Goal: Task Accomplishment & Management: Use online tool/utility

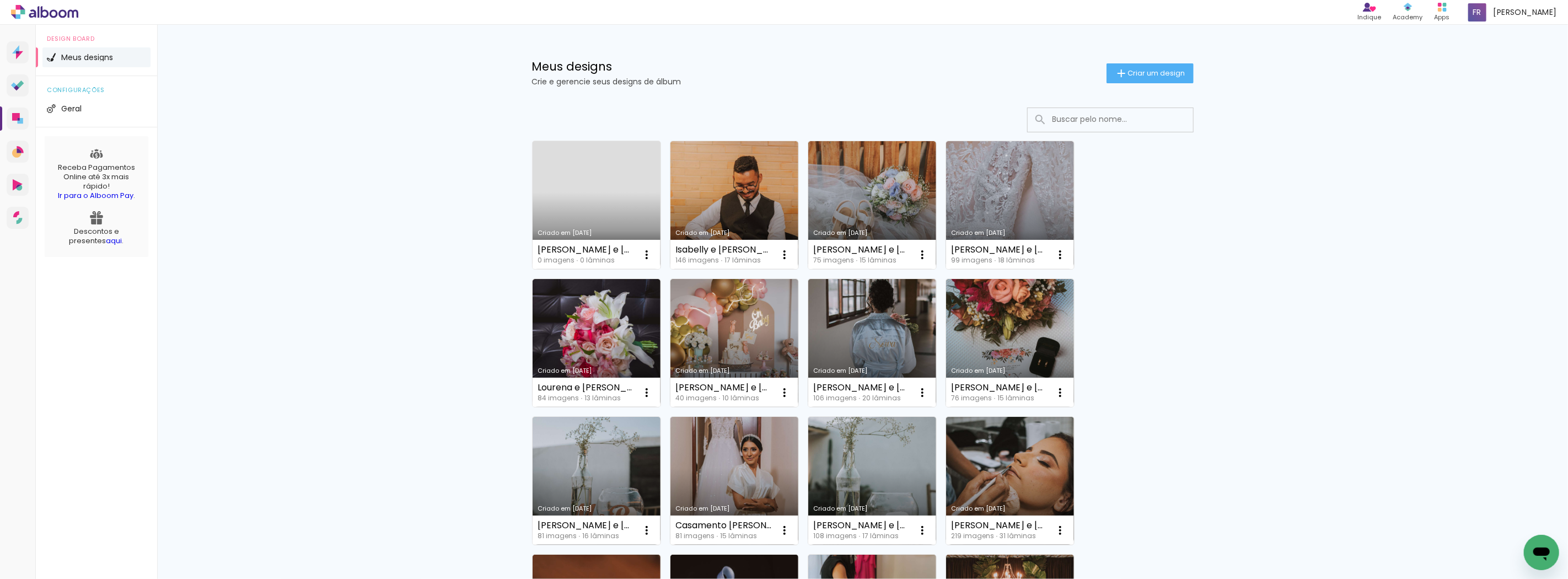
click at [598, 195] on link "Criado em [DATE]" at bounding box center [596, 205] width 128 height 128
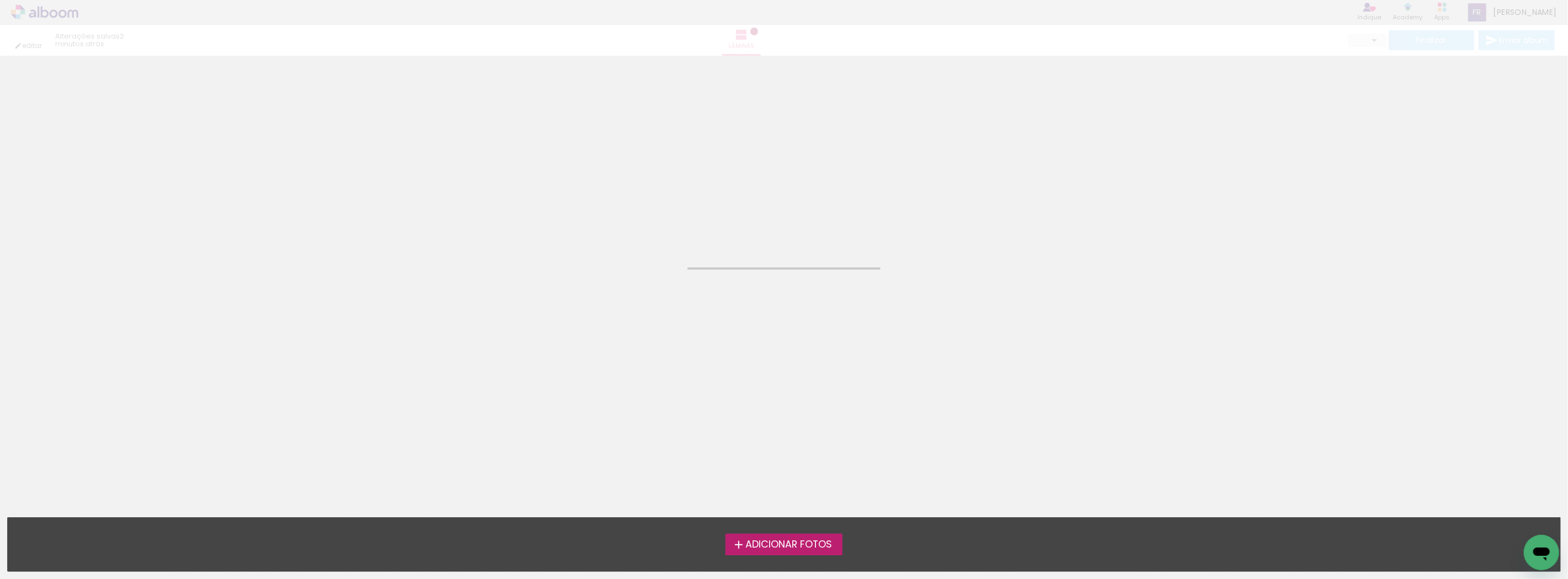
click at [828, 545] on span "Adicionar Fotos" at bounding box center [789, 545] width 86 height 10
click at [0, 0] on input "file" at bounding box center [0, 0] width 0 height 0
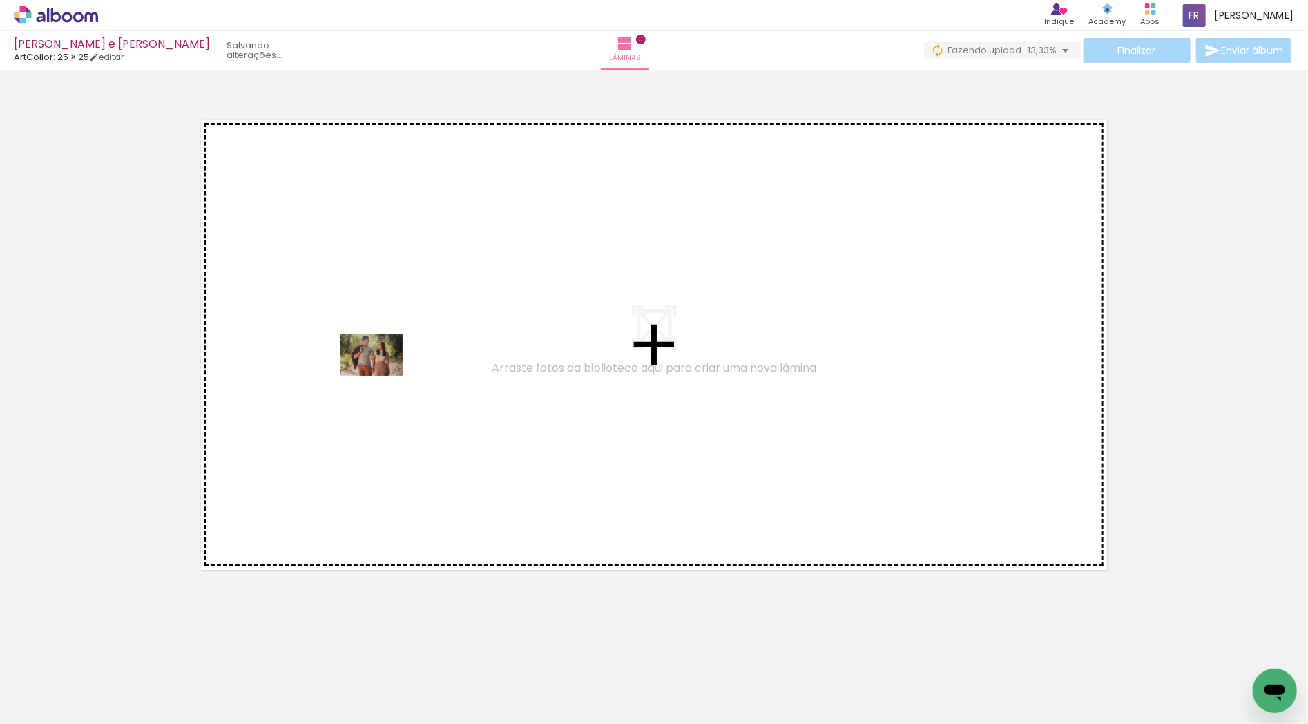
drag, startPoint x: 132, startPoint y: 677, endPoint x: 382, endPoint y: 376, distance: 391.3
click at [382, 376] on quentale-workspace at bounding box center [654, 362] width 1308 height 724
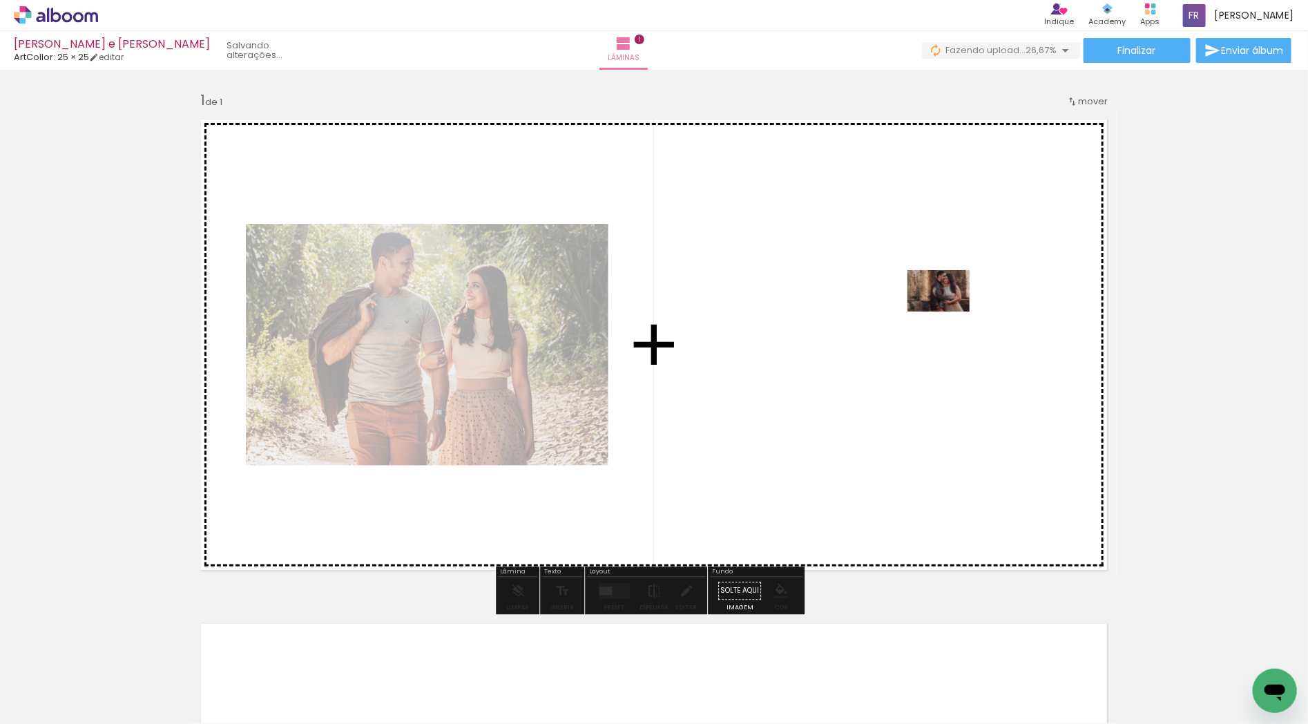
drag, startPoint x: 239, startPoint y: 671, endPoint x: 949, endPoint y: 311, distance: 795.9
click at [949, 311] on quentale-workspace at bounding box center [654, 362] width 1308 height 724
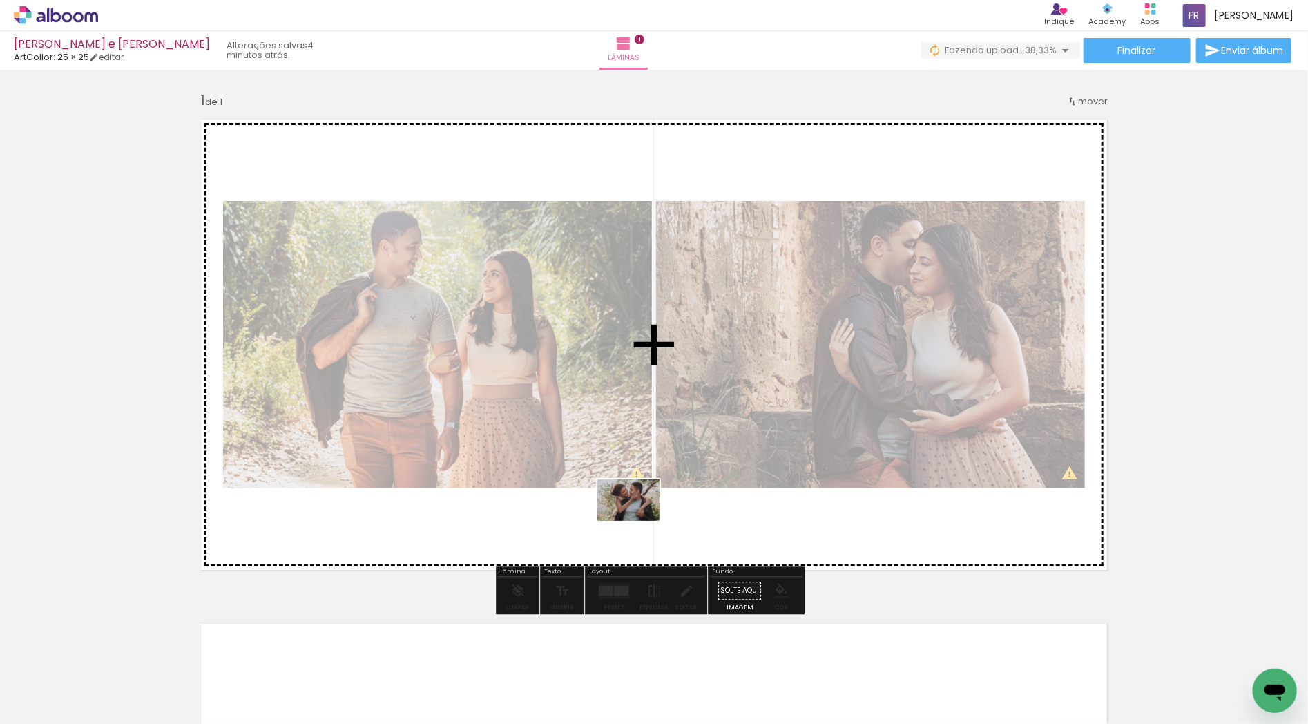
drag, startPoint x: 282, startPoint y: 689, endPoint x: 639, endPoint y: 521, distance: 394.8
click at [639, 521] on quentale-workspace at bounding box center [654, 362] width 1308 height 724
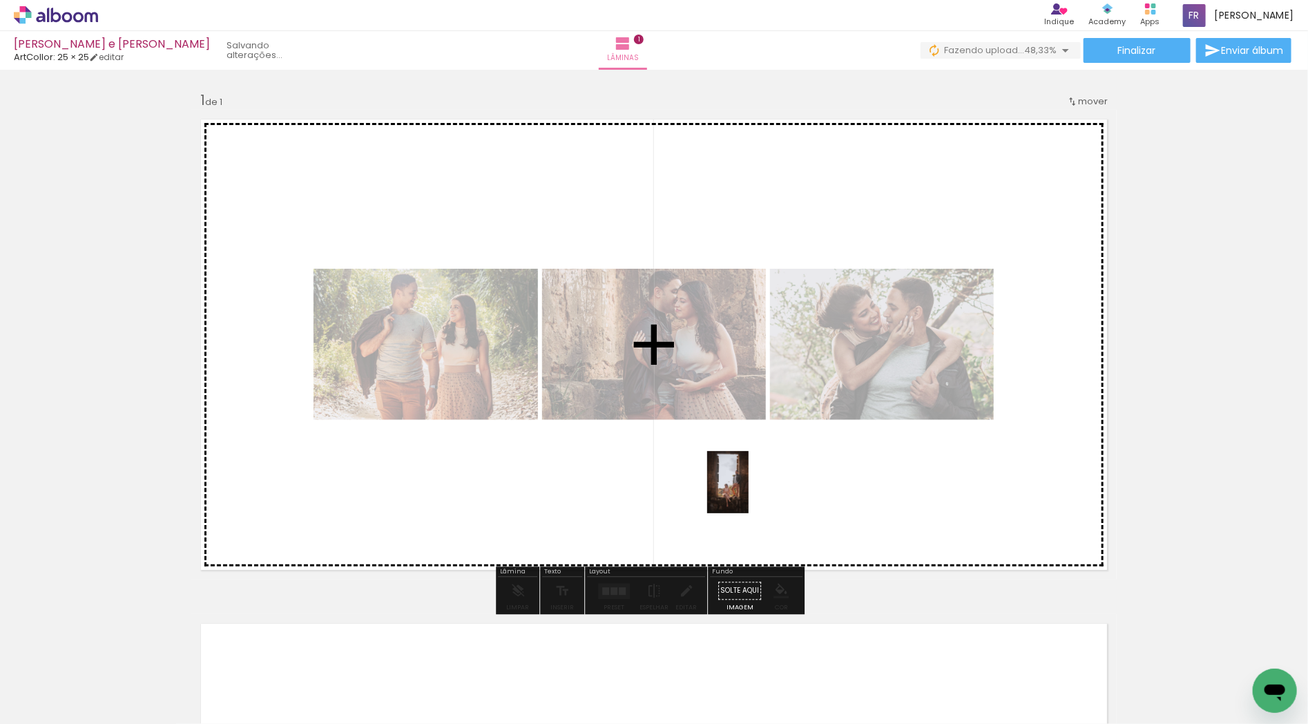
drag, startPoint x: 369, startPoint y: 672, endPoint x: 749, endPoint y: 492, distance: 420.1
click at [749, 492] on quentale-workspace at bounding box center [654, 362] width 1308 height 724
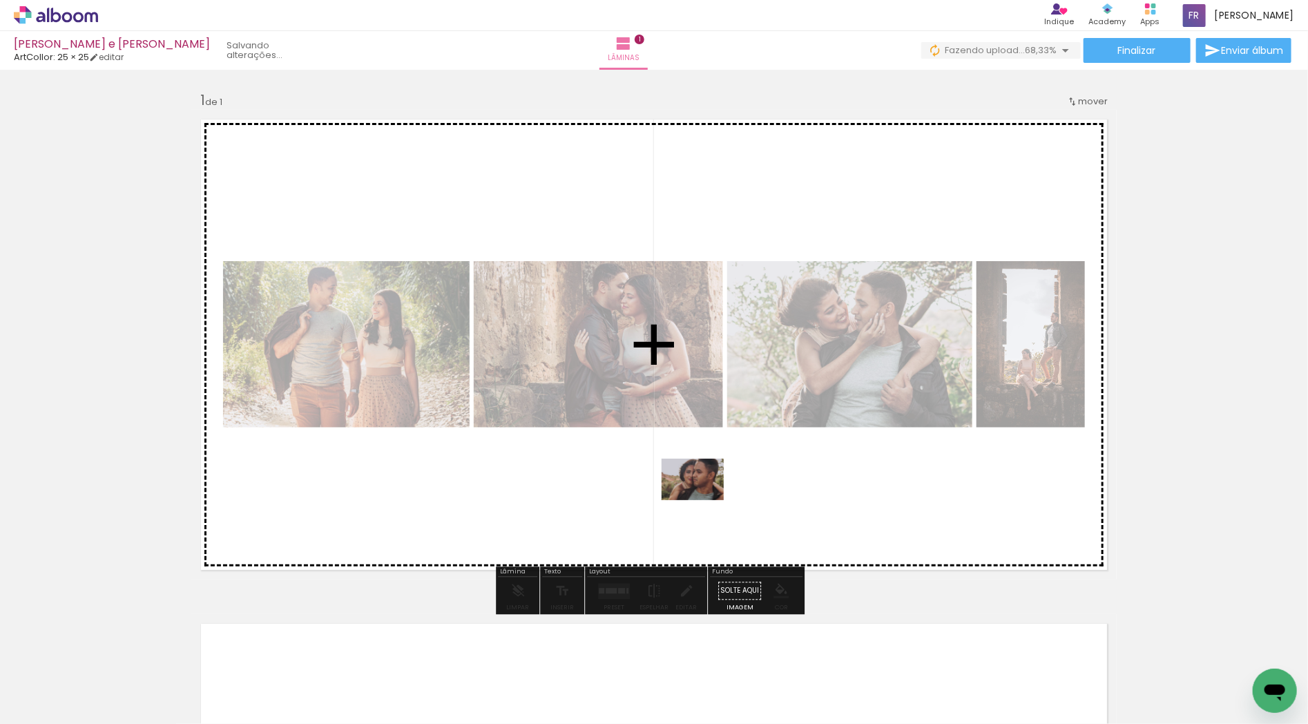
drag, startPoint x: 446, startPoint y: 673, endPoint x: 703, endPoint y: 500, distance: 309.5
click at [703, 500] on quentale-workspace at bounding box center [654, 362] width 1308 height 724
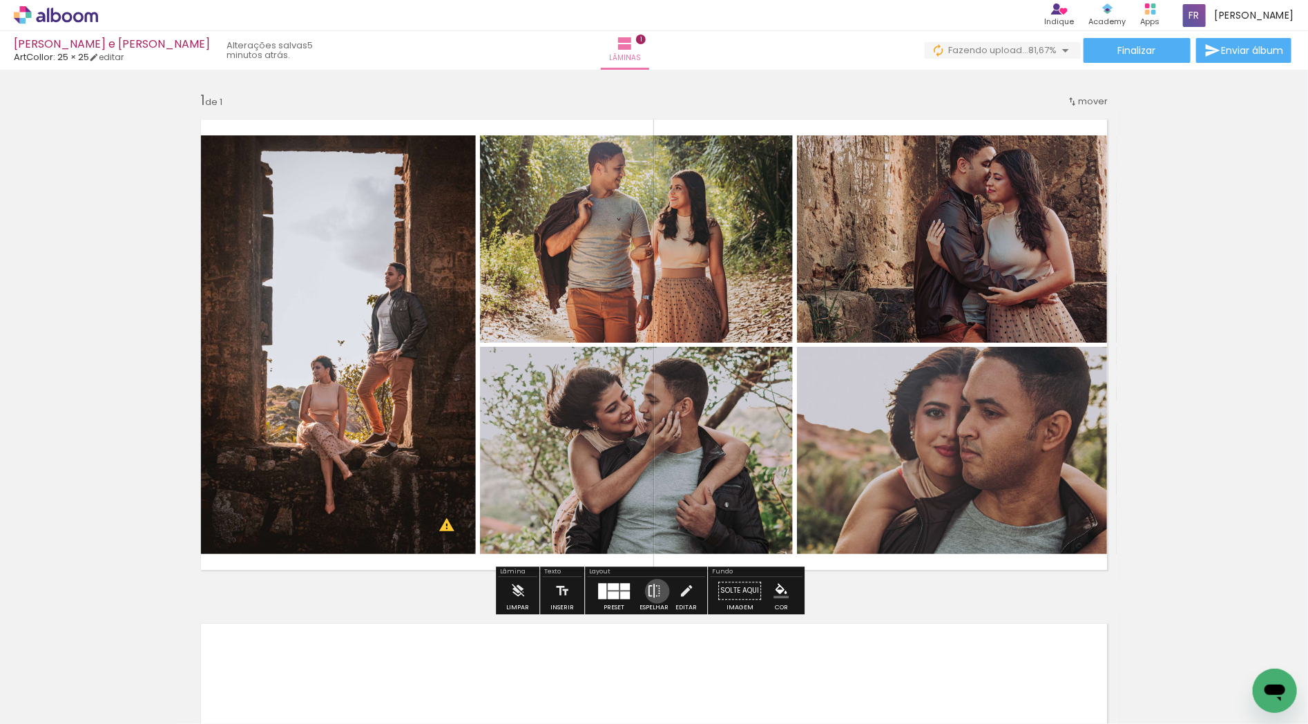
click at [654, 591] on iron-icon at bounding box center [653, 591] width 15 height 28
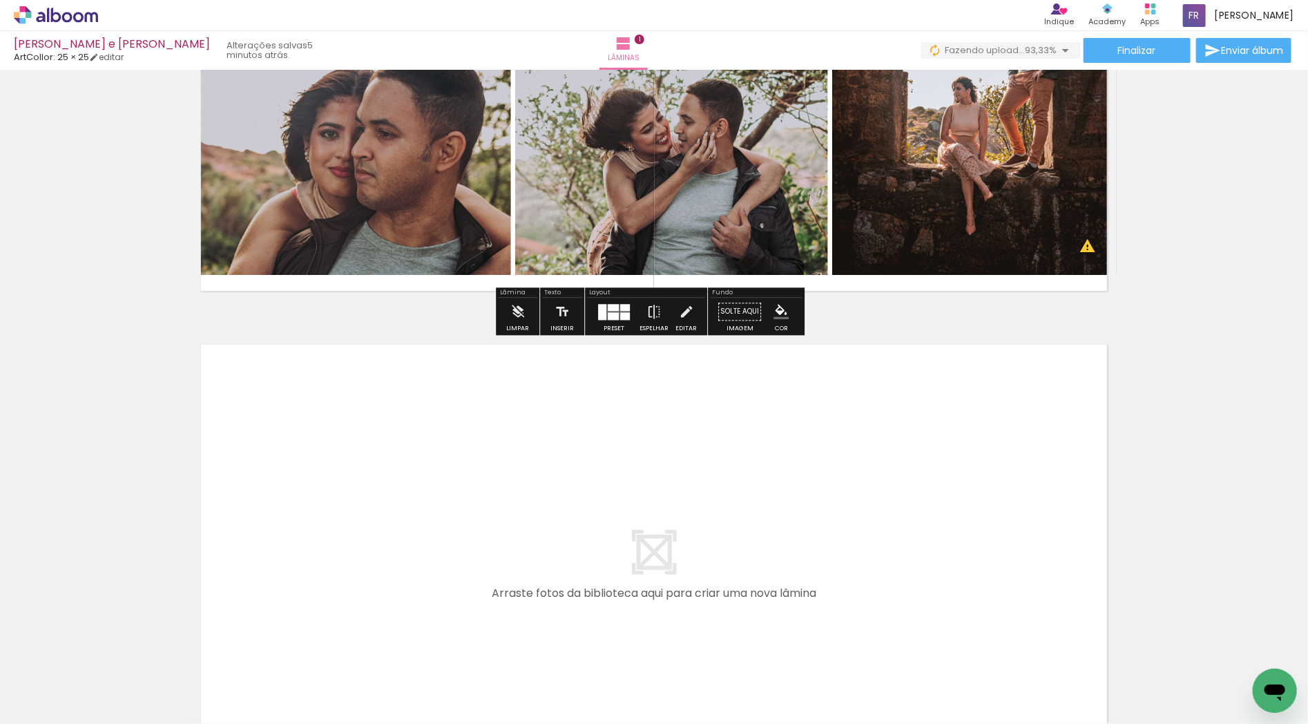
scroll to position [307, 0]
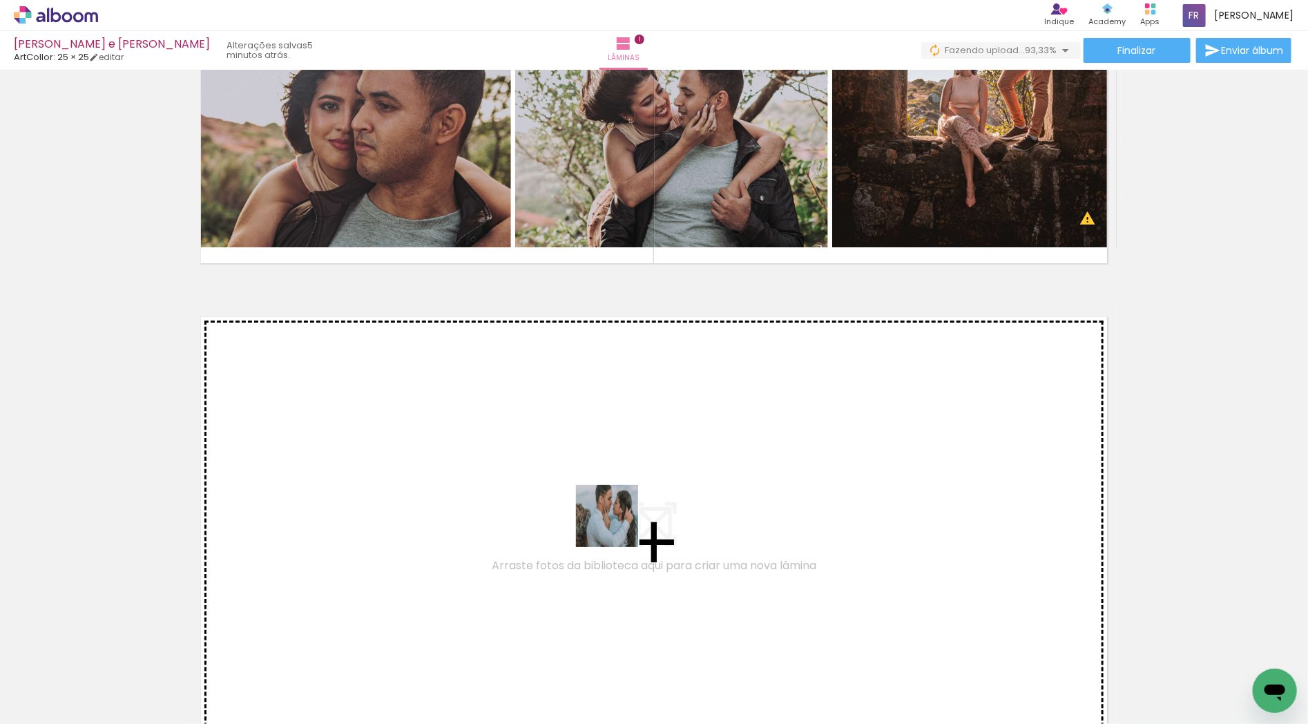
drag, startPoint x: 603, startPoint y: 675, endPoint x: 618, endPoint y: 519, distance: 156.8
click at [618, 519] on quentale-workspace at bounding box center [654, 362] width 1308 height 724
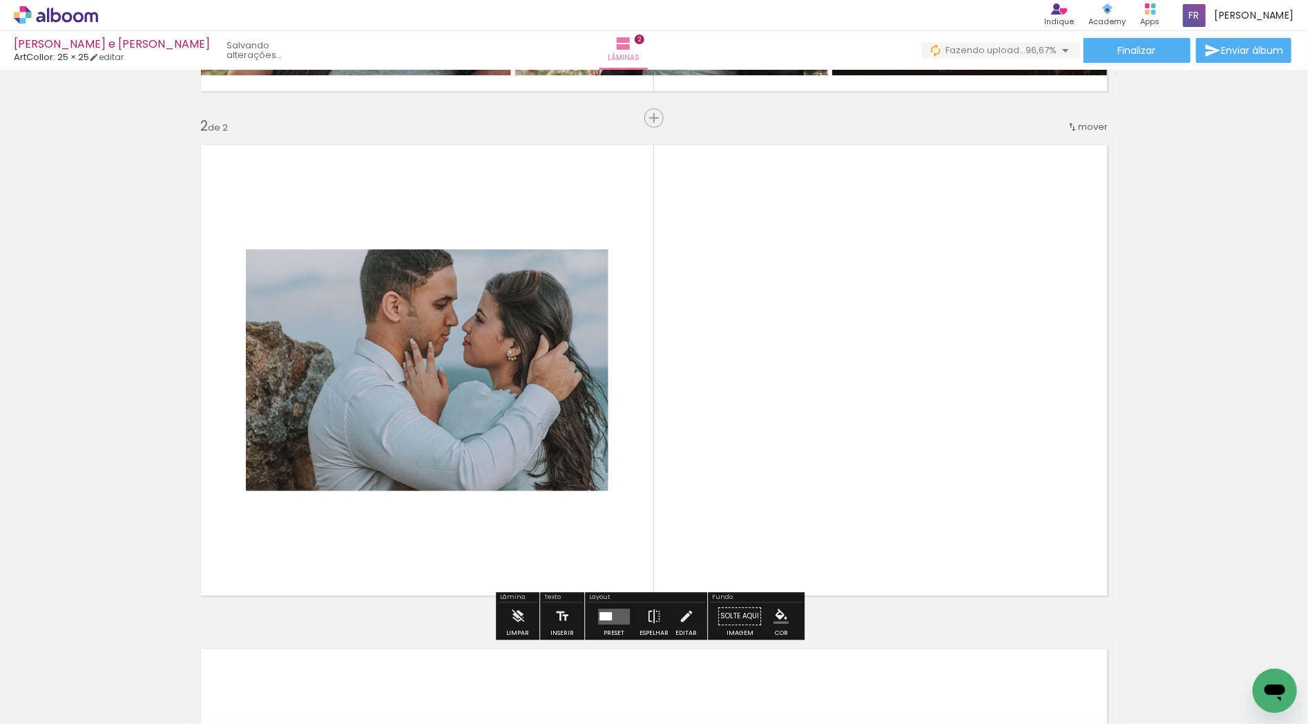
scroll to position [494, 0]
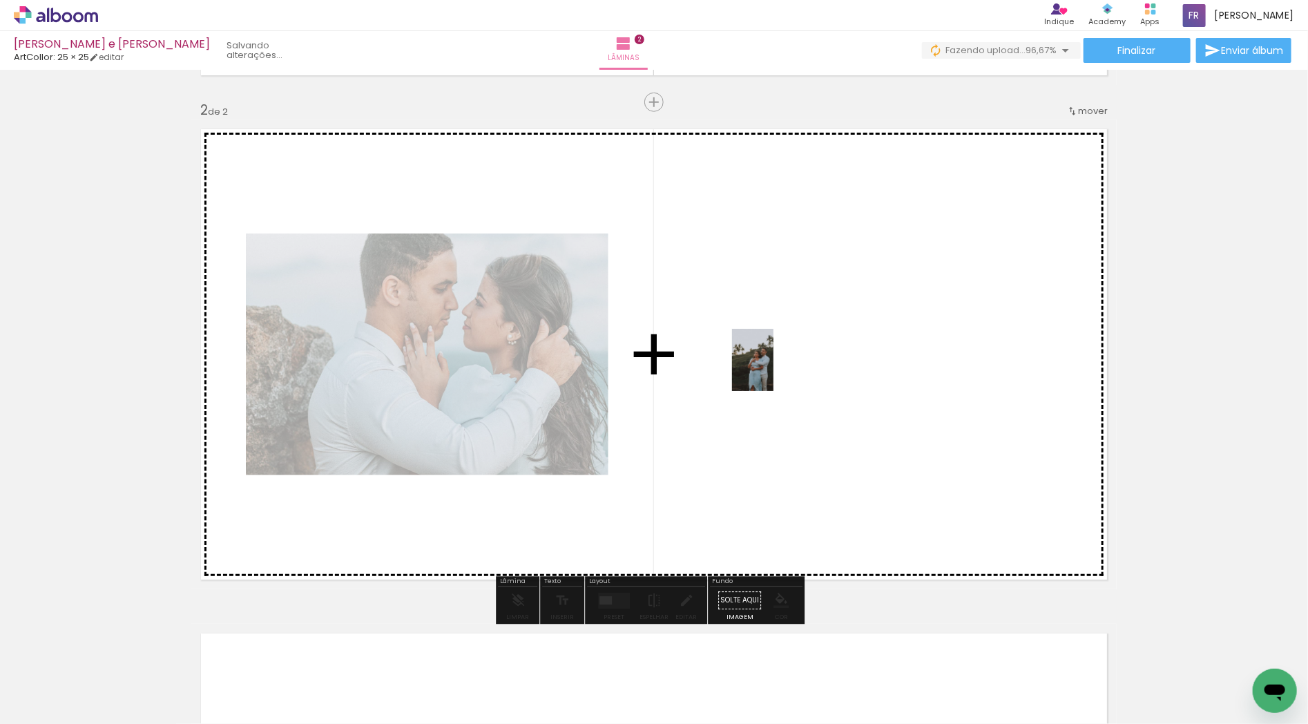
drag, startPoint x: 677, startPoint y: 680, endPoint x: 773, endPoint y: 370, distance: 323.9
click at [773, 370] on quentale-workspace at bounding box center [654, 362] width 1308 height 724
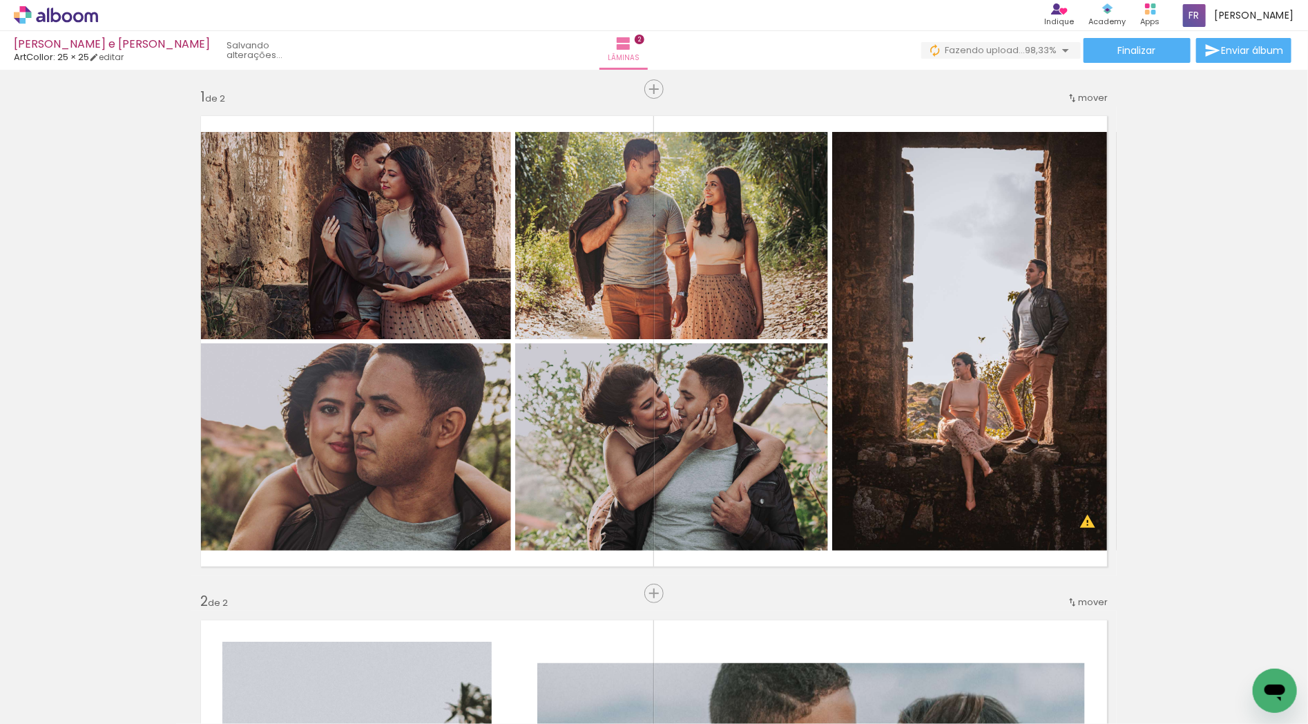
scroll to position [0, 0]
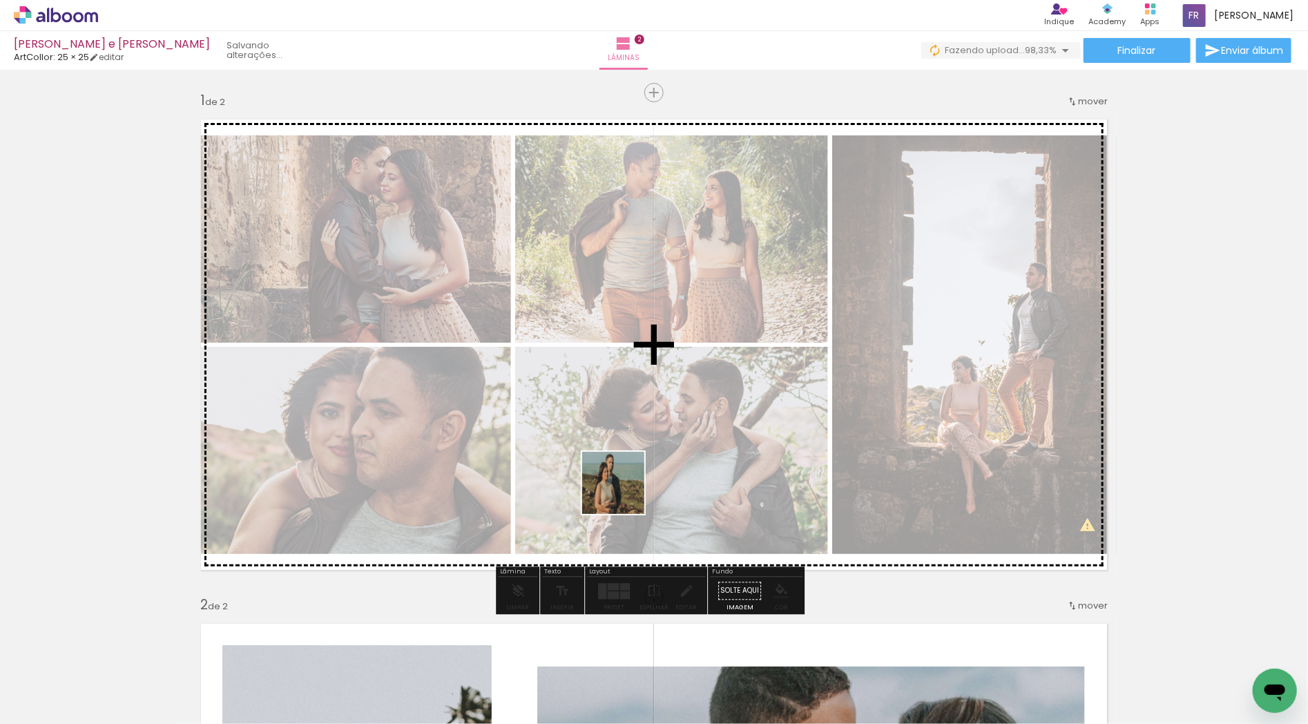
drag, startPoint x: 519, startPoint y: 688, endPoint x: 627, endPoint y: 488, distance: 226.8
click at [627, 488] on quentale-workspace at bounding box center [654, 362] width 1308 height 724
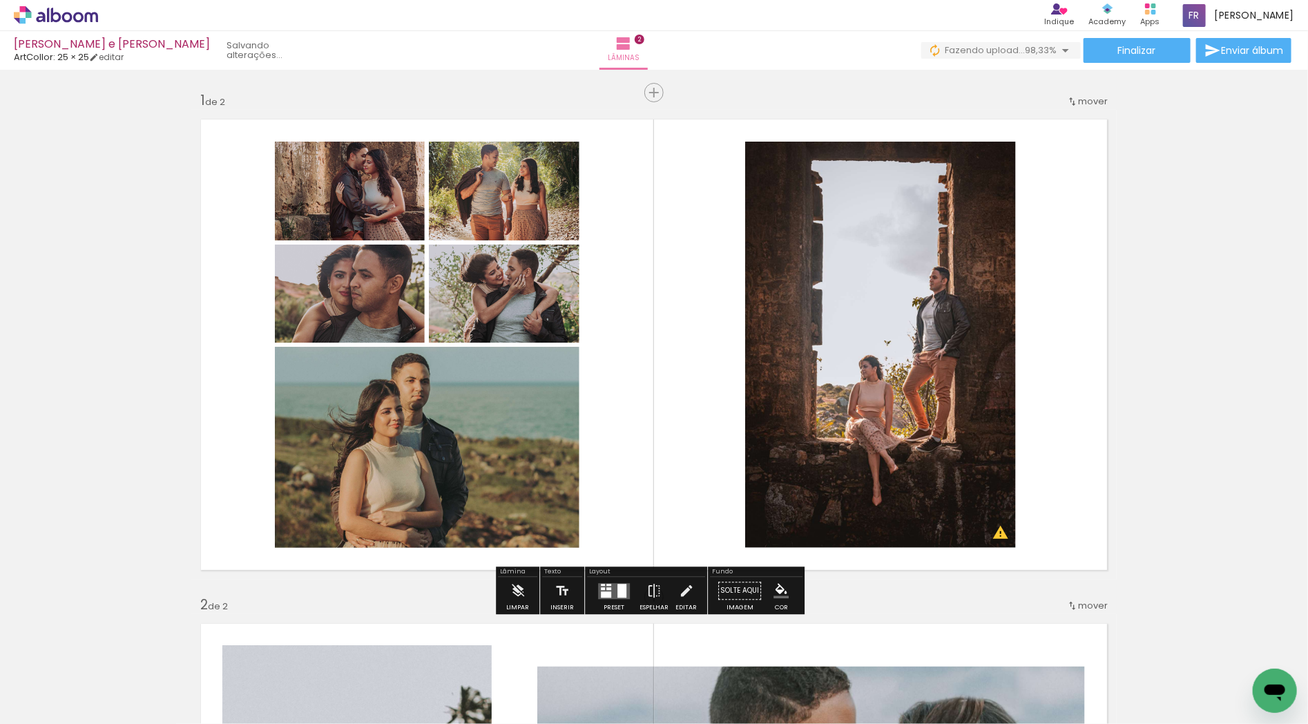
click at [606, 601] on div at bounding box center [613, 591] width 37 height 28
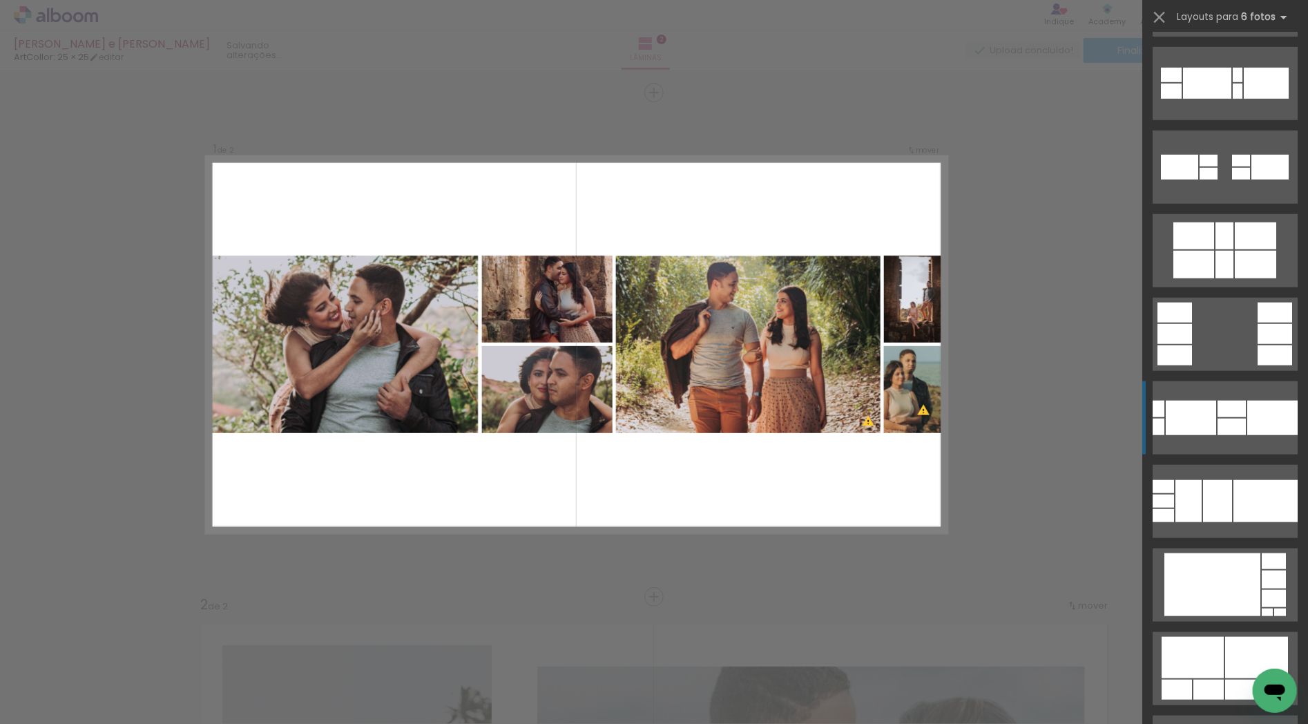
scroll to position [9745, 0]
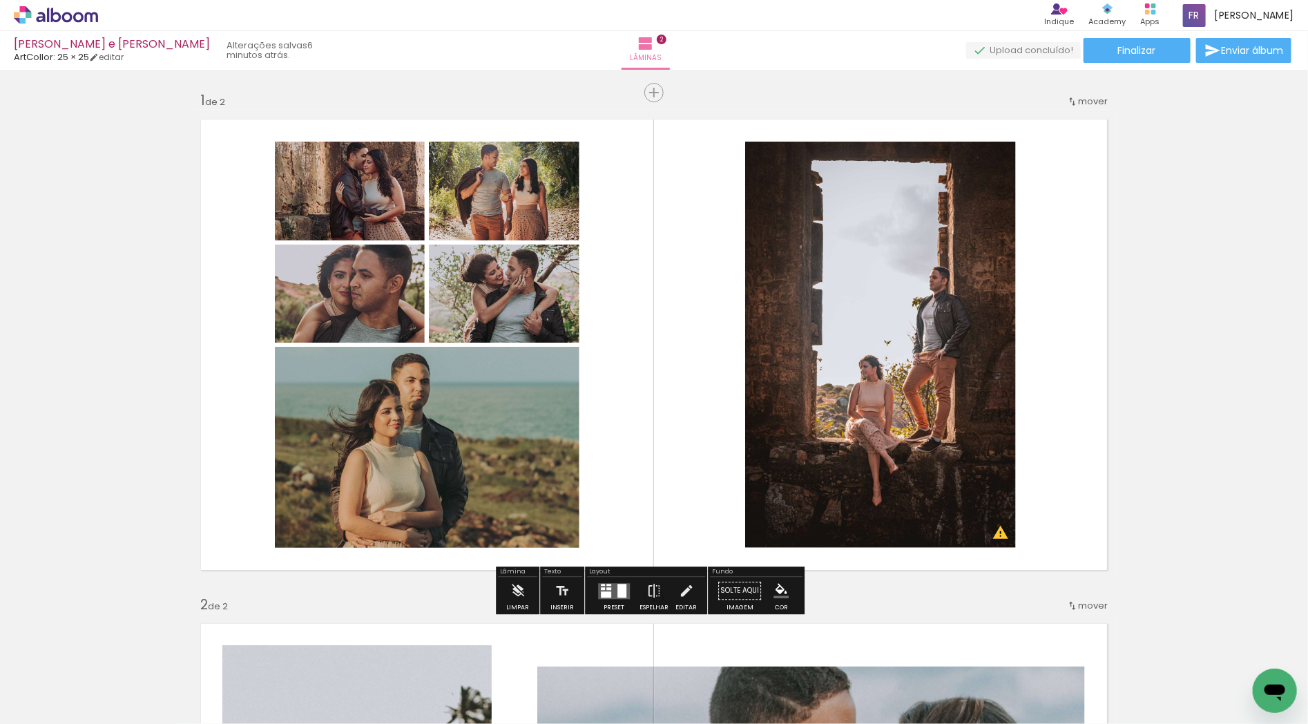
click at [604, 594] on div at bounding box center [606, 594] width 10 height 6
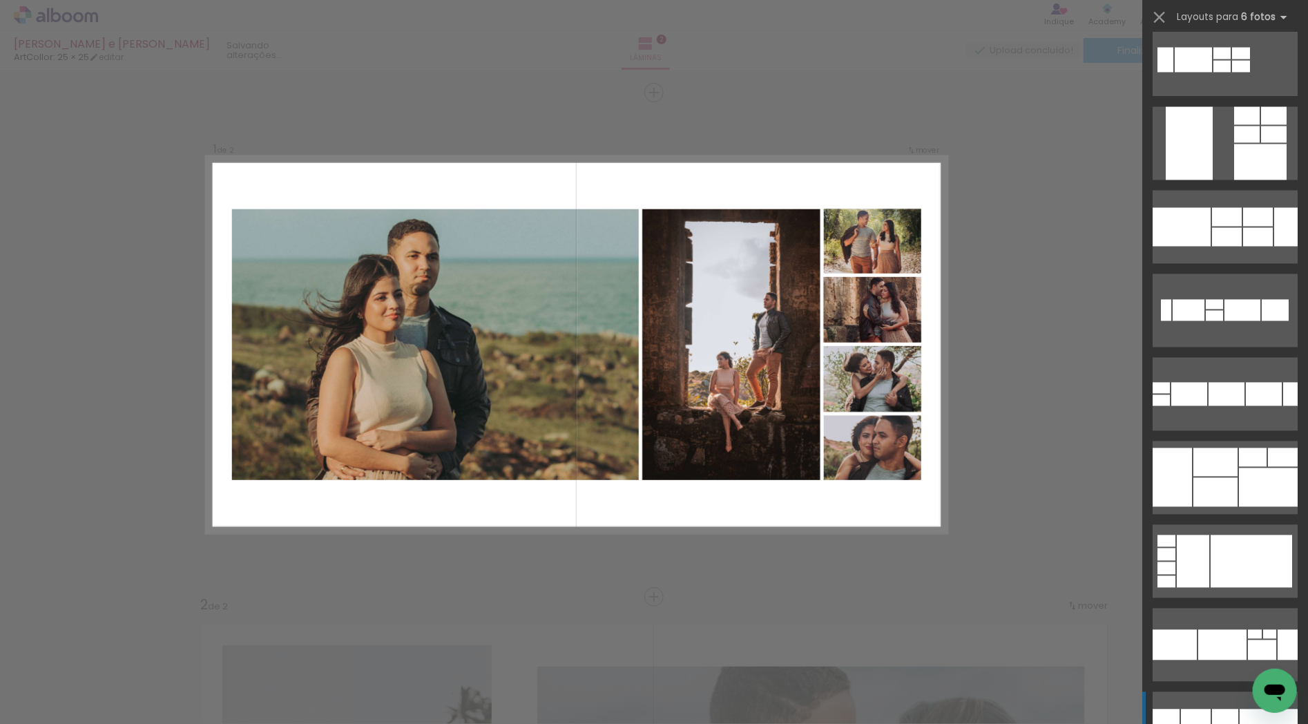
scroll to position [1611, 0]
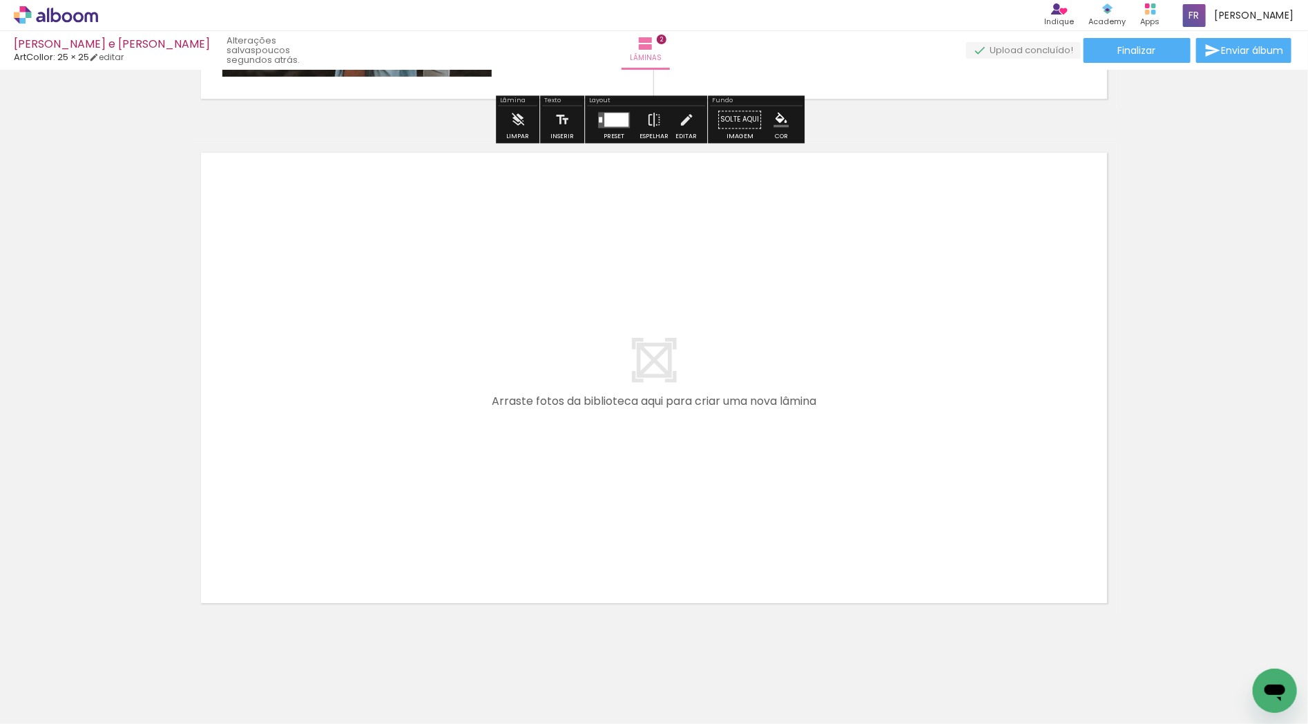
scroll to position [998, 0]
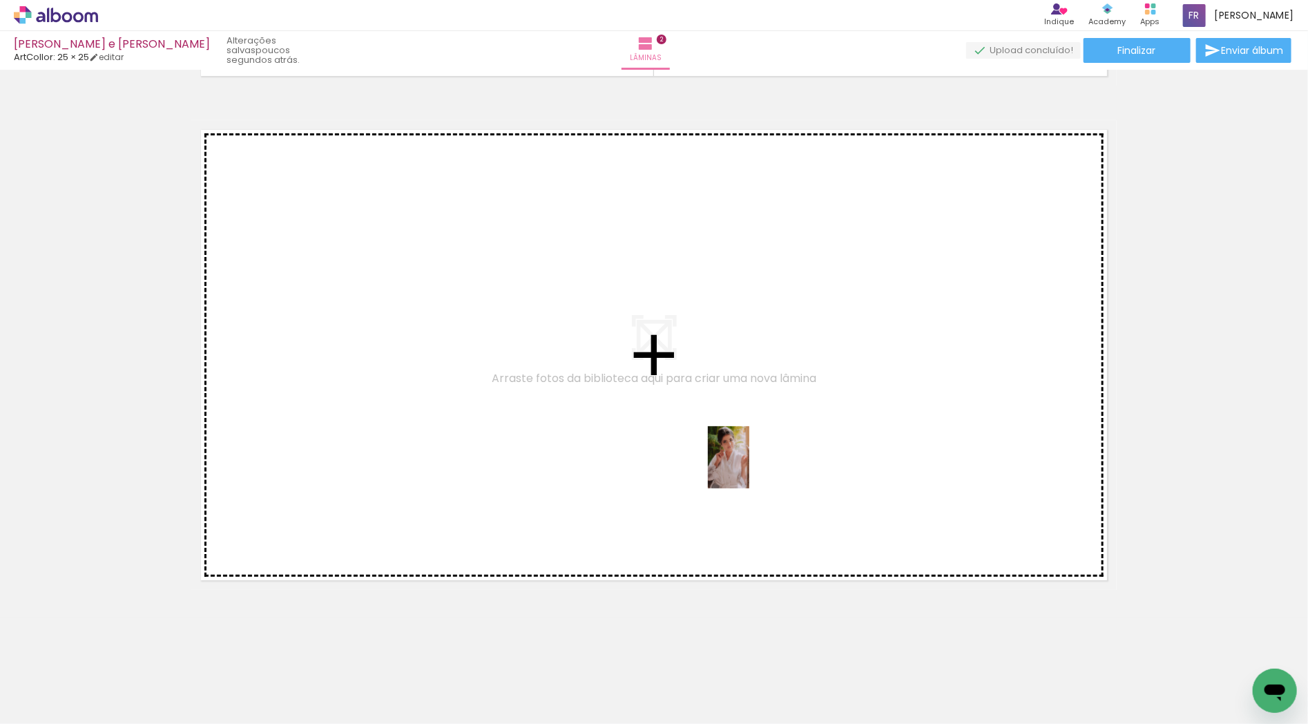
drag, startPoint x: 756, startPoint y: 681, endPoint x: 749, endPoint y: 468, distance: 213.5
click at [749, 468] on quentale-workspace at bounding box center [654, 362] width 1308 height 724
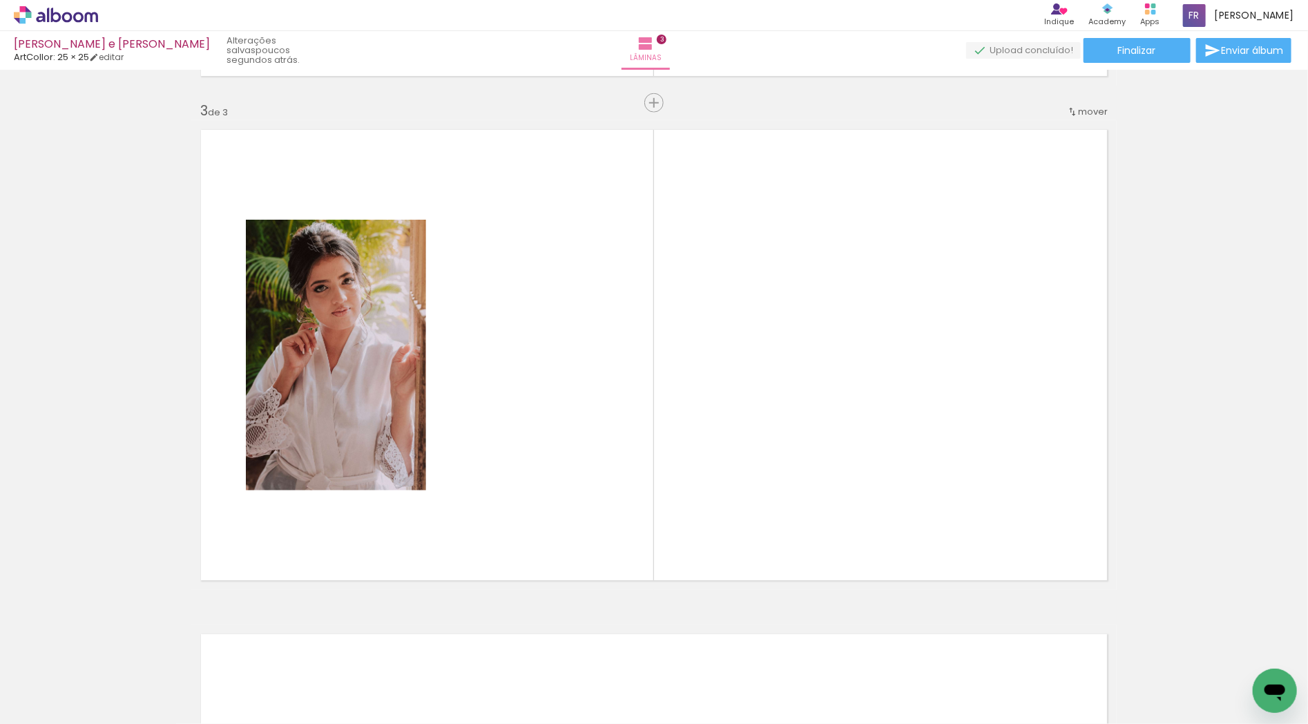
scroll to position [999, 0]
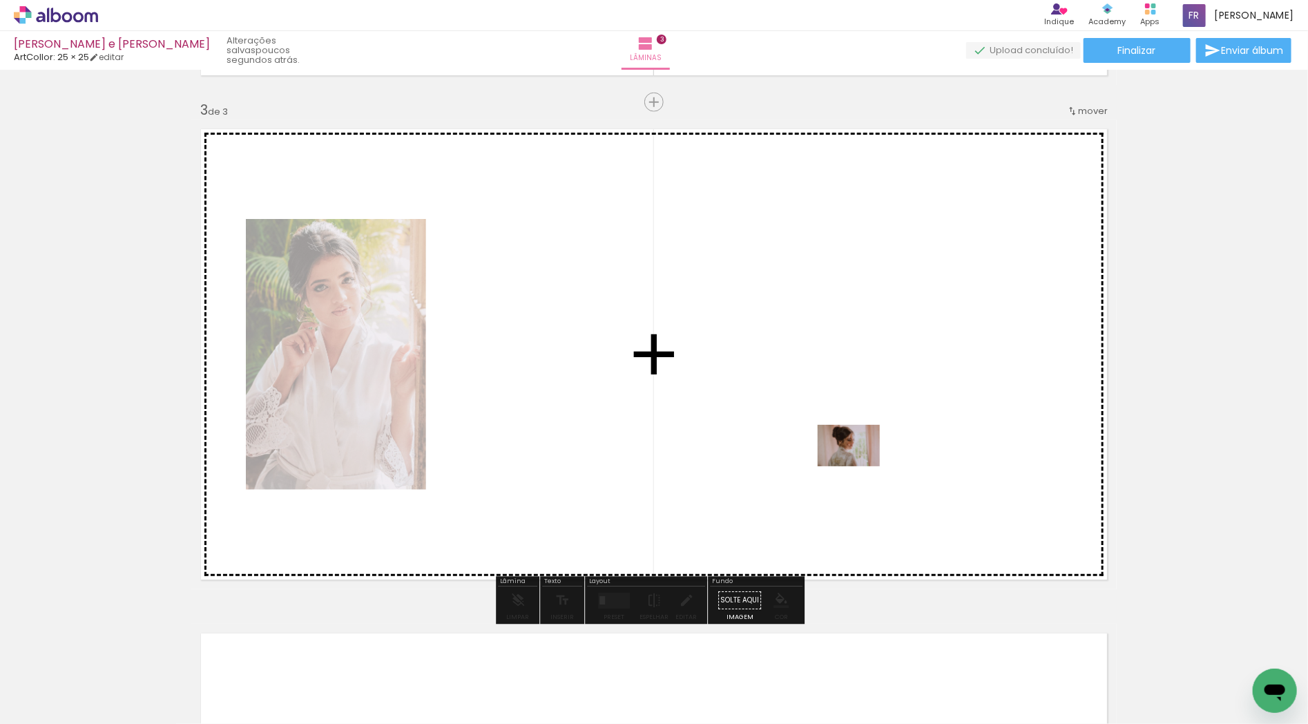
drag, startPoint x: 856, startPoint y: 639, endPoint x: 859, endPoint y: 466, distance: 172.7
click at [859, 466] on quentale-workspace at bounding box center [654, 362] width 1308 height 724
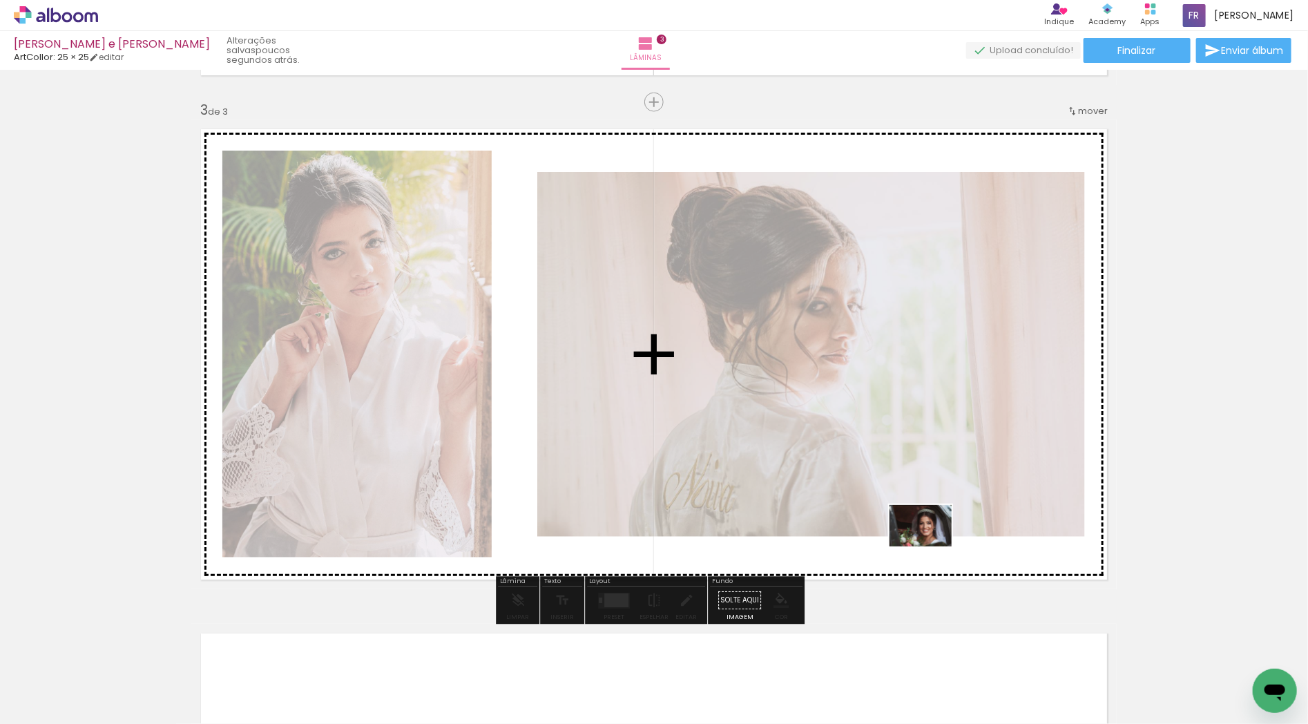
drag, startPoint x: 914, startPoint y: 637, endPoint x: 931, endPoint y: 546, distance: 92.8
click at [931, 546] on quentale-workspace at bounding box center [654, 362] width 1308 height 724
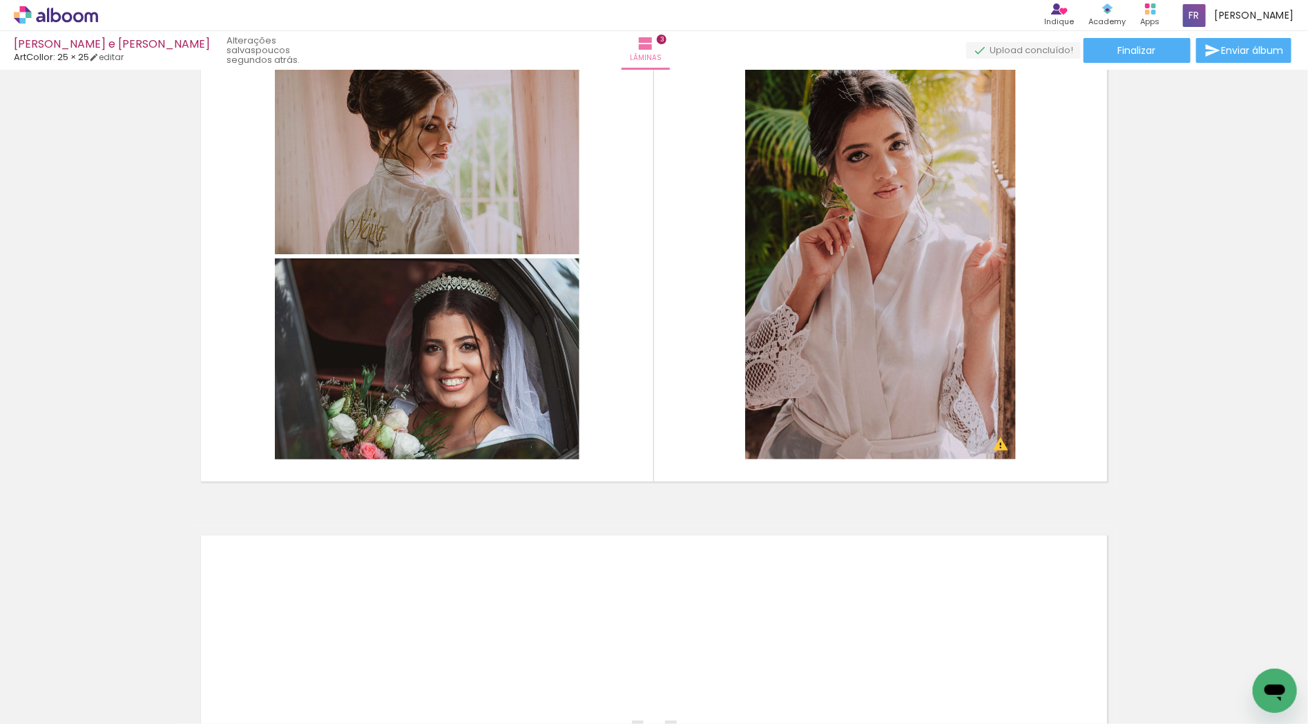
scroll to position [1075, 0]
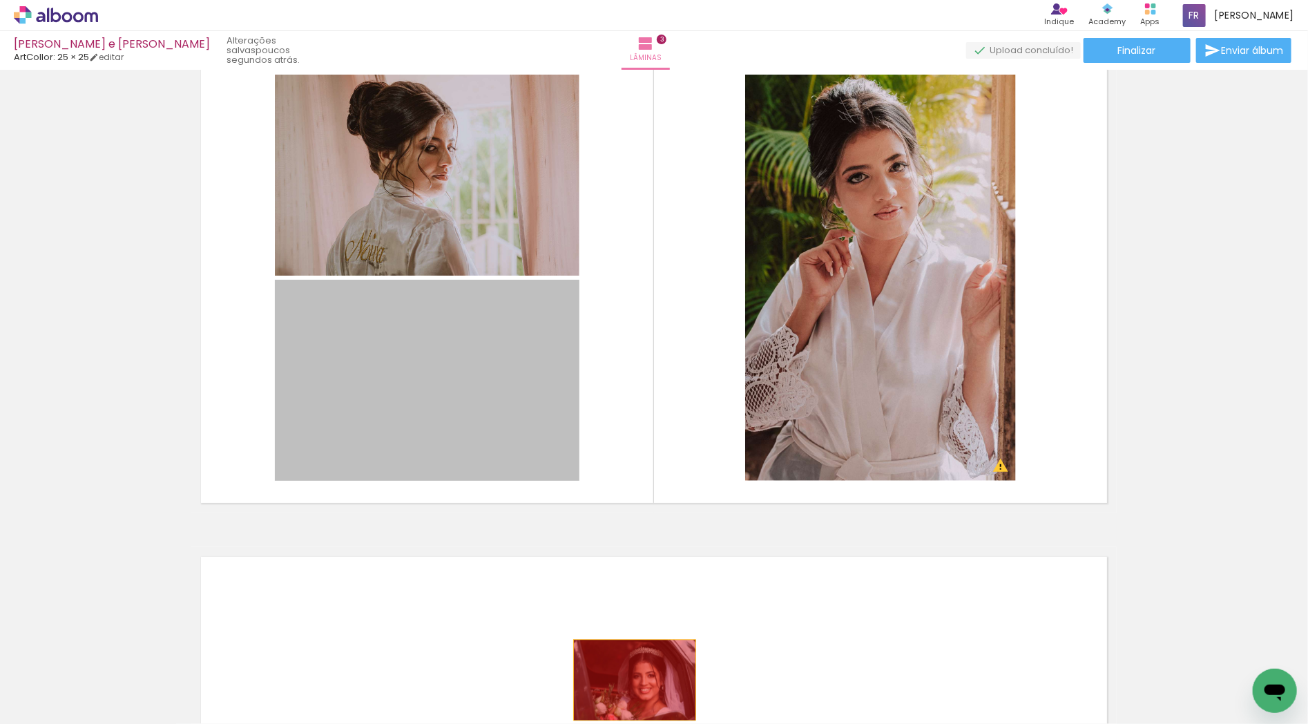
drag, startPoint x: 445, startPoint y: 359, endPoint x: 629, endPoint y: 680, distance: 369.3
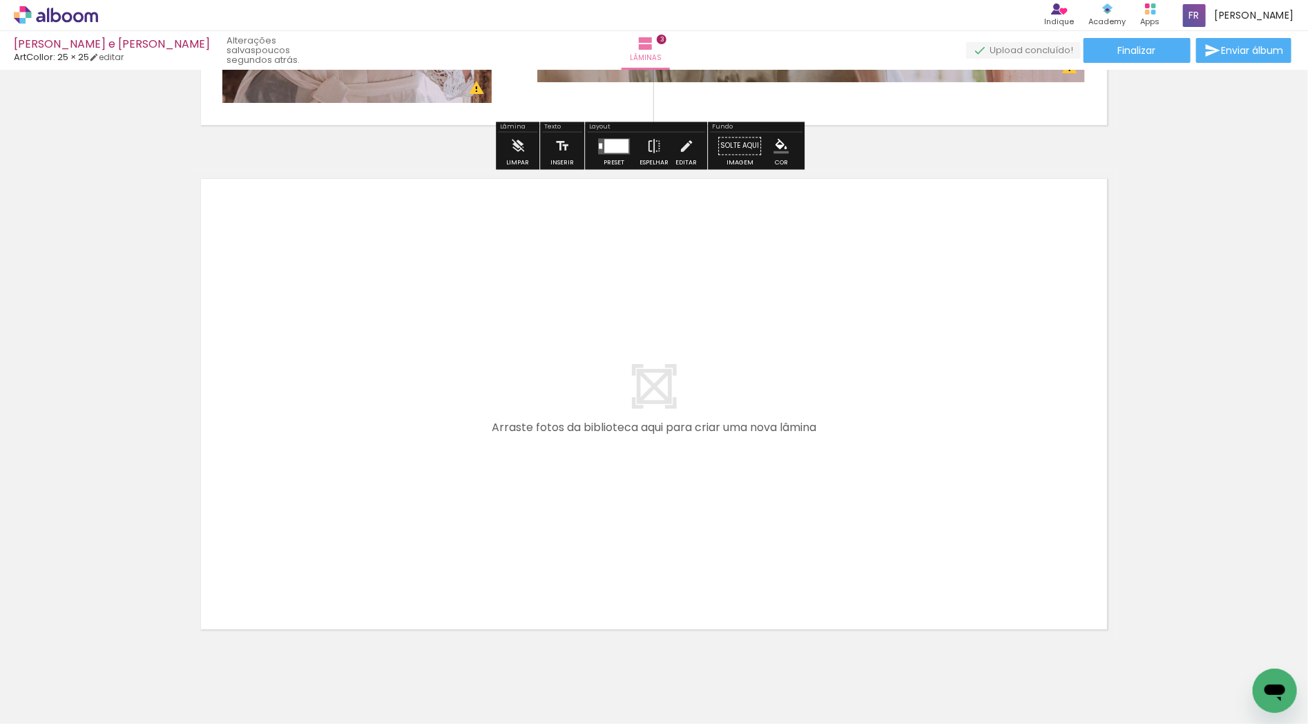
scroll to position [1459, 0]
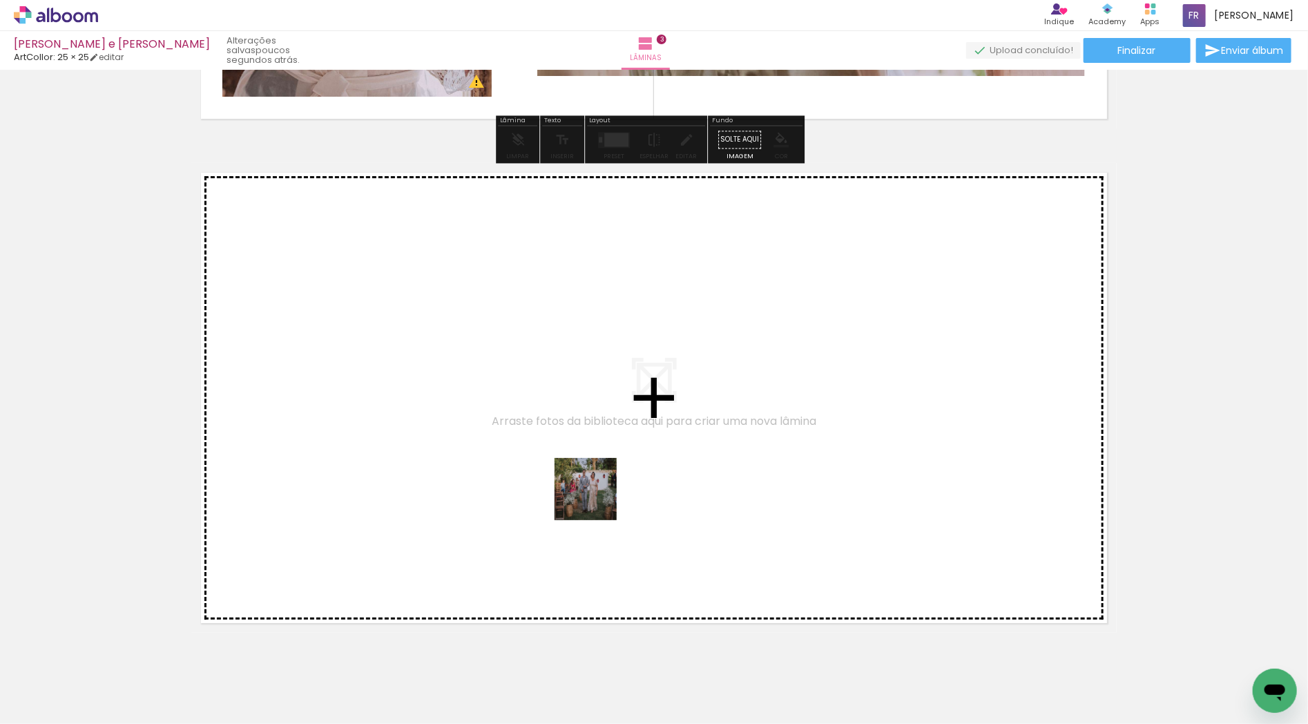
drag, startPoint x: 584, startPoint y: 675, endPoint x: 596, endPoint y: 490, distance: 184.8
click at [596, 490] on quentale-workspace at bounding box center [654, 362] width 1308 height 724
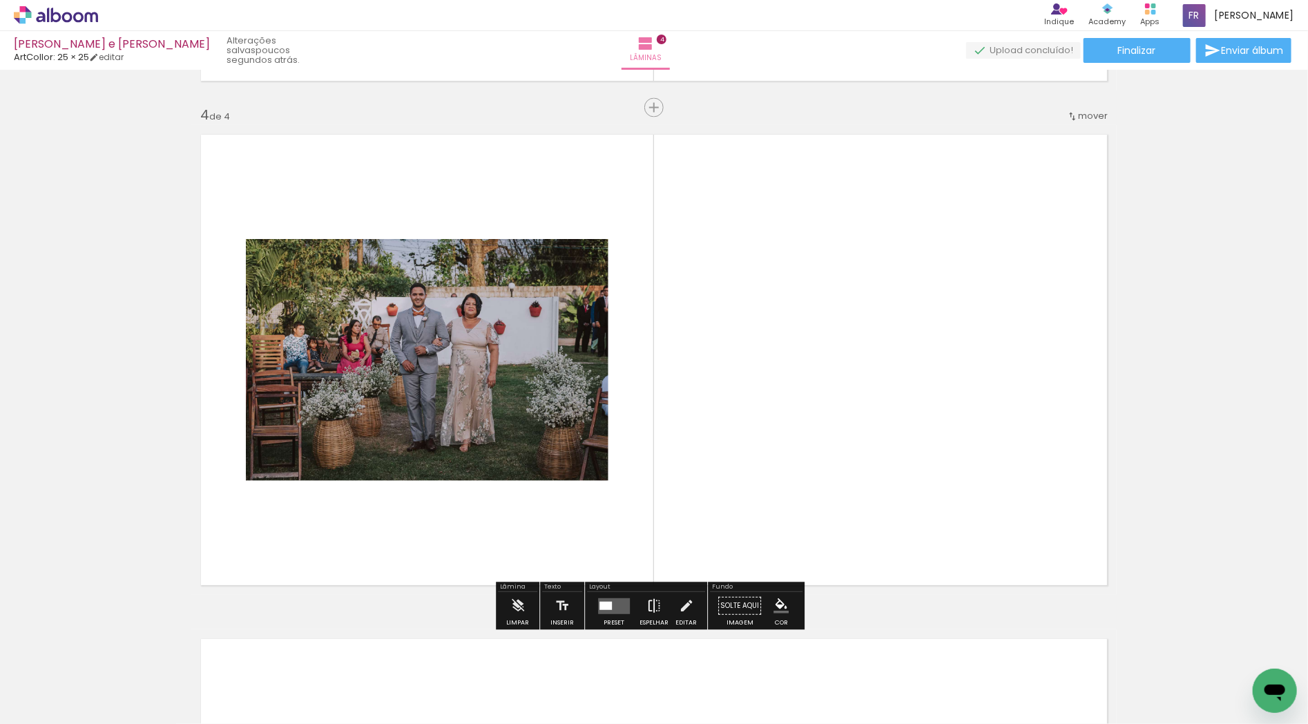
scroll to position [1503, 0]
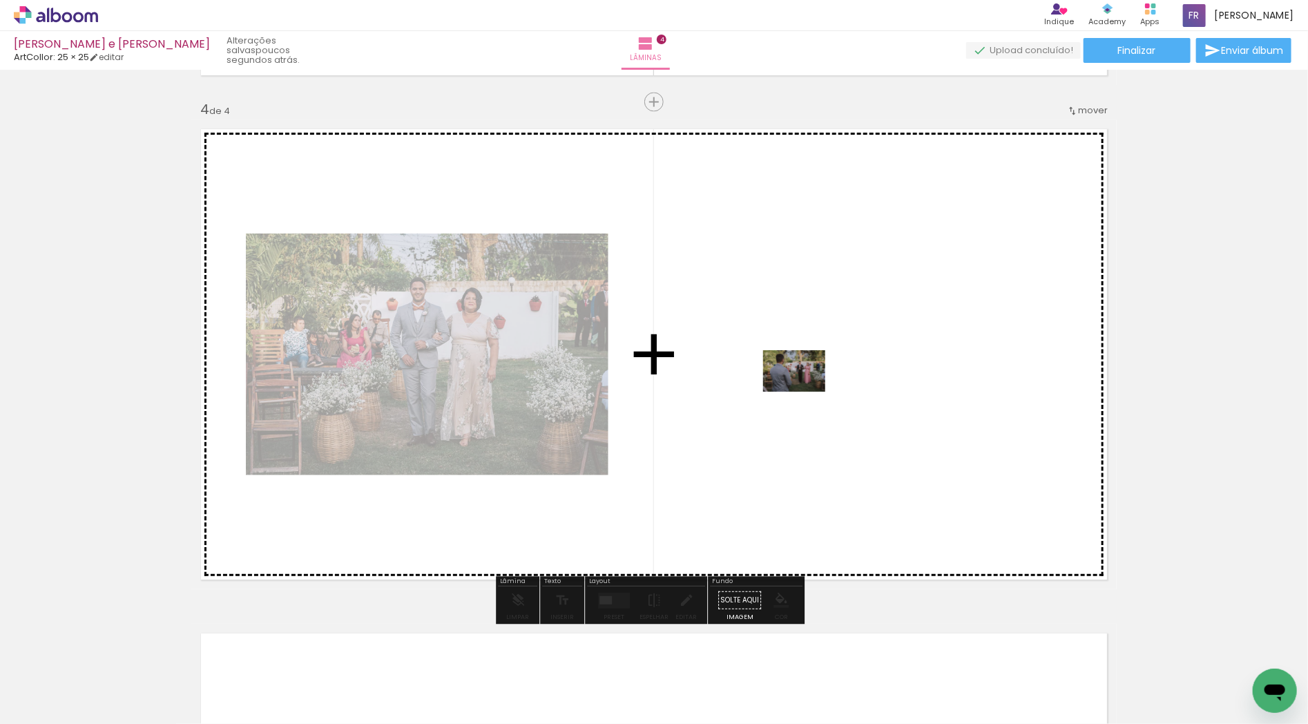
drag, startPoint x: 672, startPoint y: 673, endPoint x: 805, endPoint y: 392, distance: 310.8
click at [805, 392] on quentale-workspace at bounding box center [654, 362] width 1308 height 724
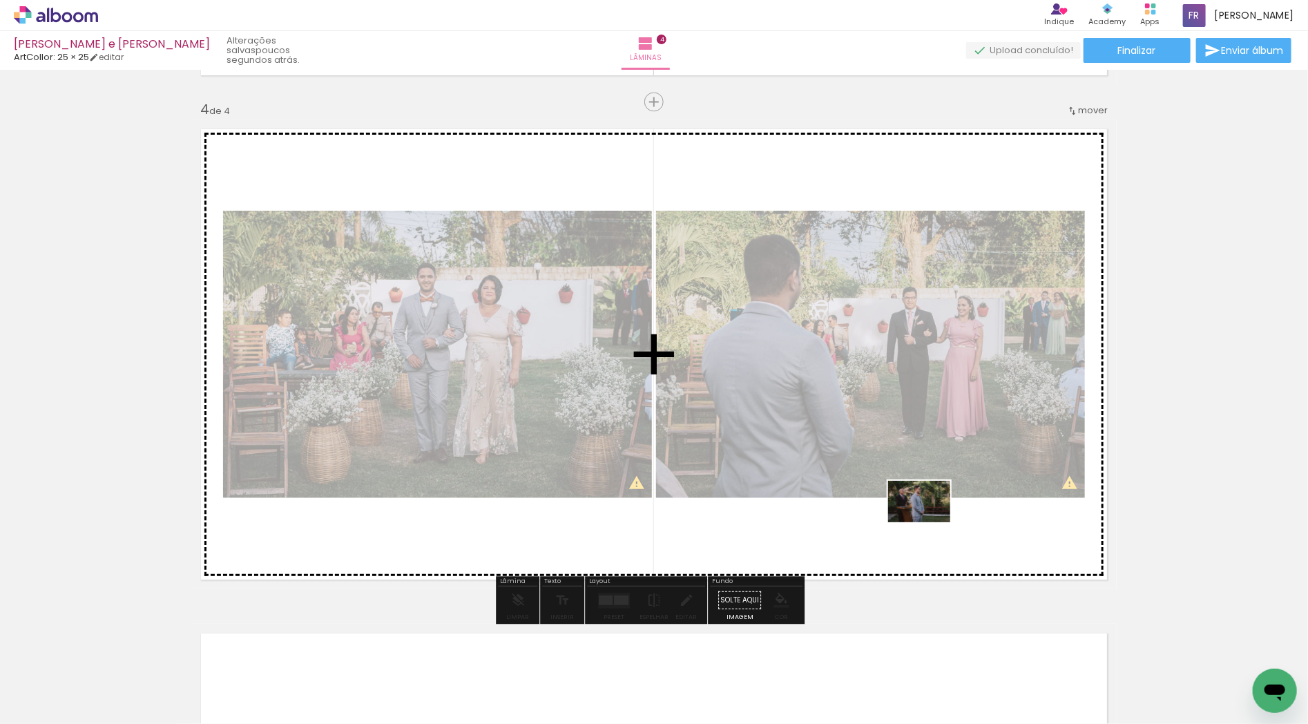
drag, startPoint x: 898, startPoint y: 682, endPoint x: 930, endPoint y: 522, distance: 163.3
click at [930, 522] on quentale-workspace at bounding box center [654, 362] width 1308 height 724
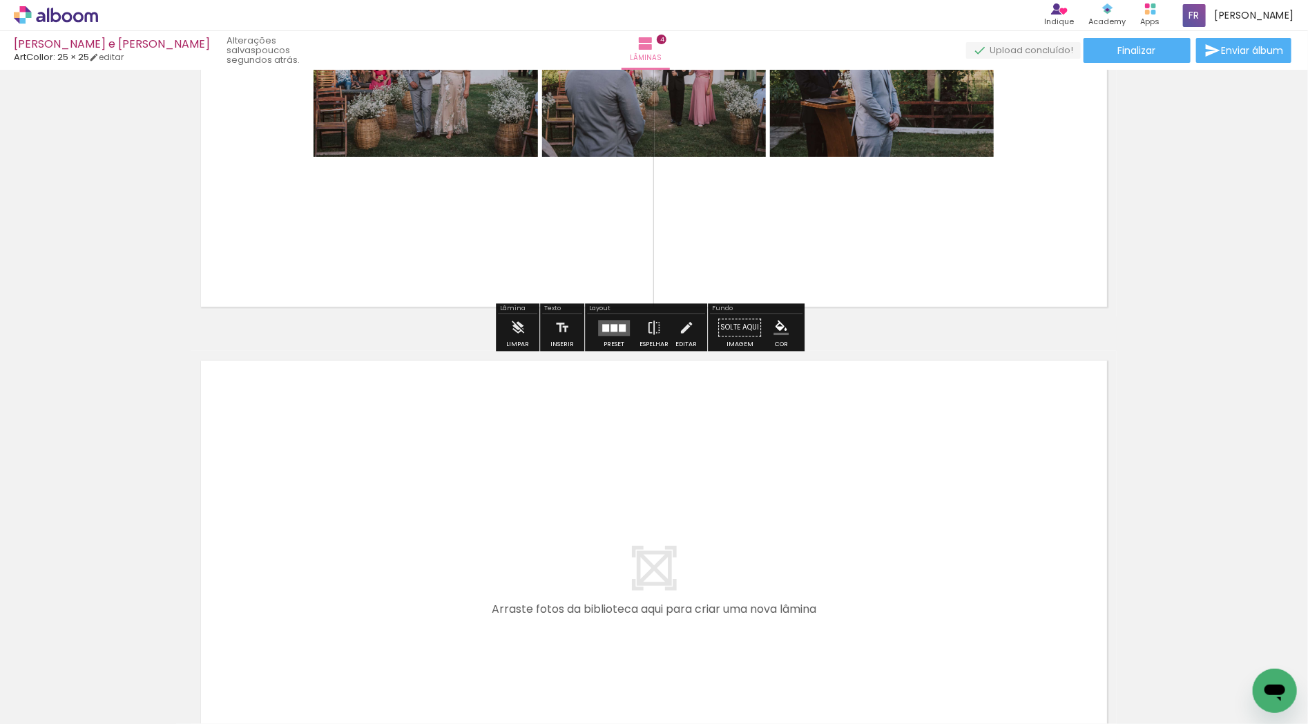
scroll to position [1810, 0]
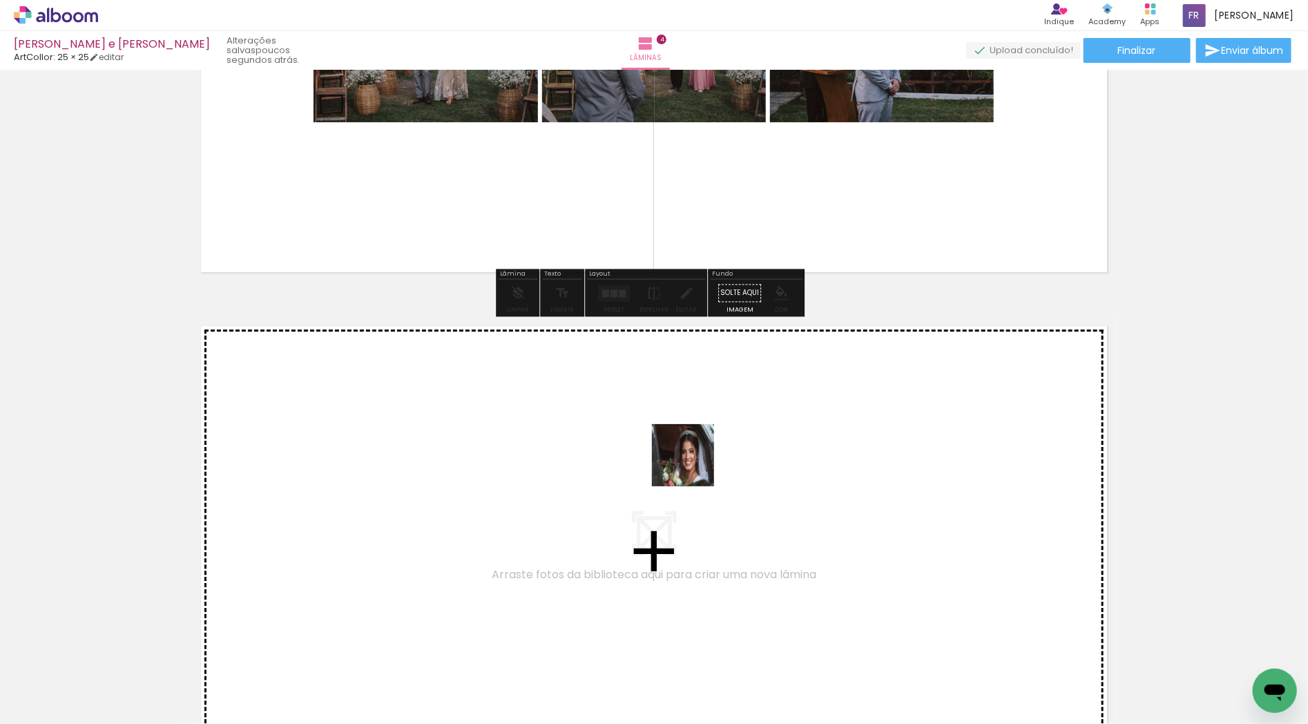
drag, startPoint x: 615, startPoint y: 528, endPoint x: 720, endPoint y: 447, distance: 133.0
click at [720, 447] on quentale-workspace at bounding box center [654, 362] width 1308 height 724
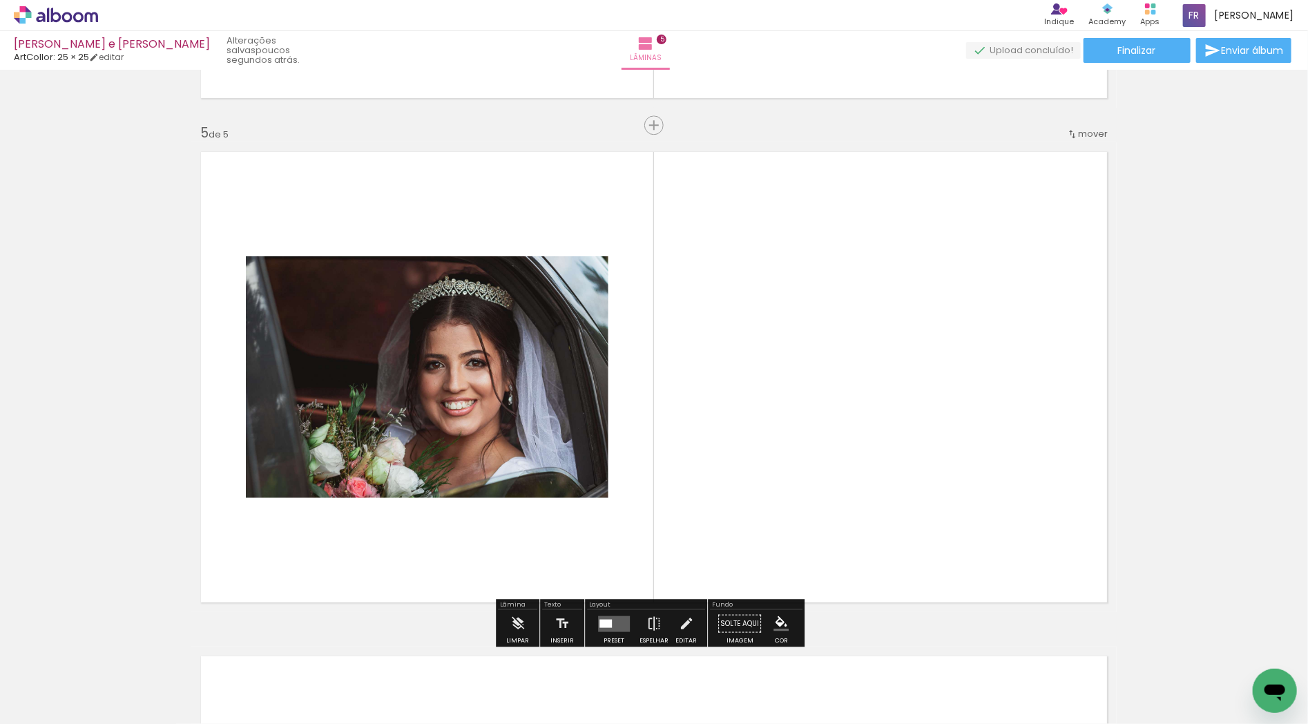
scroll to position [2007, 0]
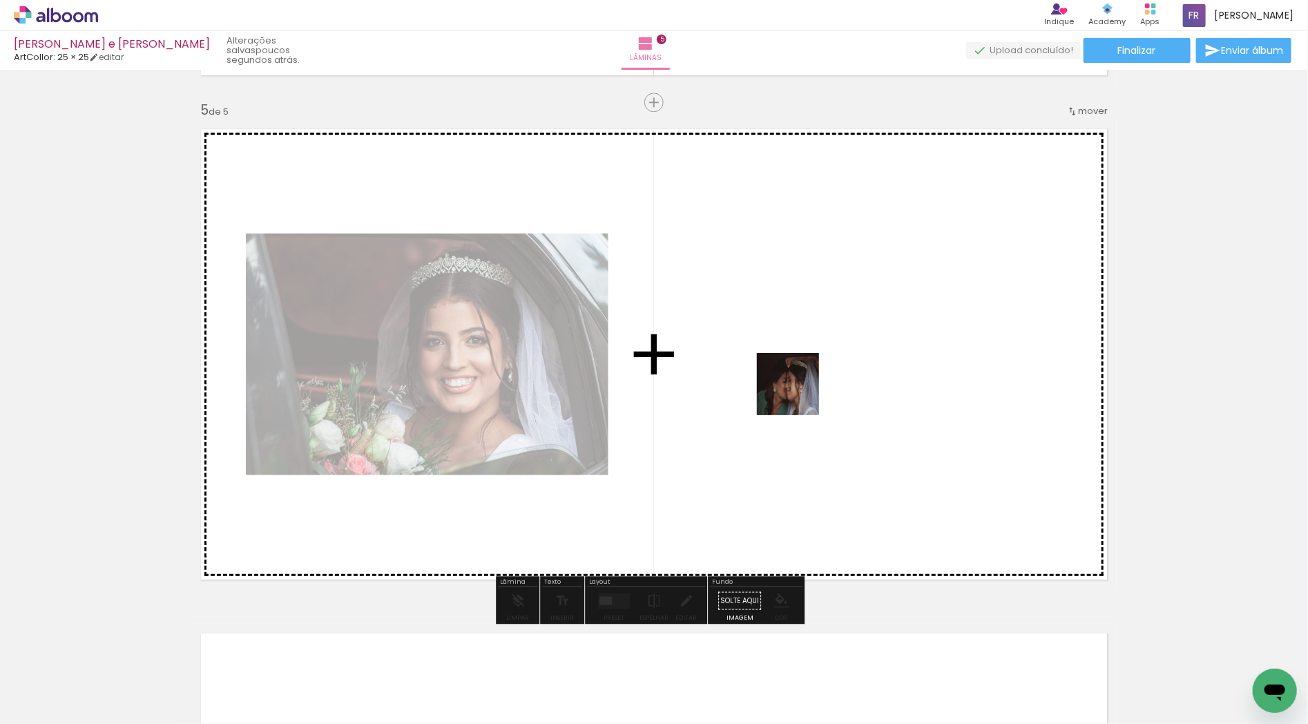
drag, startPoint x: 749, startPoint y: 672, endPoint x: 1128, endPoint y: 702, distance: 381.0
click at [799, 394] on quentale-workspace at bounding box center [654, 362] width 1308 height 724
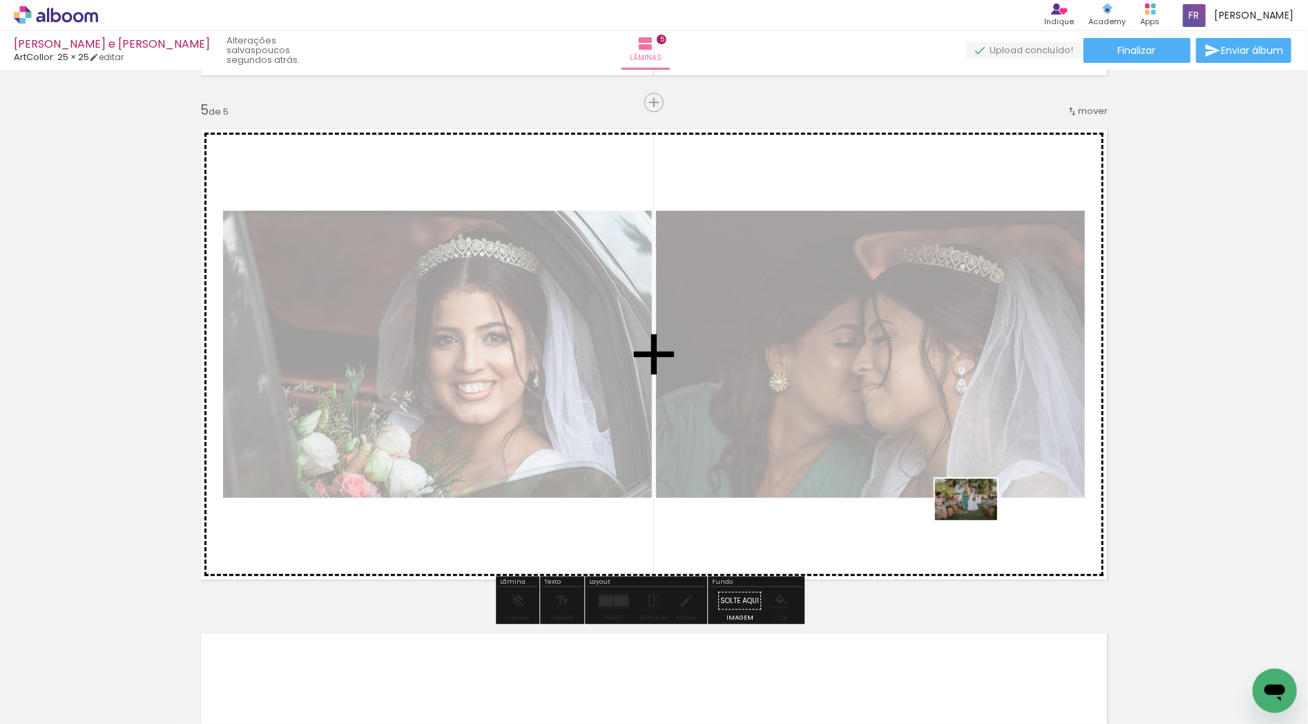
drag, startPoint x: 963, startPoint y: 687, endPoint x: 976, endPoint y: 520, distance: 167.6
click at [976, 520] on quentale-workspace at bounding box center [654, 362] width 1308 height 724
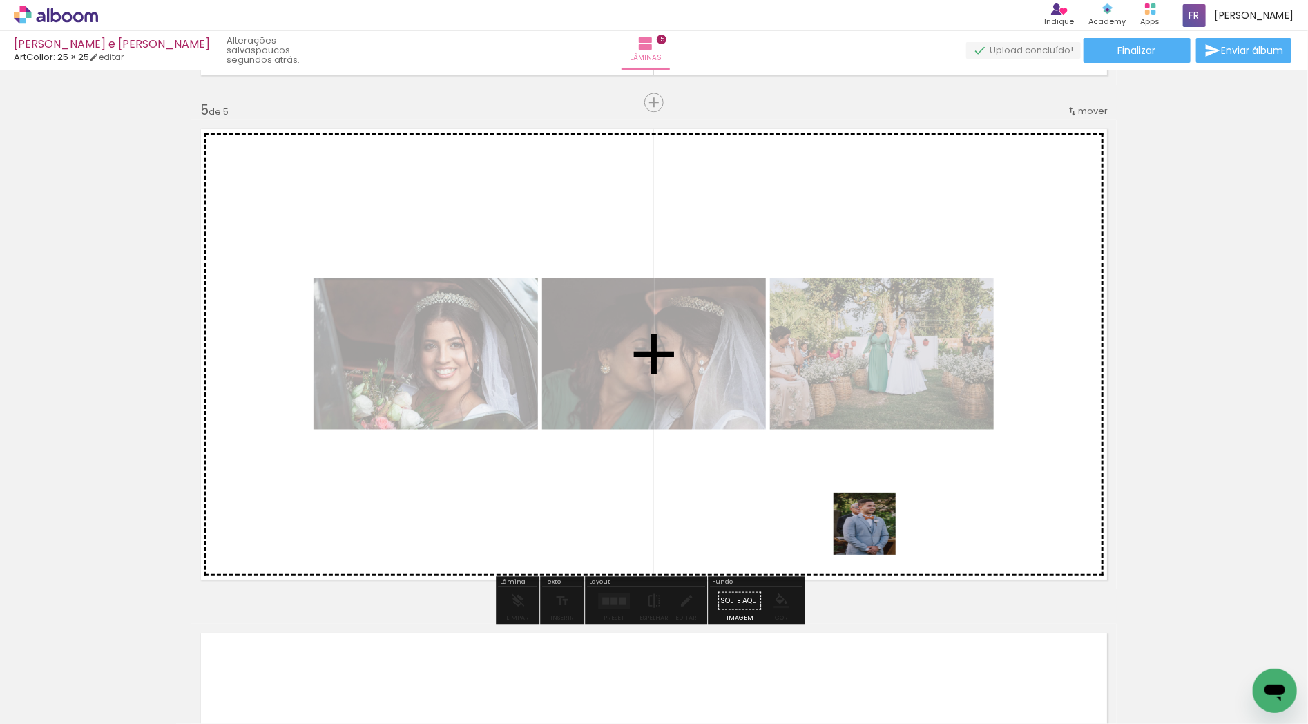
drag, startPoint x: 802, startPoint y: 692, endPoint x: 905, endPoint y: 497, distance: 220.3
click at [905, 497] on quentale-workspace at bounding box center [654, 362] width 1308 height 724
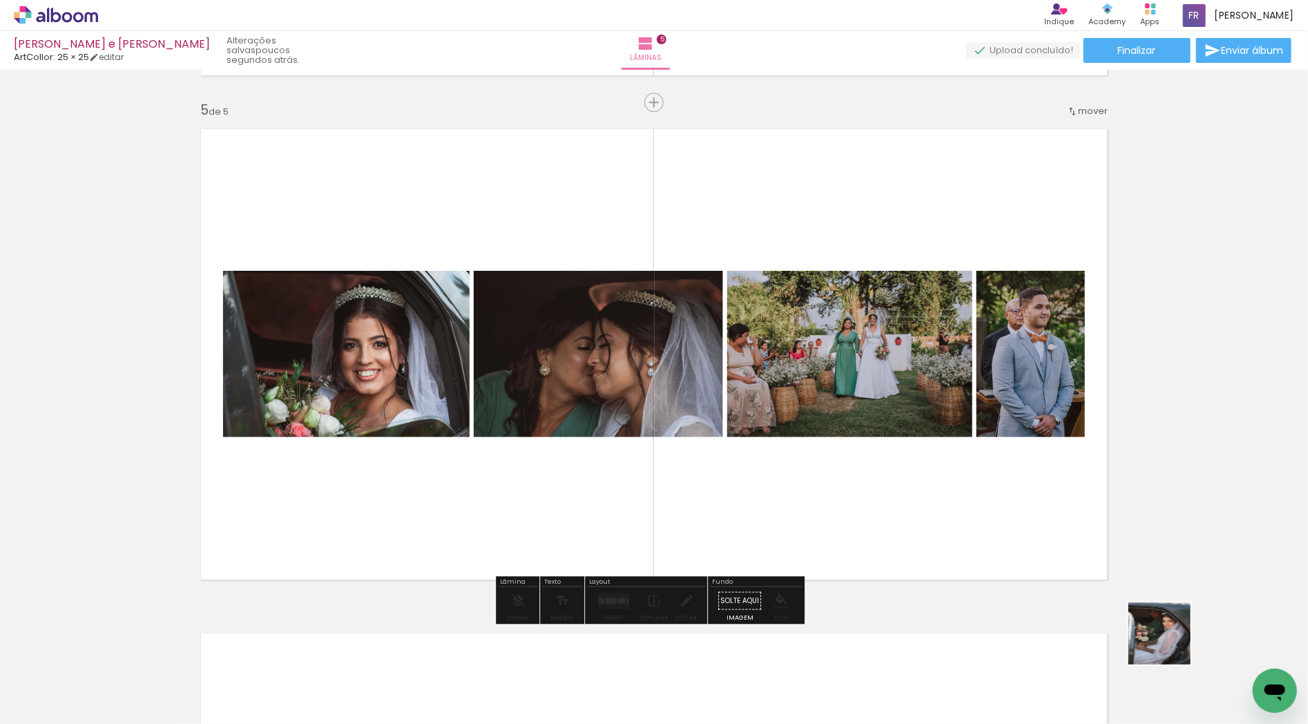
drag, startPoint x: 1184, startPoint y: 658, endPoint x: 976, endPoint y: 508, distance: 256.7
click at [976, 508] on quentale-workspace at bounding box center [654, 362] width 1308 height 724
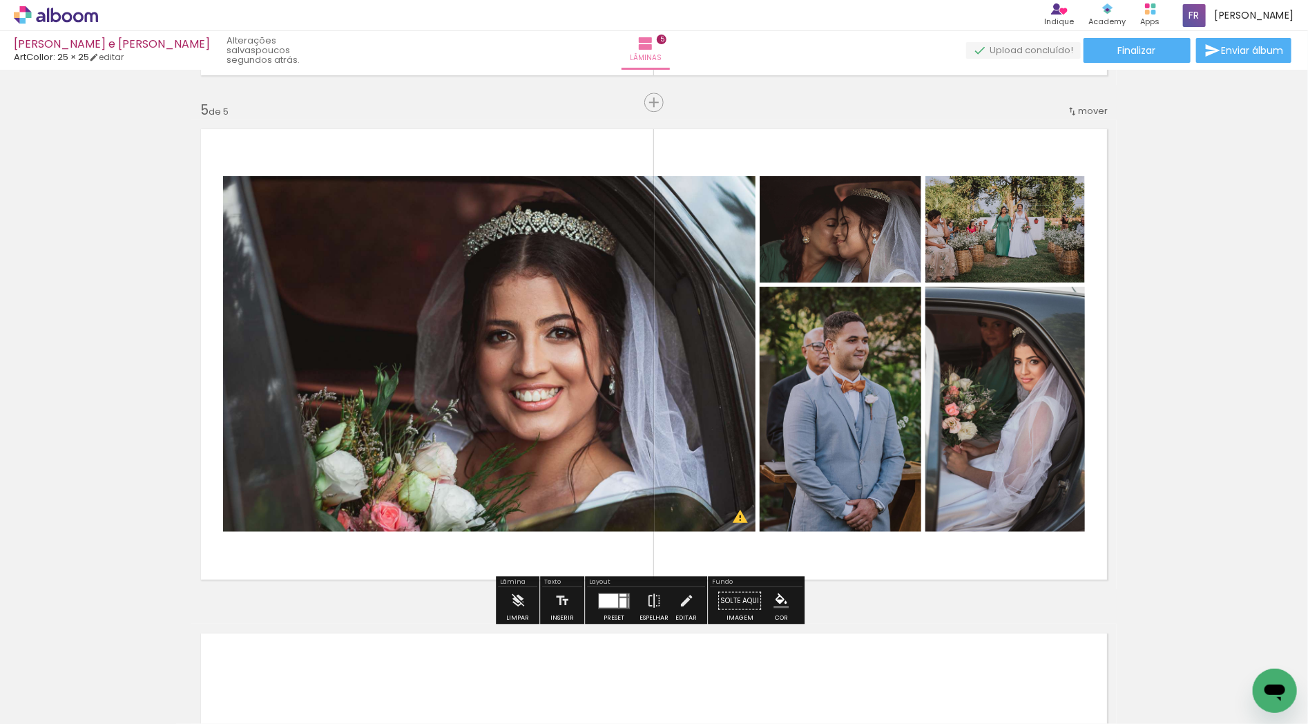
click at [608, 603] on div at bounding box center [608, 600] width 19 height 14
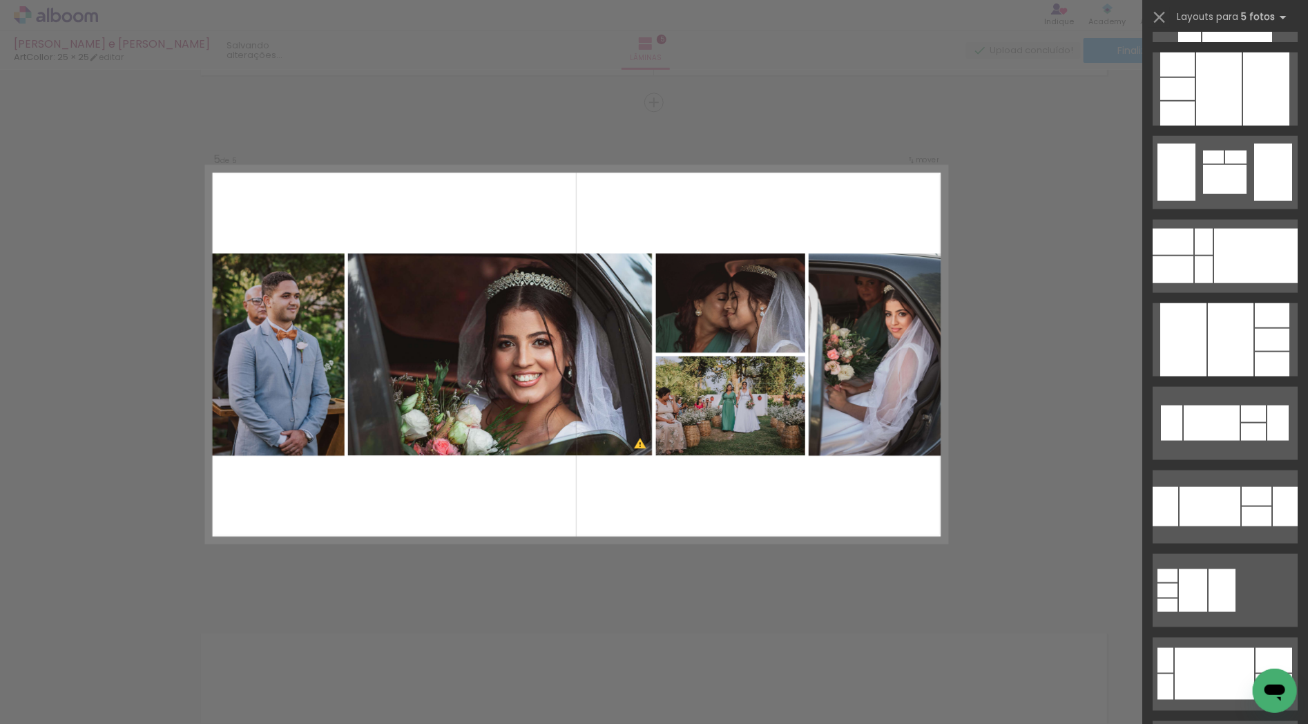
scroll to position [844, 0]
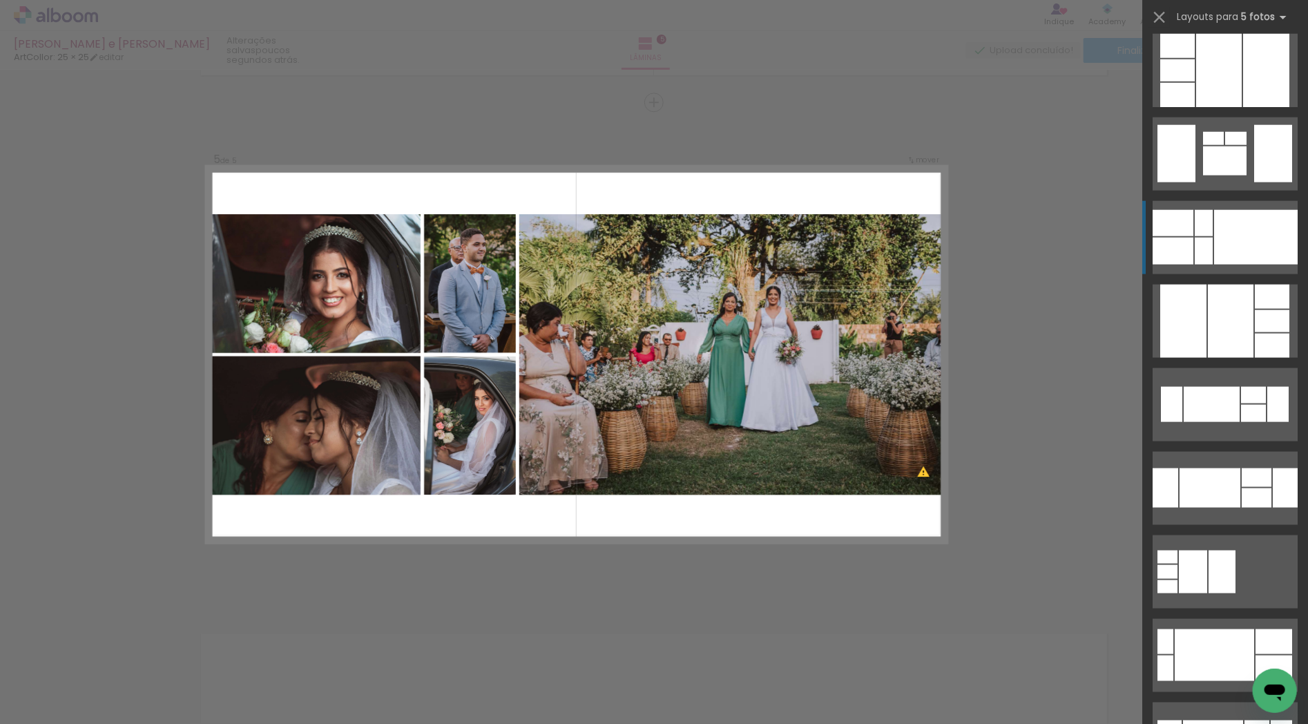
click at [1240, 229] on div at bounding box center [1256, 237] width 84 height 55
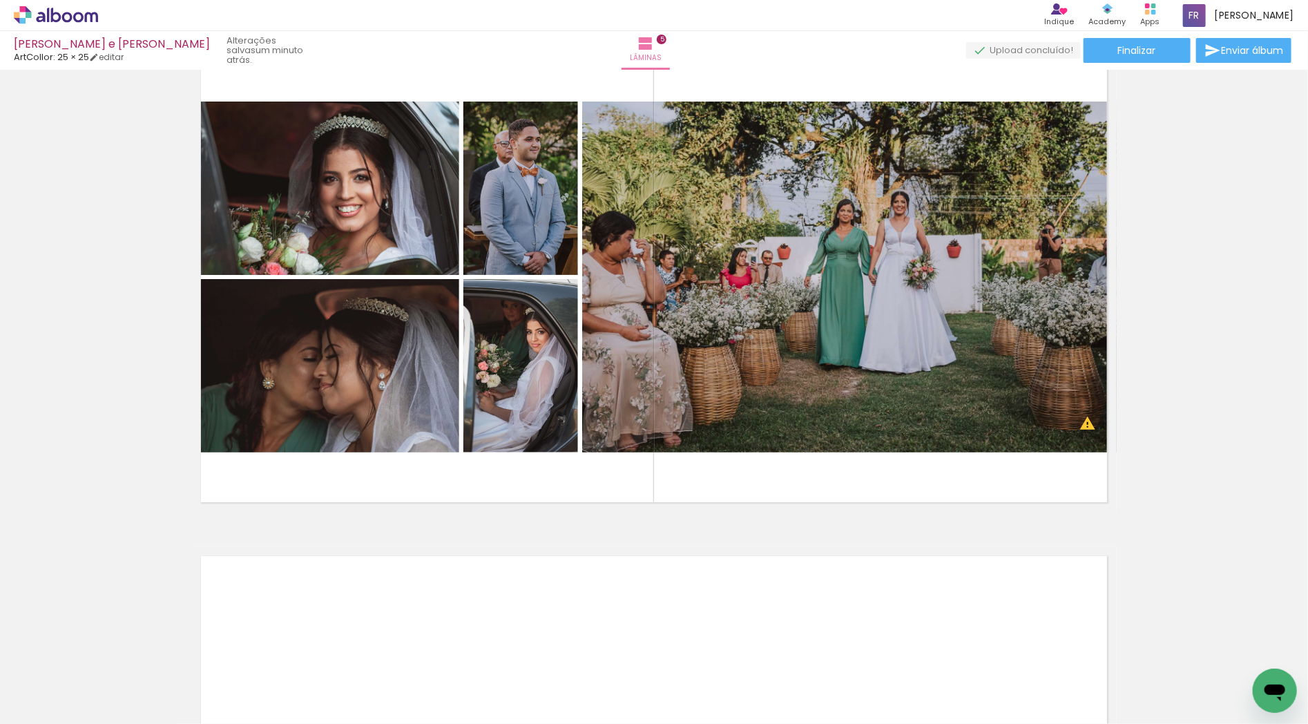
scroll to position [2083, 0]
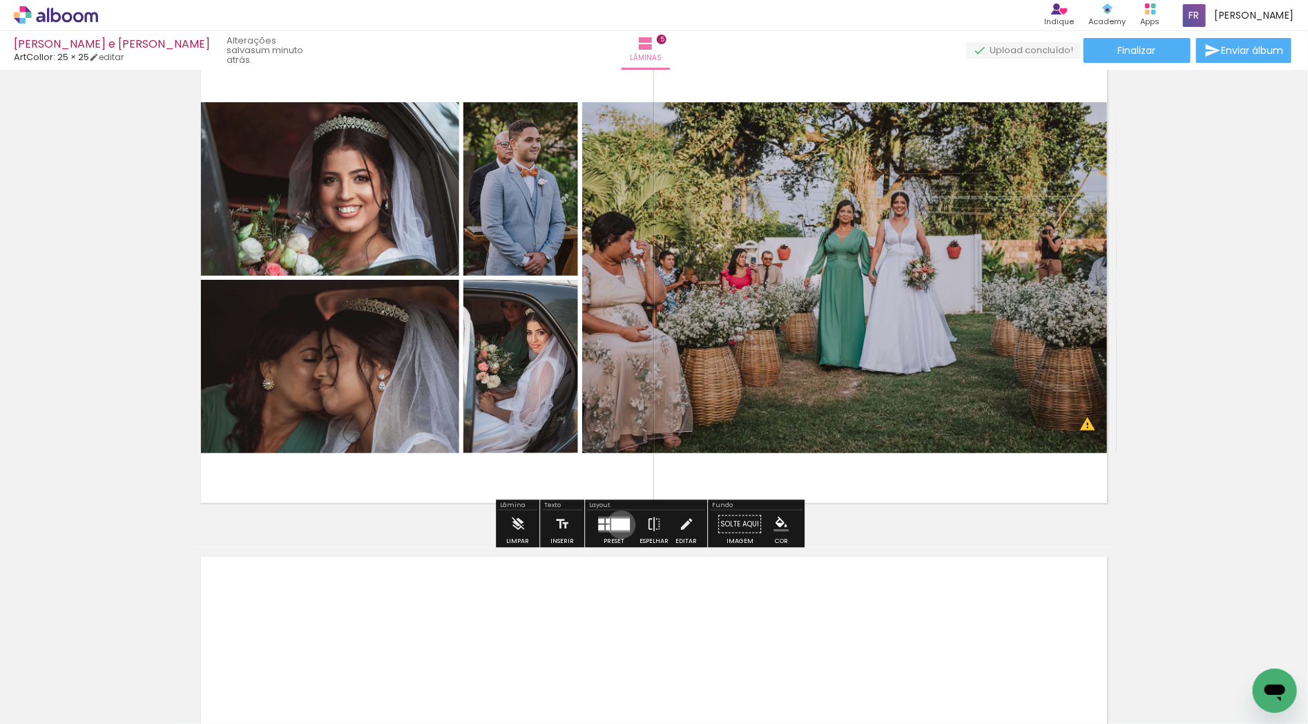
click at [618, 523] on div at bounding box center [620, 524] width 19 height 12
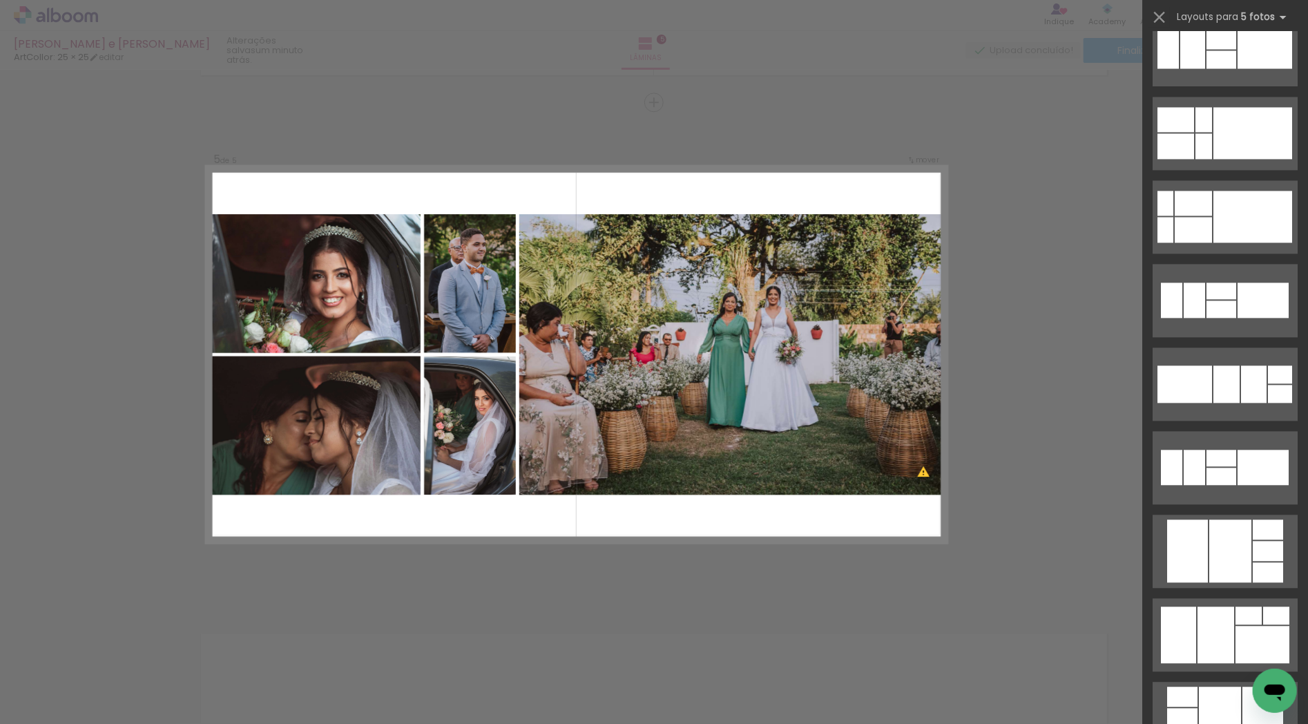
scroll to position [1003, 0]
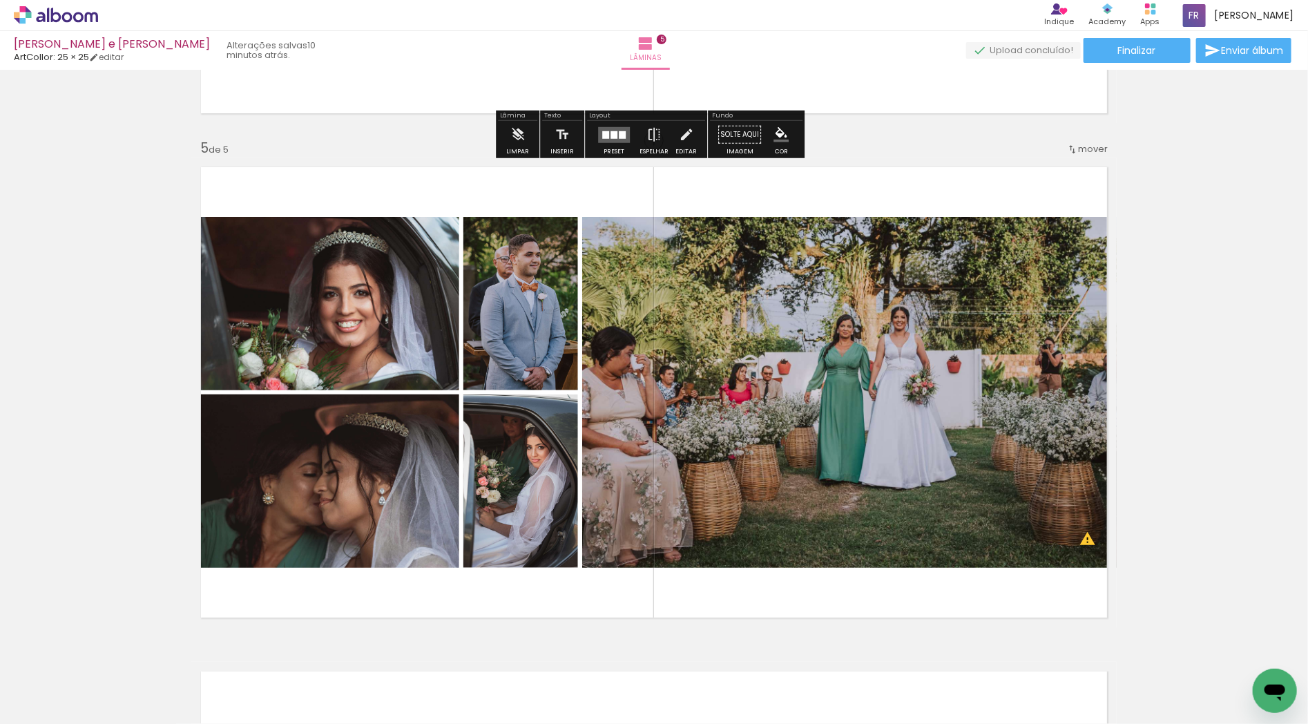
scroll to position [1820, 0]
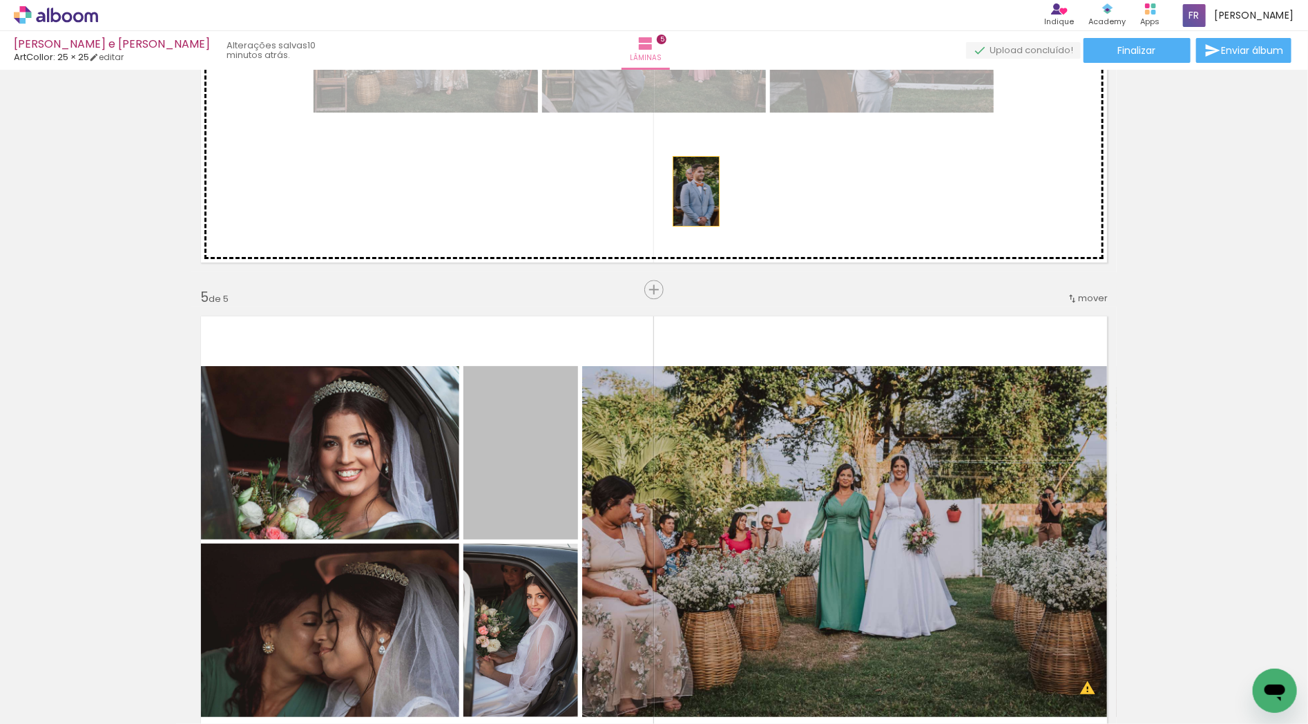
drag, startPoint x: 506, startPoint y: 434, endPoint x: 691, endPoint y: 191, distance: 305.1
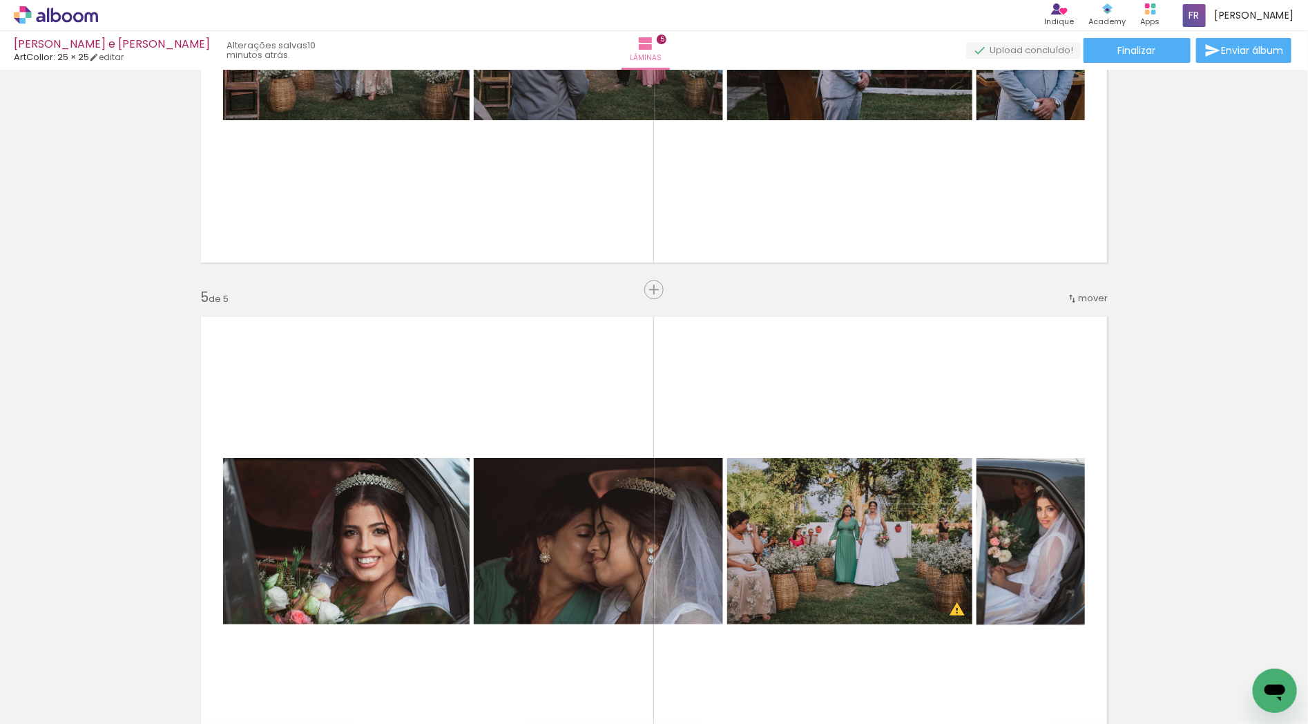
scroll to position [2127, 0]
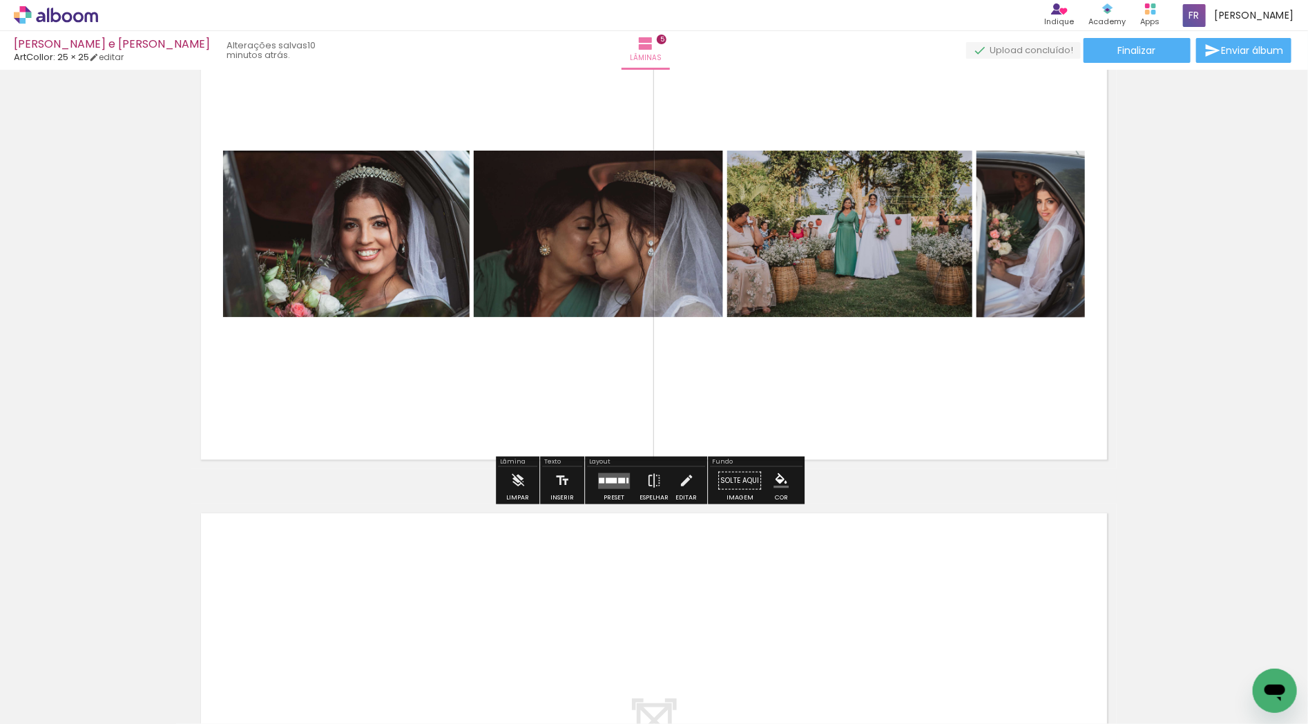
click at [618, 482] on div at bounding box center [621, 480] width 7 height 6
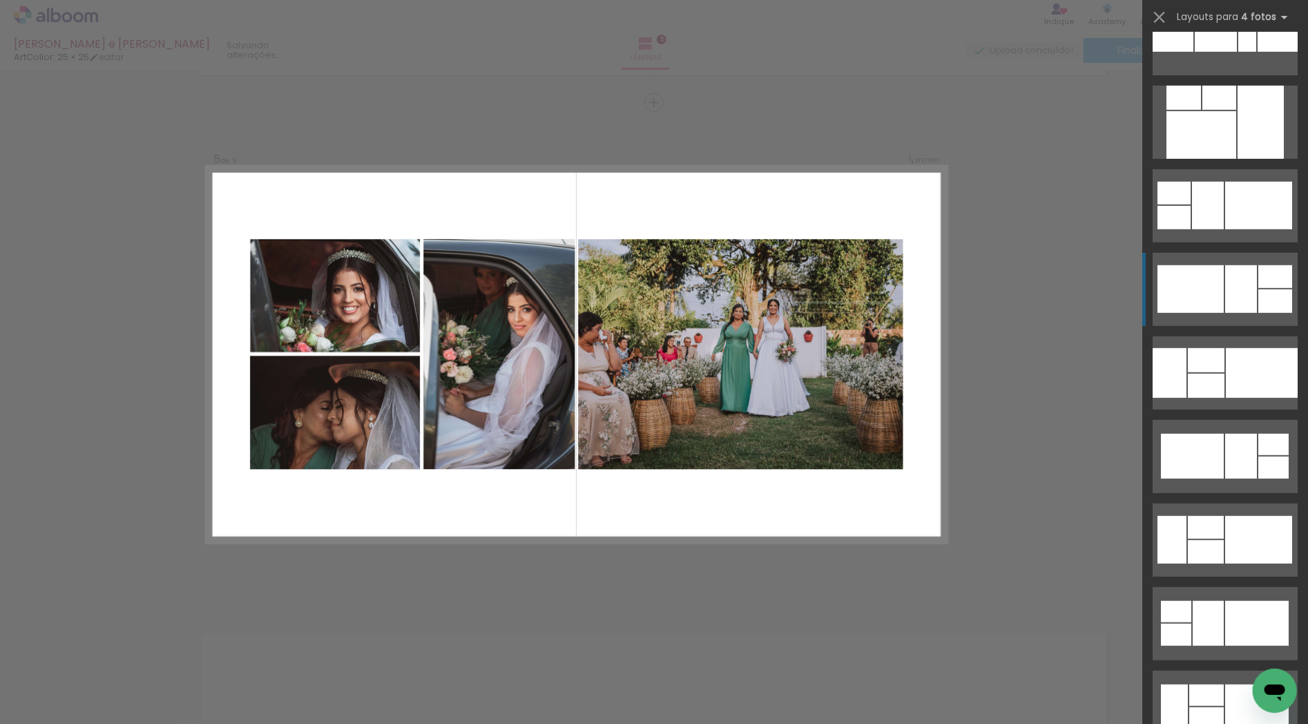
scroll to position [3683, 0]
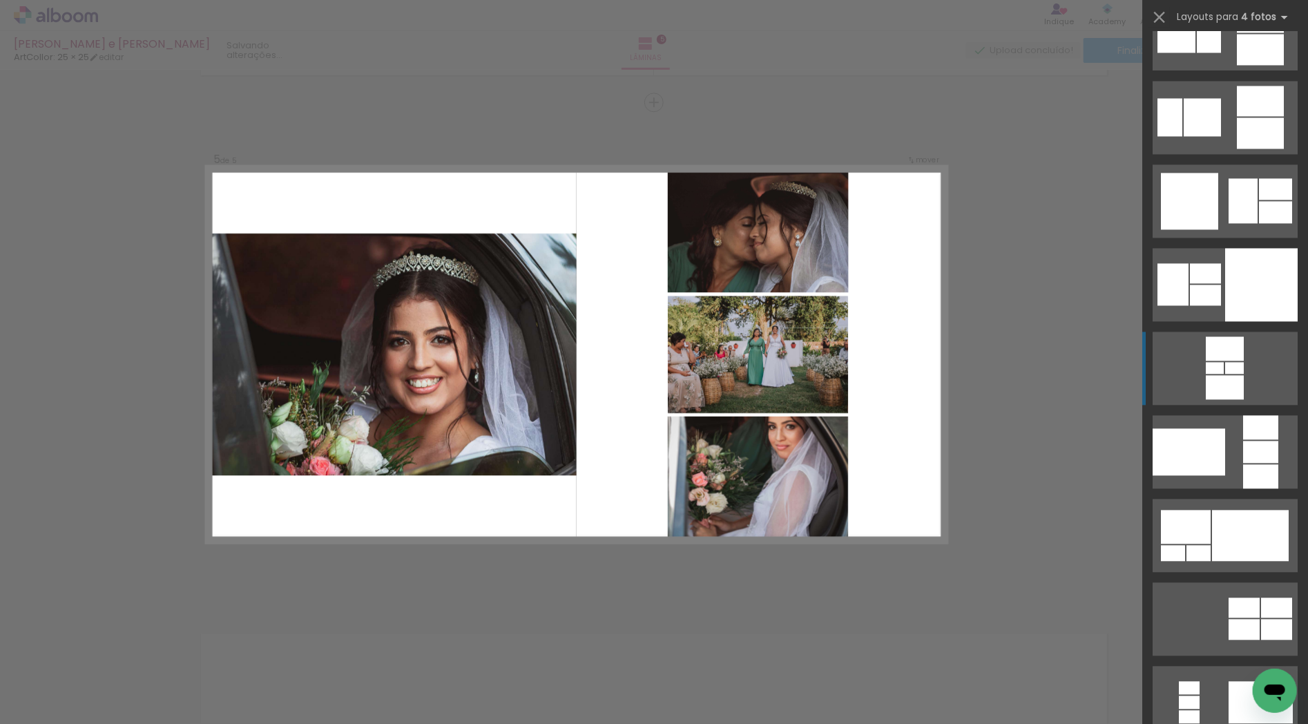
scroll to position [4450, 0]
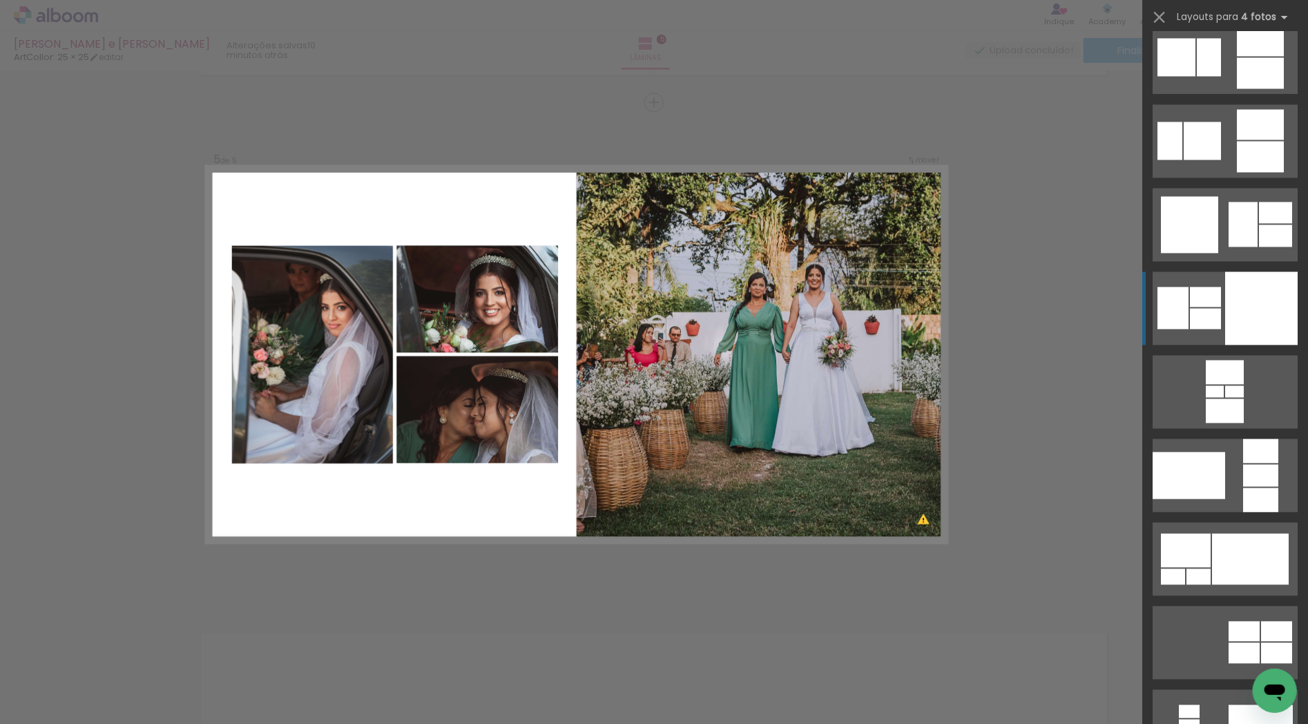
click at [1253, 316] on div at bounding box center [1261, 307] width 73 height 73
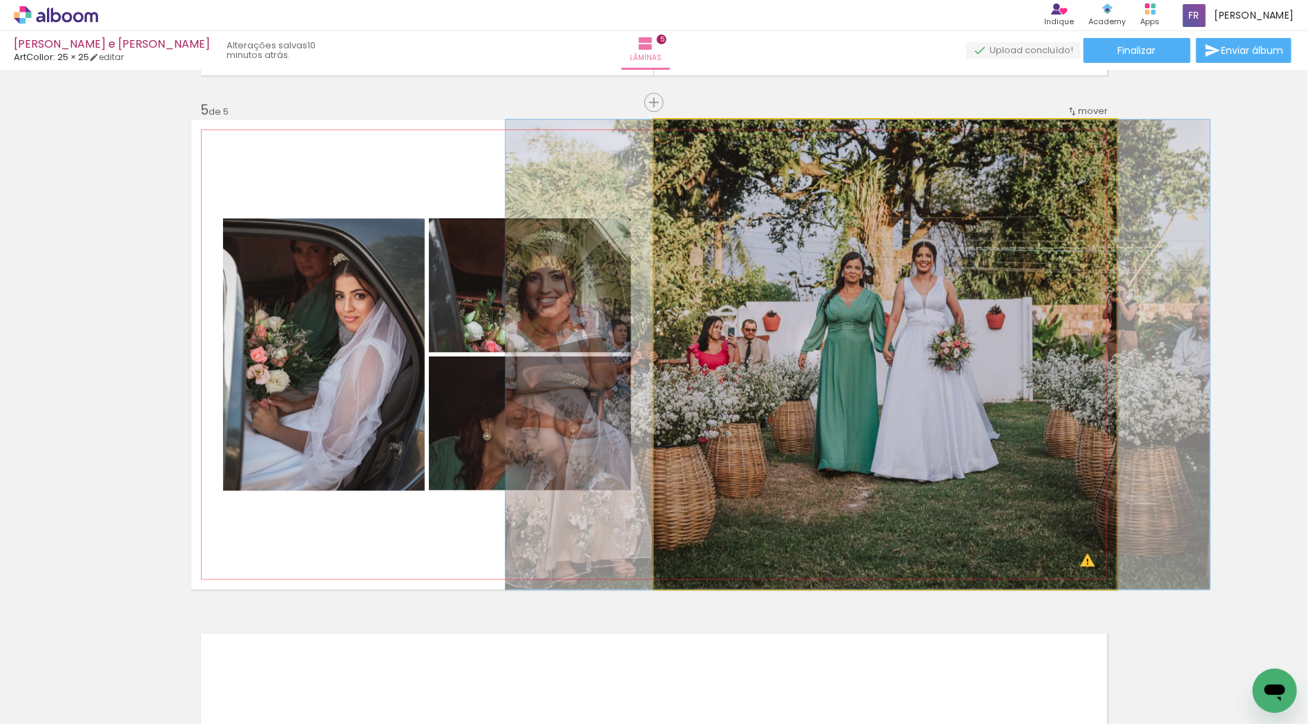
drag, startPoint x: 793, startPoint y: 356, endPoint x: 765, endPoint y: 354, distance: 27.7
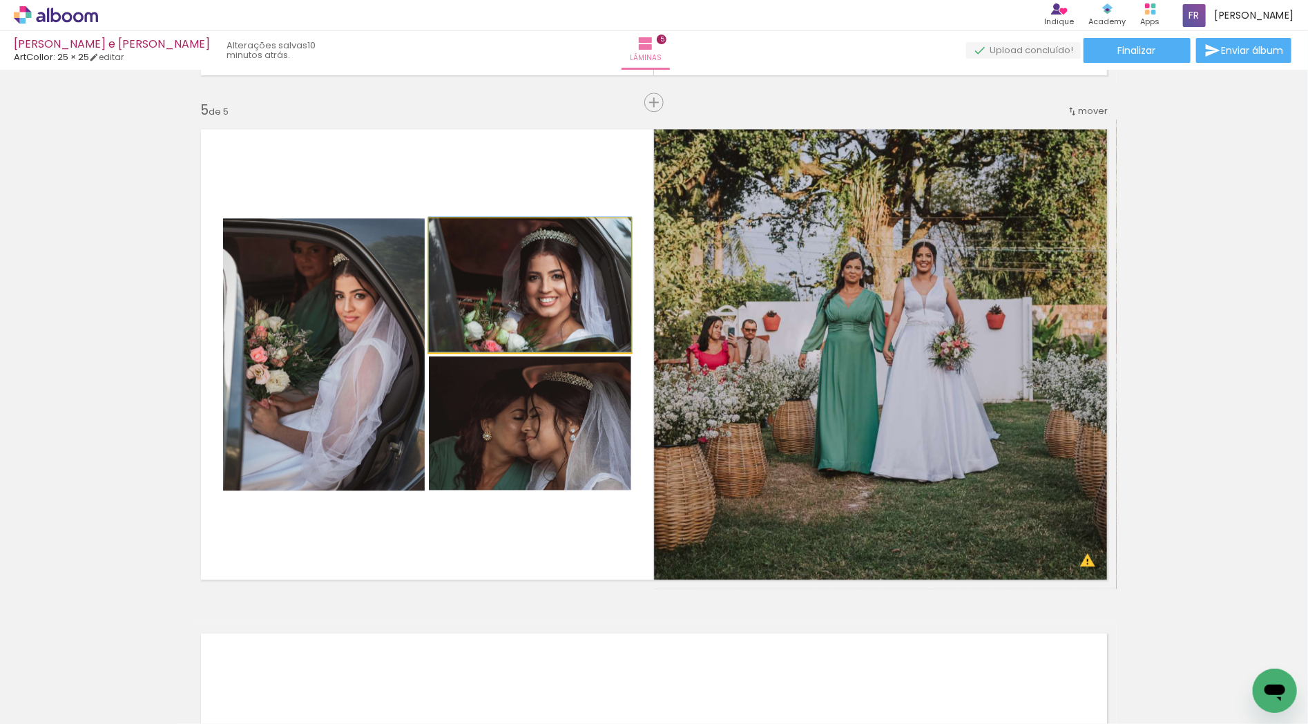
drag, startPoint x: 542, startPoint y: 285, endPoint x: 550, endPoint y: 283, distance: 7.9
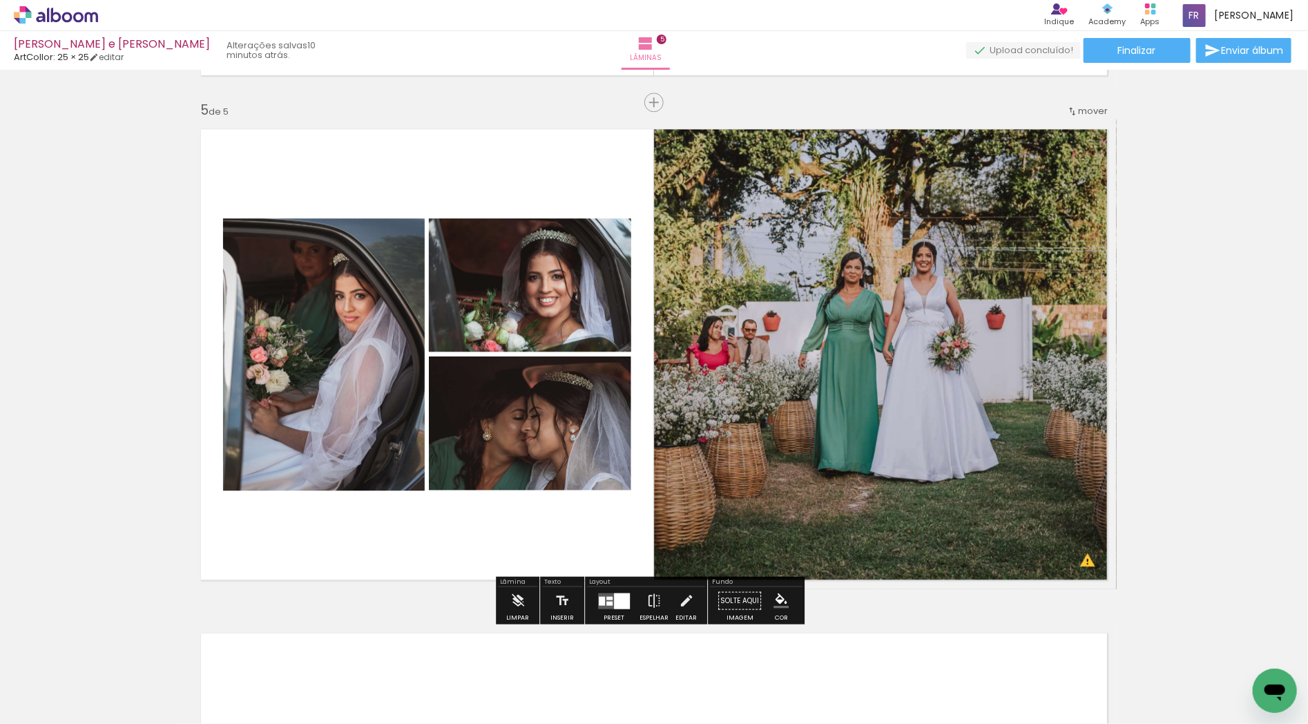
click at [625, 606] on div at bounding box center [622, 601] width 16 height 16
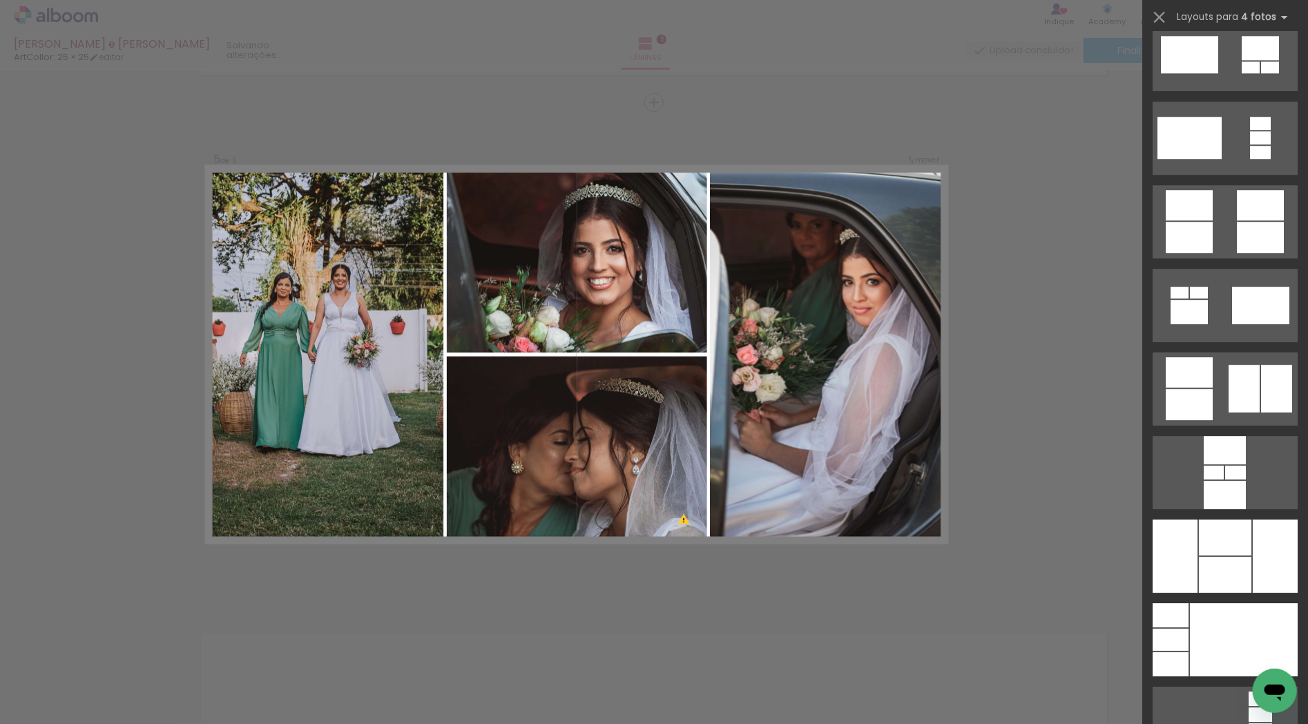
scroll to position [11278, 0]
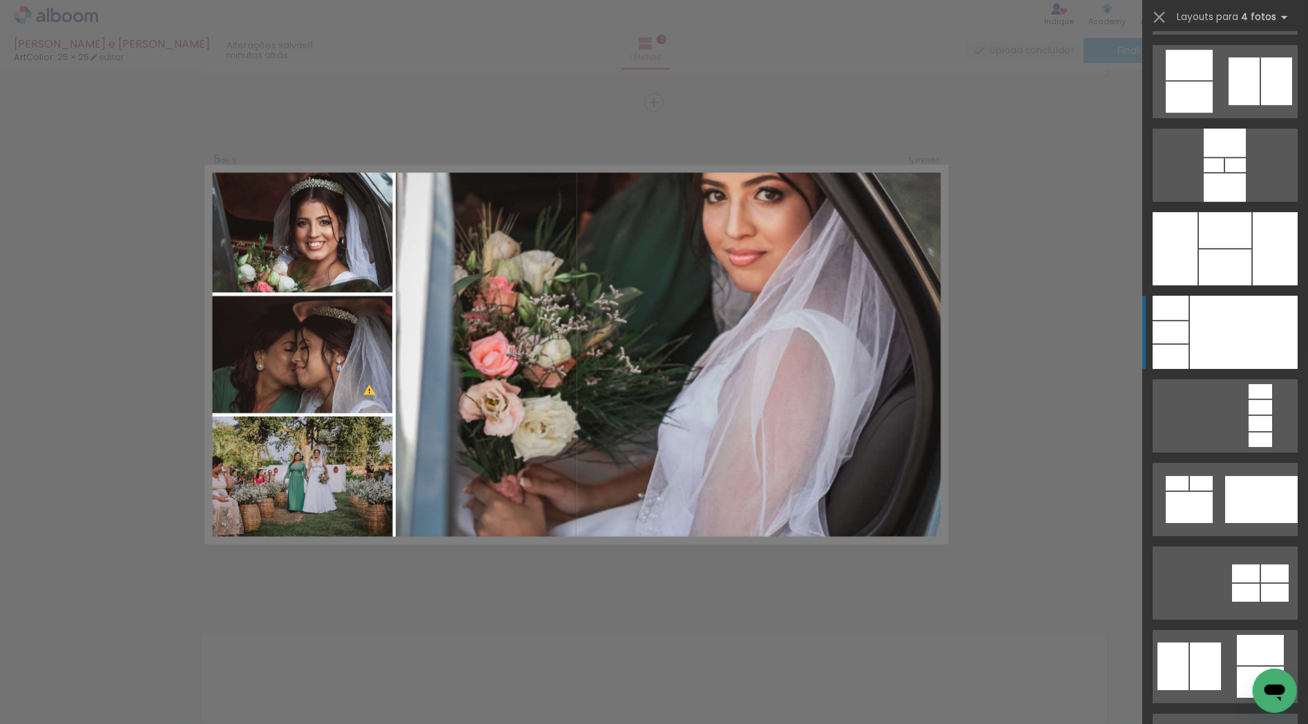
click at [1241, 202] on div at bounding box center [1225, 187] width 42 height 28
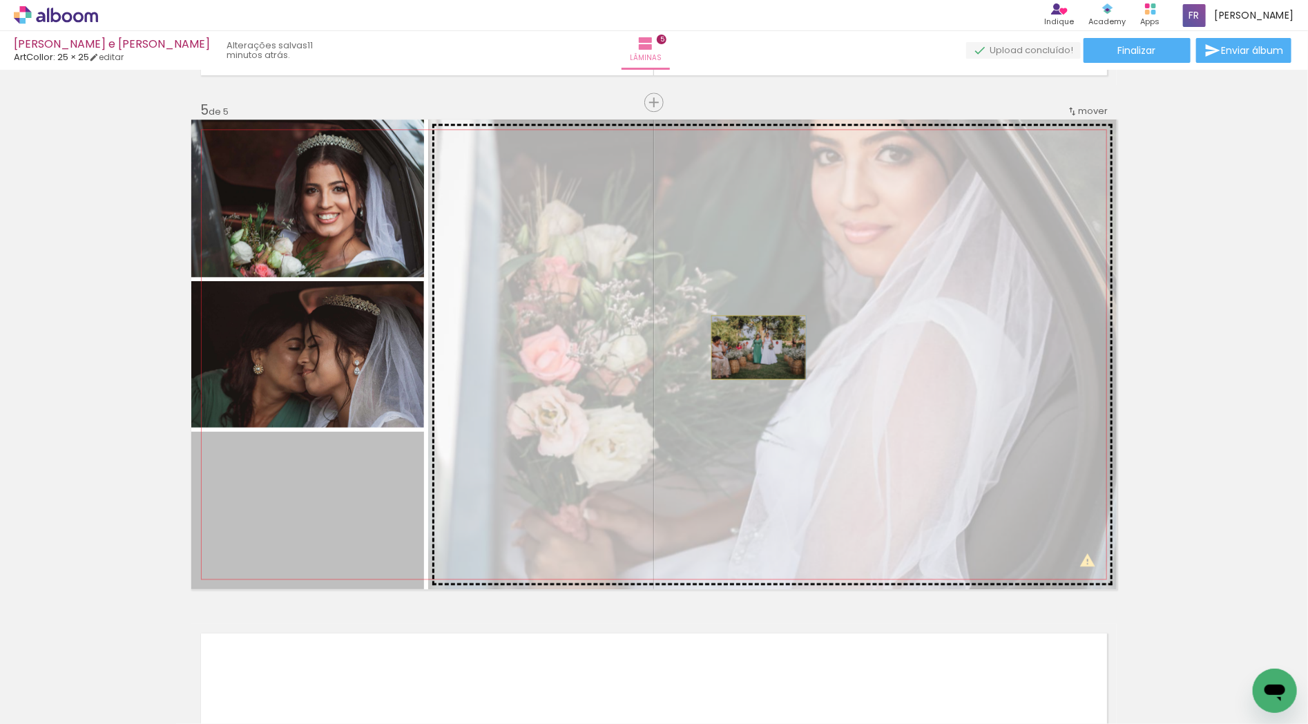
drag, startPoint x: 286, startPoint y: 487, endPoint x: 753, endPoint y: 347, distance: 487.4
click at [0, 0] on slot at bounding box center [0, 0] width 0 height 0
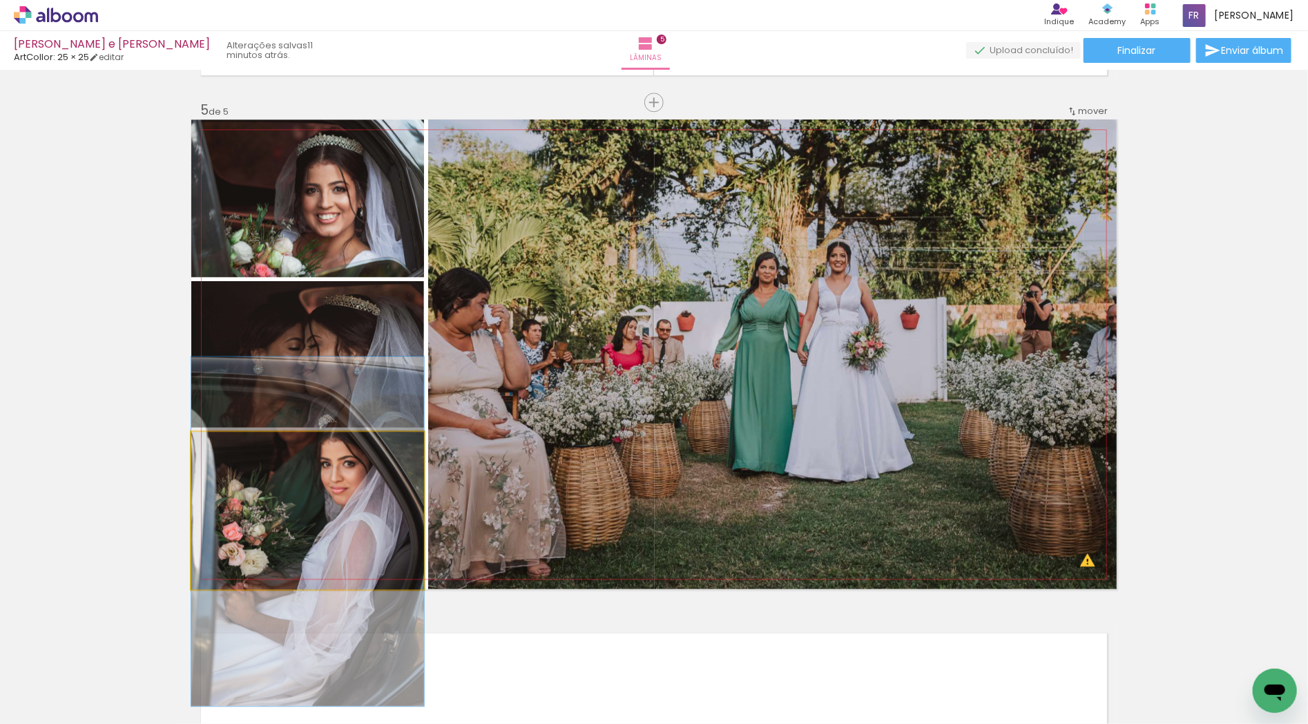
drag, startPoint x: 327, startPoint y: 521, endPoint x: 331, endPoint y: 512, distance: 9.6
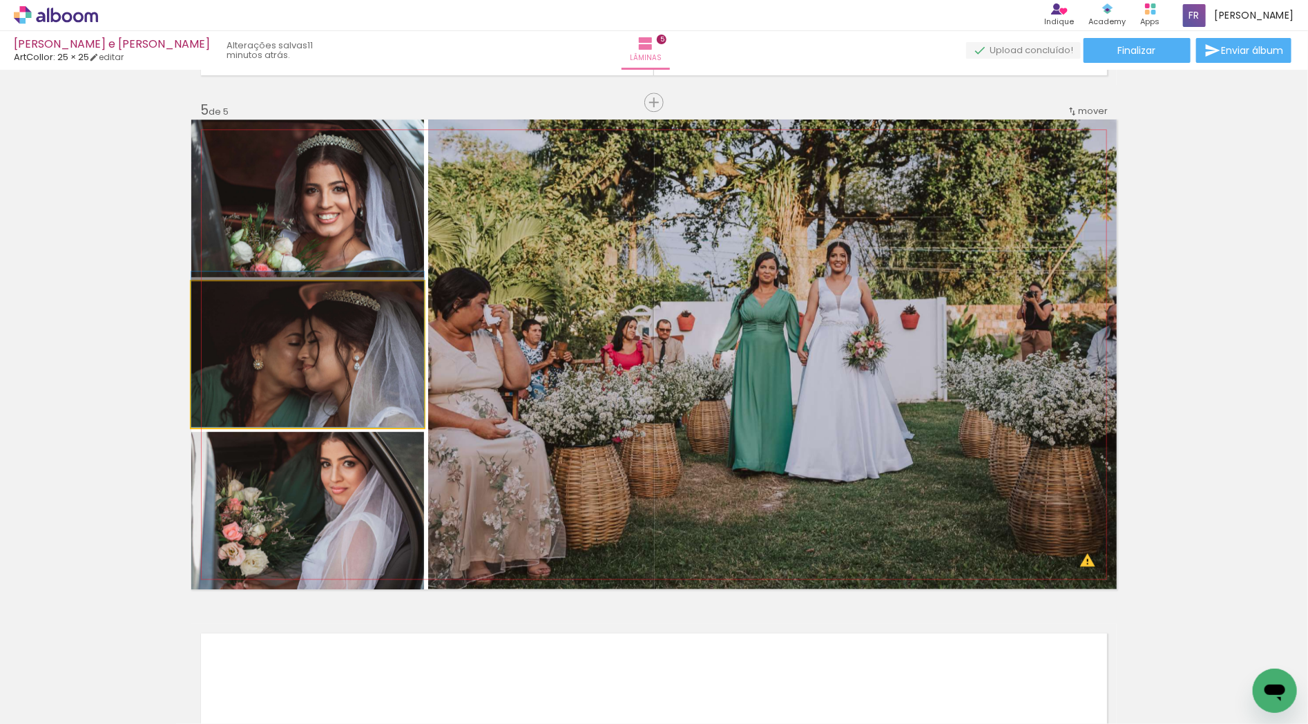
drag, startPoint x: 372, startPoint y: 367, endPoint x: 376, endPoint y: 357, distance: 10.5
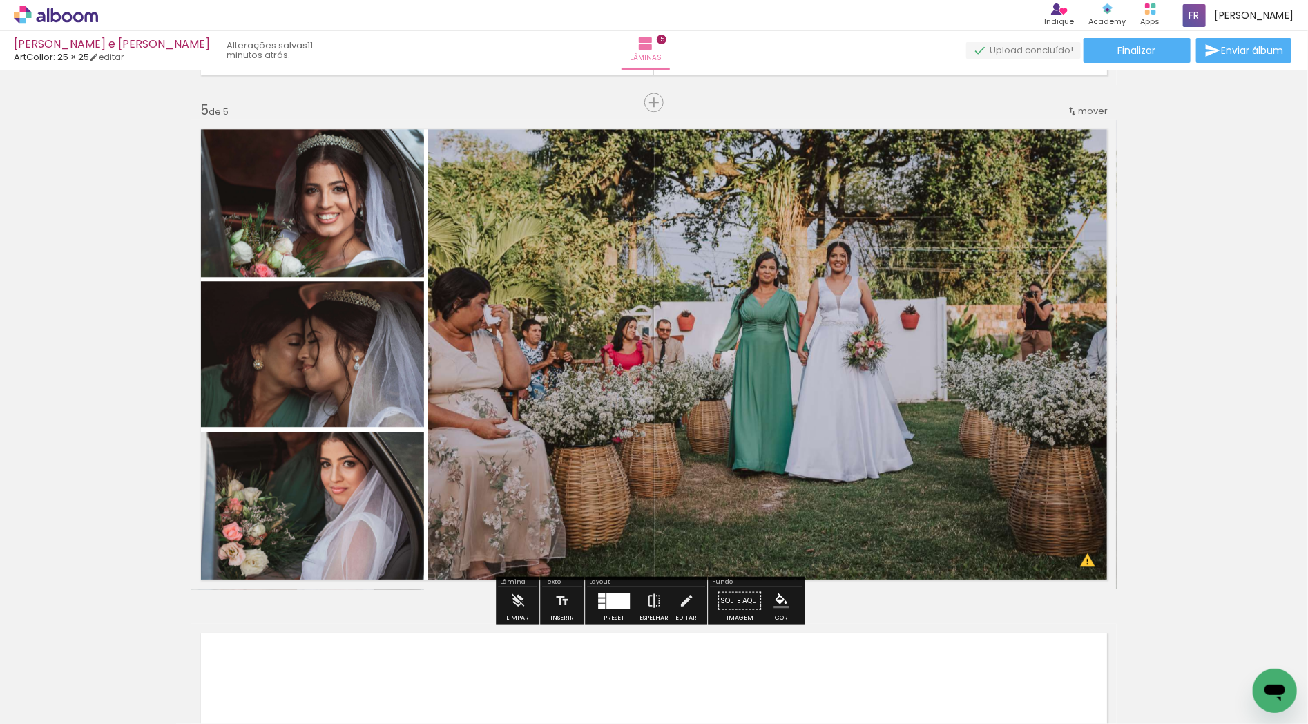
click at [609, 601] on div at bounding box center [617, 601] width 23 height 16
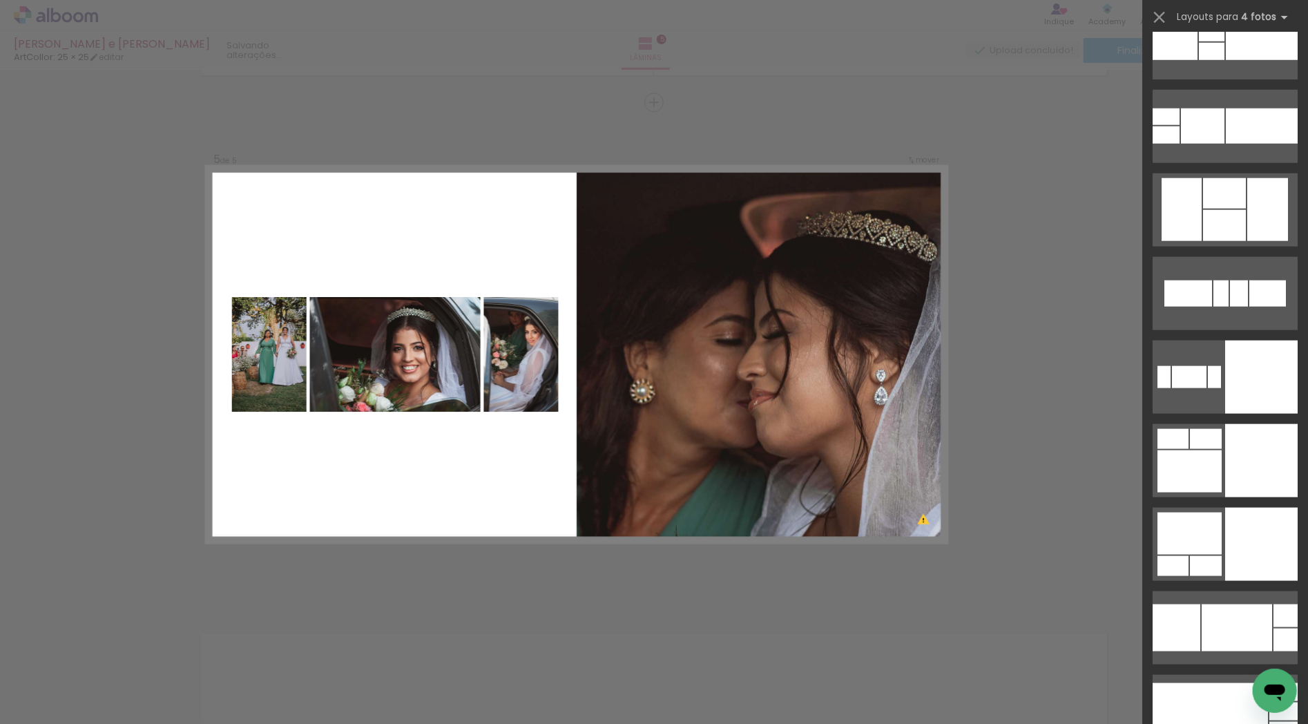
scroll to position [15674, 0]
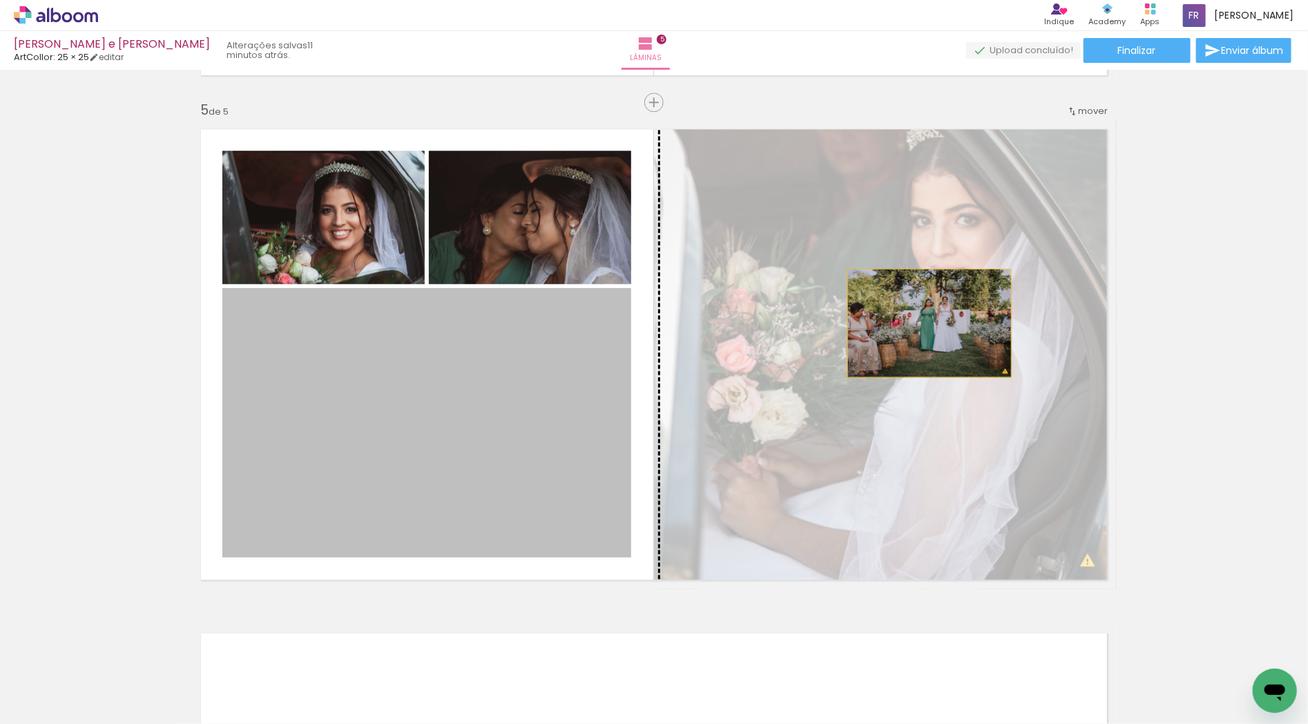
drag, startPoint x: 492, startPoint y: 426, endPoint x: 924, endPoint y: 322, distance: 444.5
click at [0, 0] on slot at bounding box center [0, 0] width 0 height 0
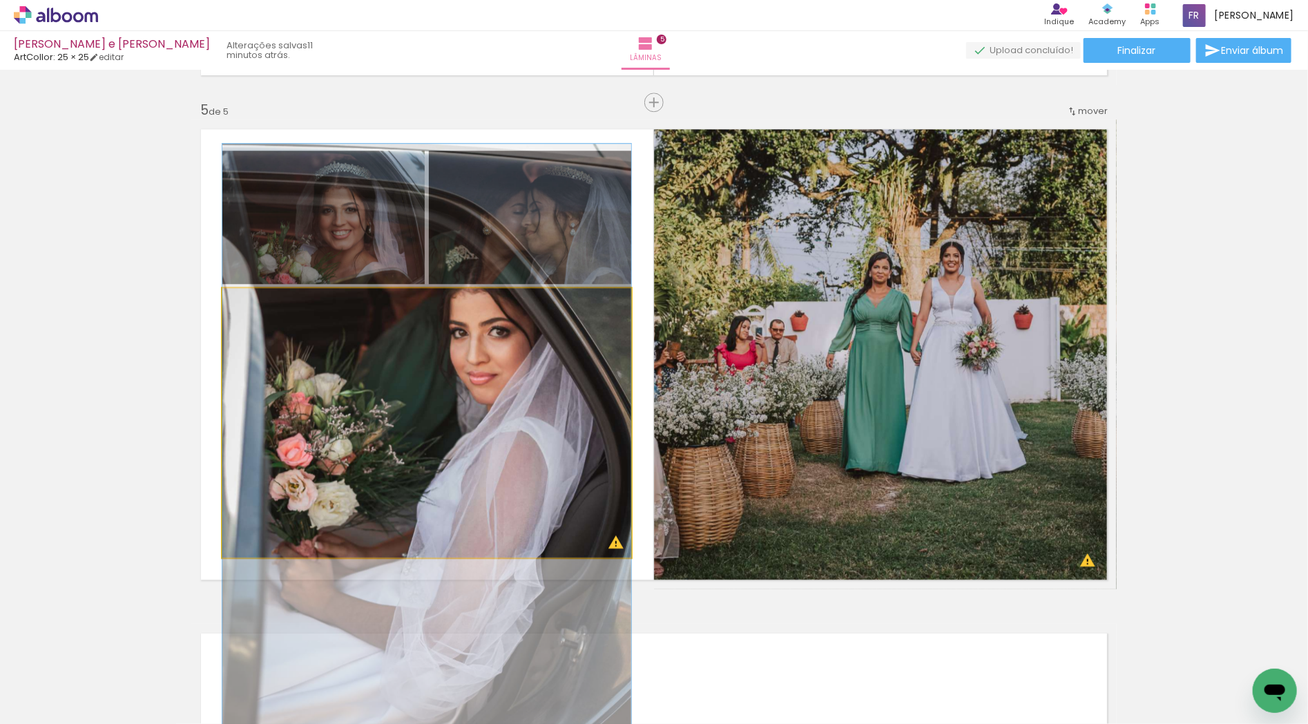
drag, startPoint x: 496, startPoint y: 416, endPoint x: 501, endPoint y: 445, distance: 28.7
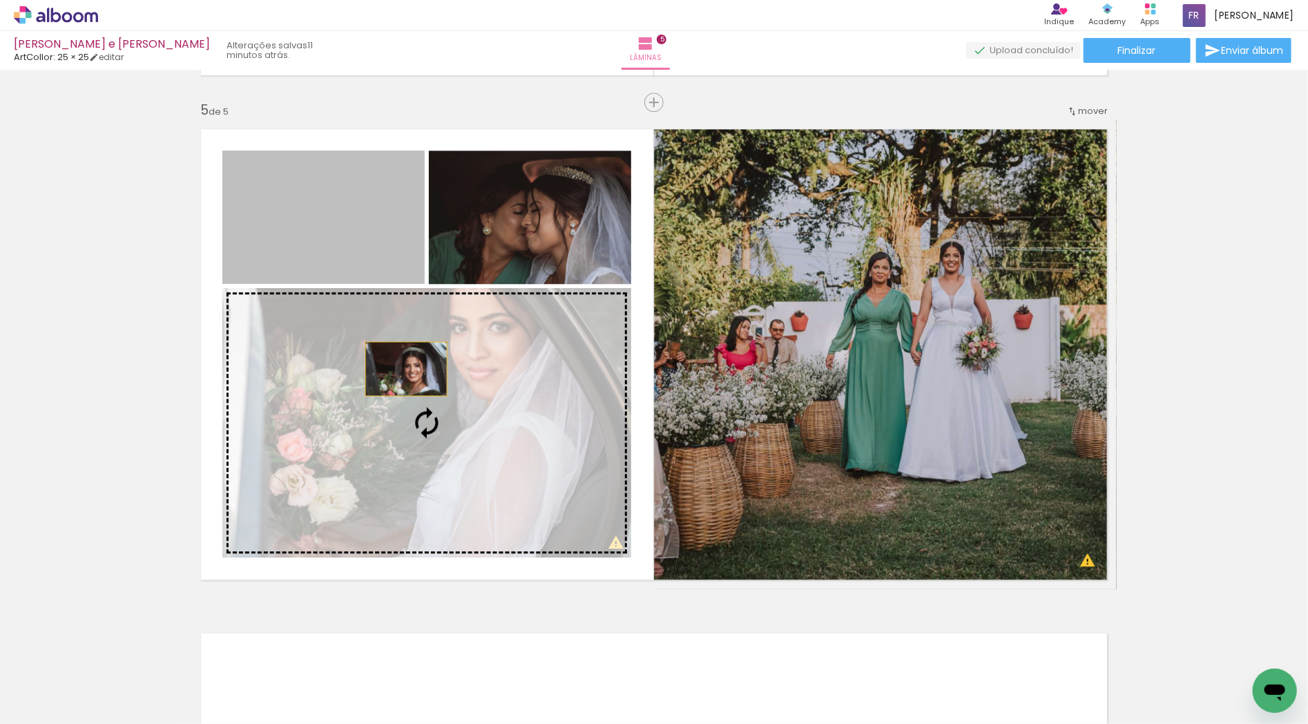
drag, startPoint x: 309, startPoint y: 243, endPoint x: 432, endPoint y: 398, distance: 198.1
click at [0, 0] on slot at bounding box center [0, 0] width 0 height 0
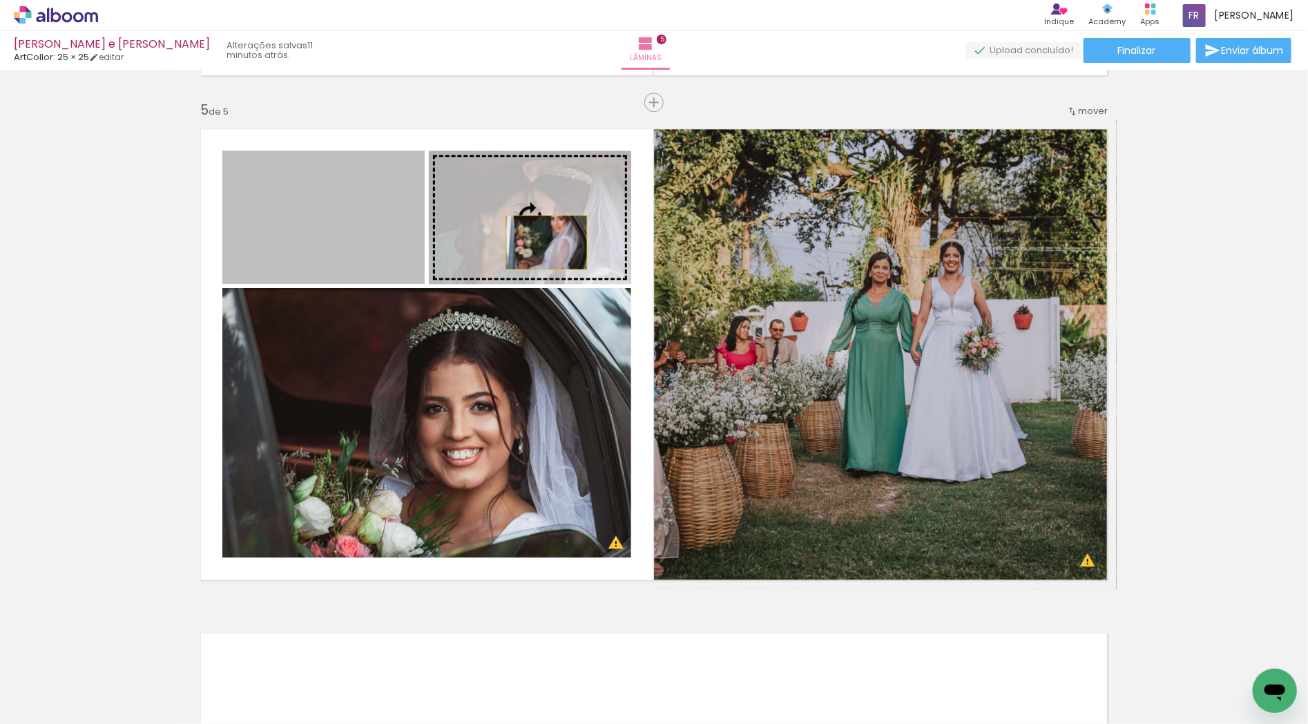
drag, startPoint x: 362, startPoint y: 244, endPoint x: 541, endPoint y: 242, distance: 178.9
click at [0, 0] on slot at bounding box center [0, 0] width 0 height 0
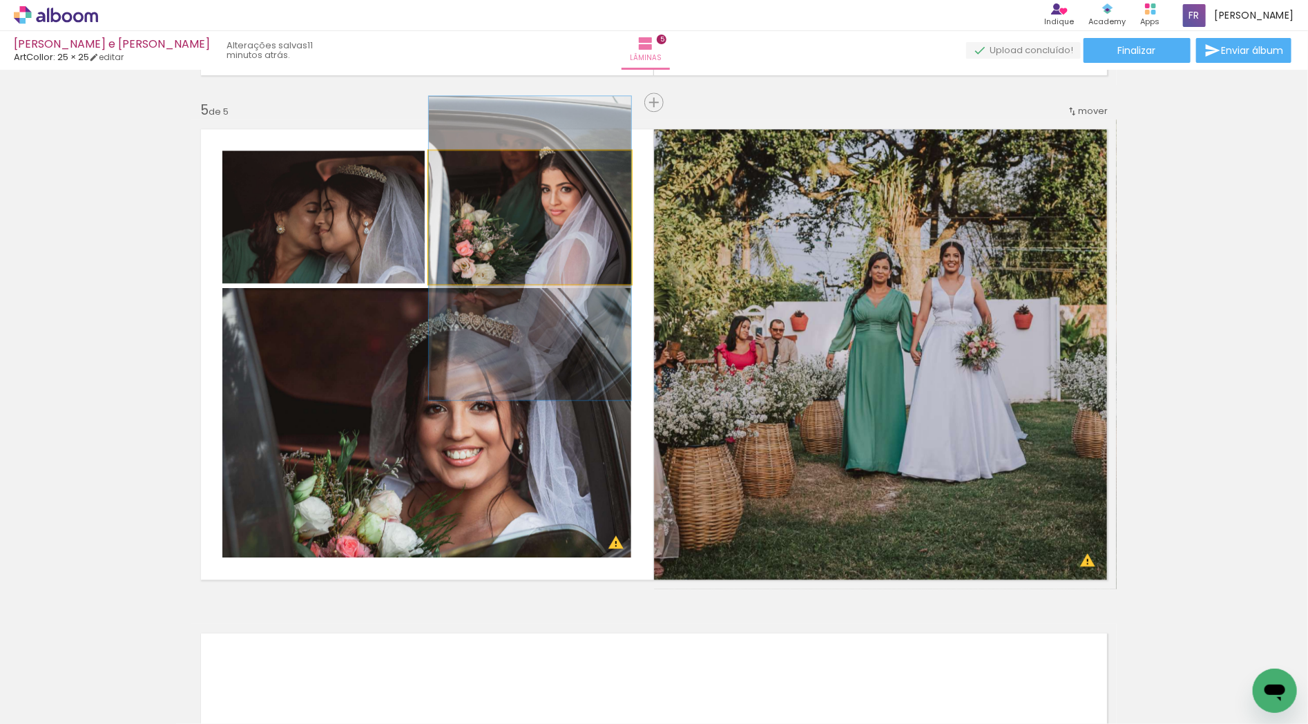
drag, startPoint x: 565, startPoint y: 224, endPoint x: 569, endPoint y: 256, distance: 31.4
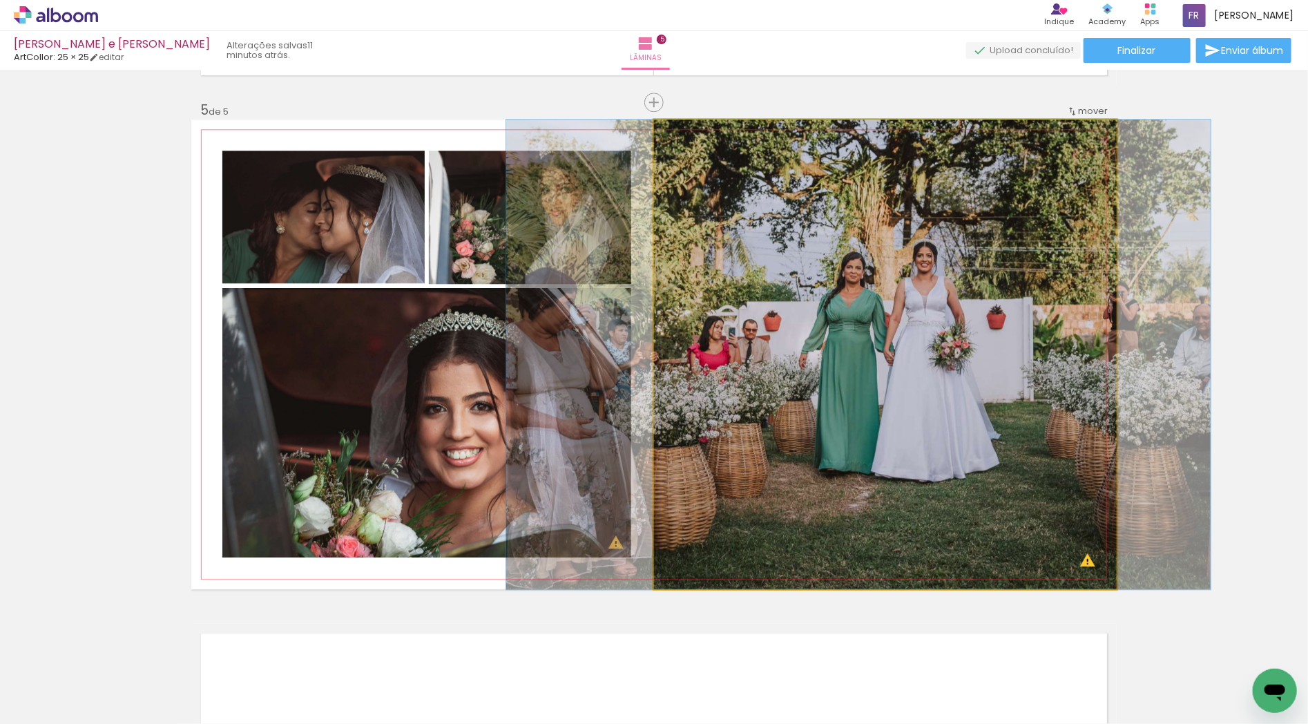
drag, startPoint x: 926, startPoint y: 369, endPoint x: 899, endPoint y: 369, distance: 26.9
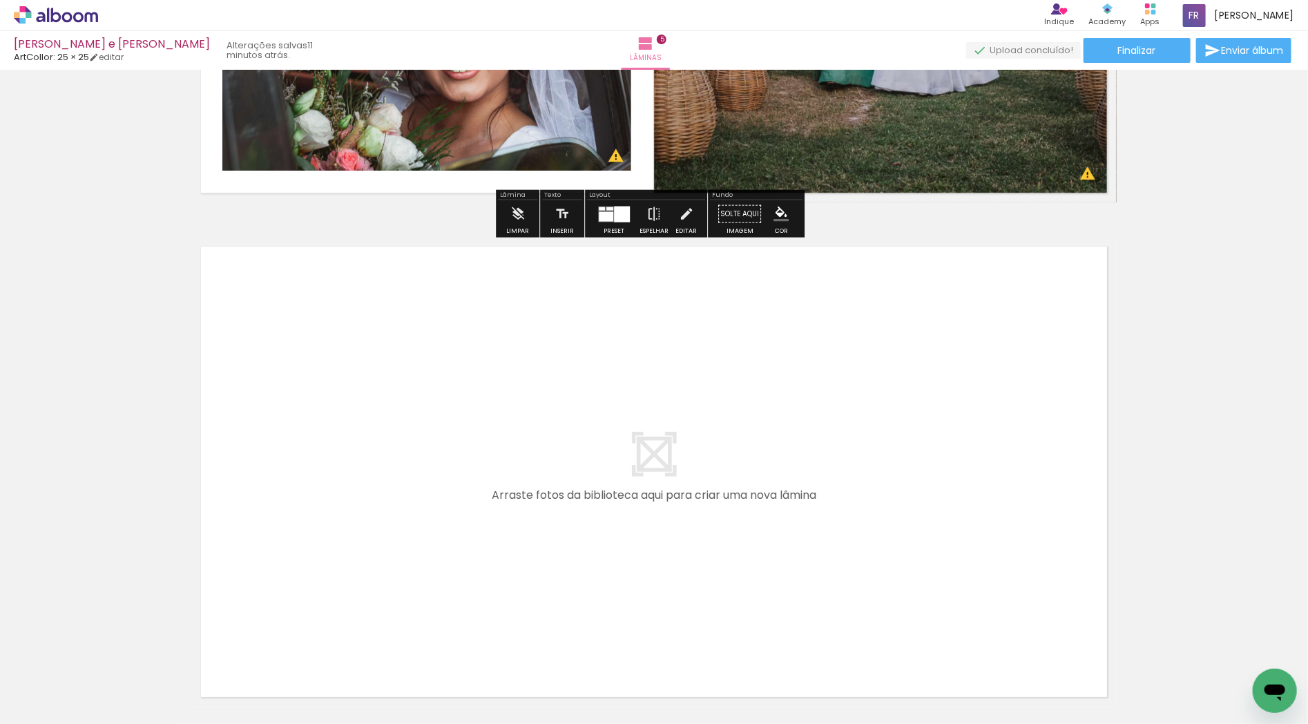
scroll to position [2467, 0]
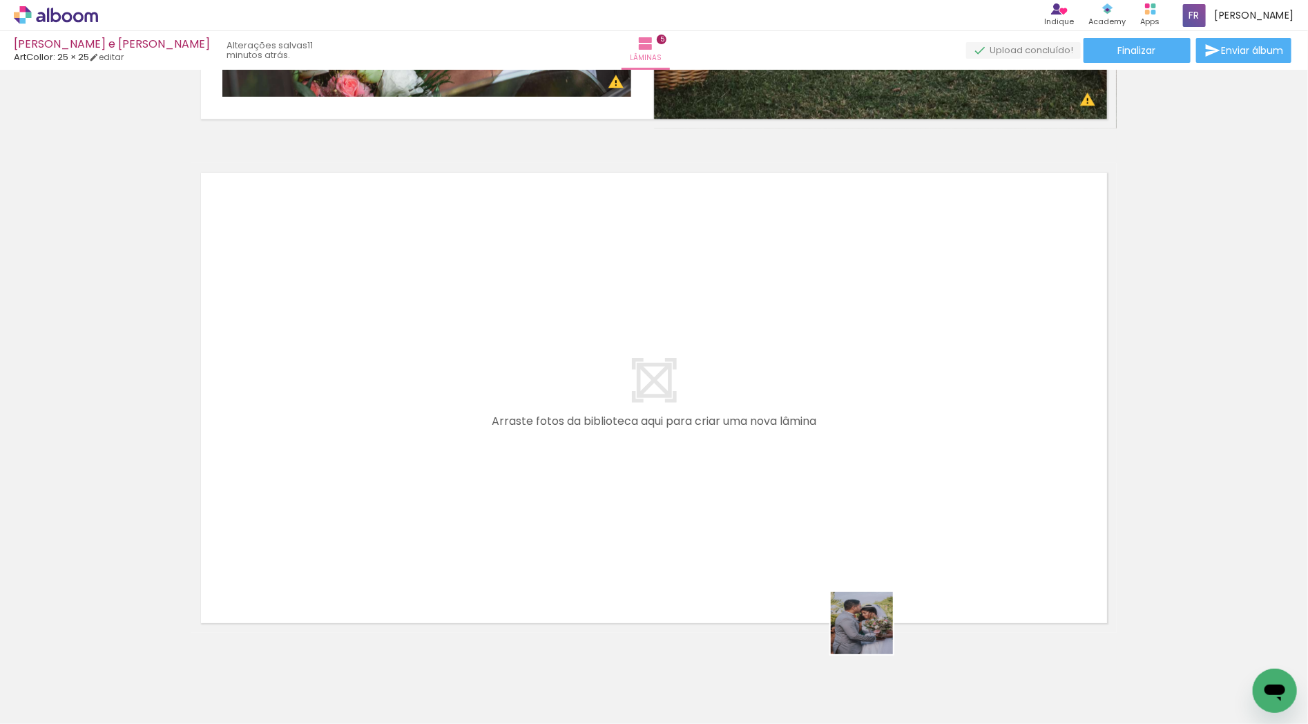
drag, startPoint x: 885, startPoint y: 670, endPoint x: 901, endPoint y: 675, distance: 16.8
click at [805, 466] on quentale-workspace at bounding box center [654, 362] width 1308 height 724
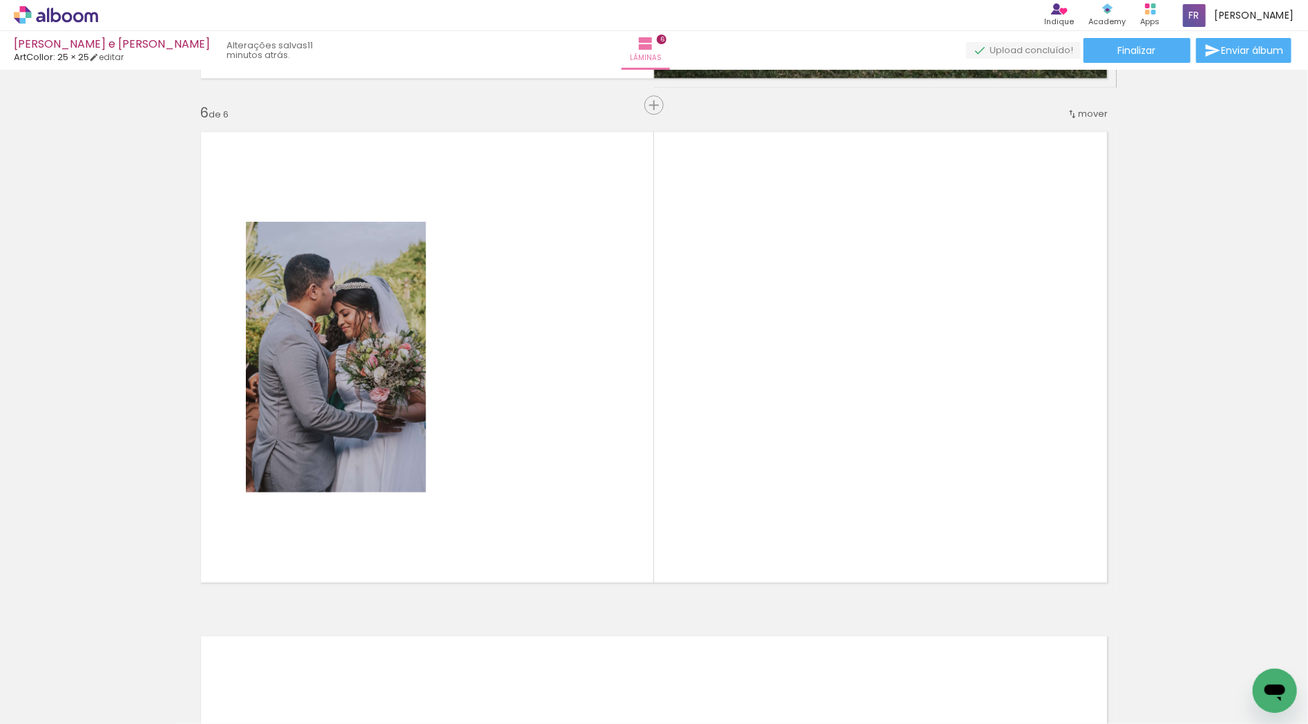
scroll to position [2511, 0]
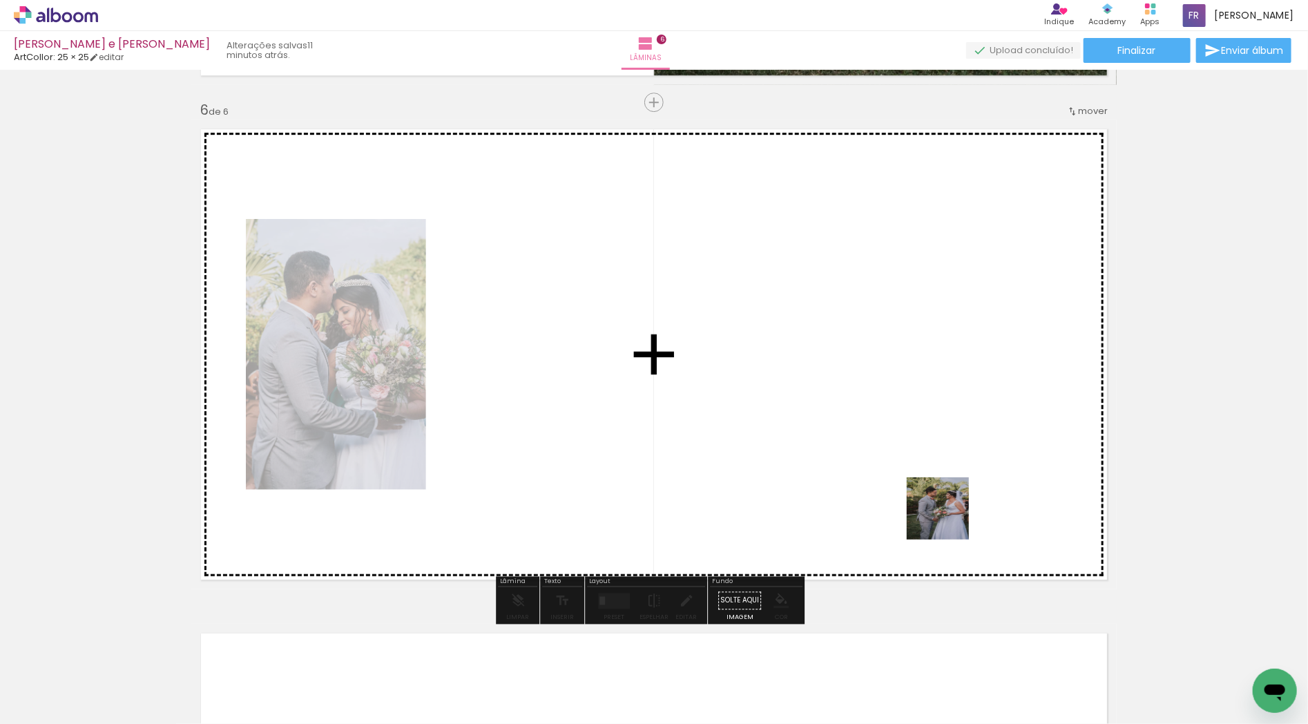
drag, startPoint x: 957, startPoint y: 686, endPoint x: 948, endPoint y: 504, distance: 181.8
click at [948, 504] on quentale-workspace at bounding box center [654, 362] width 1308 height 724
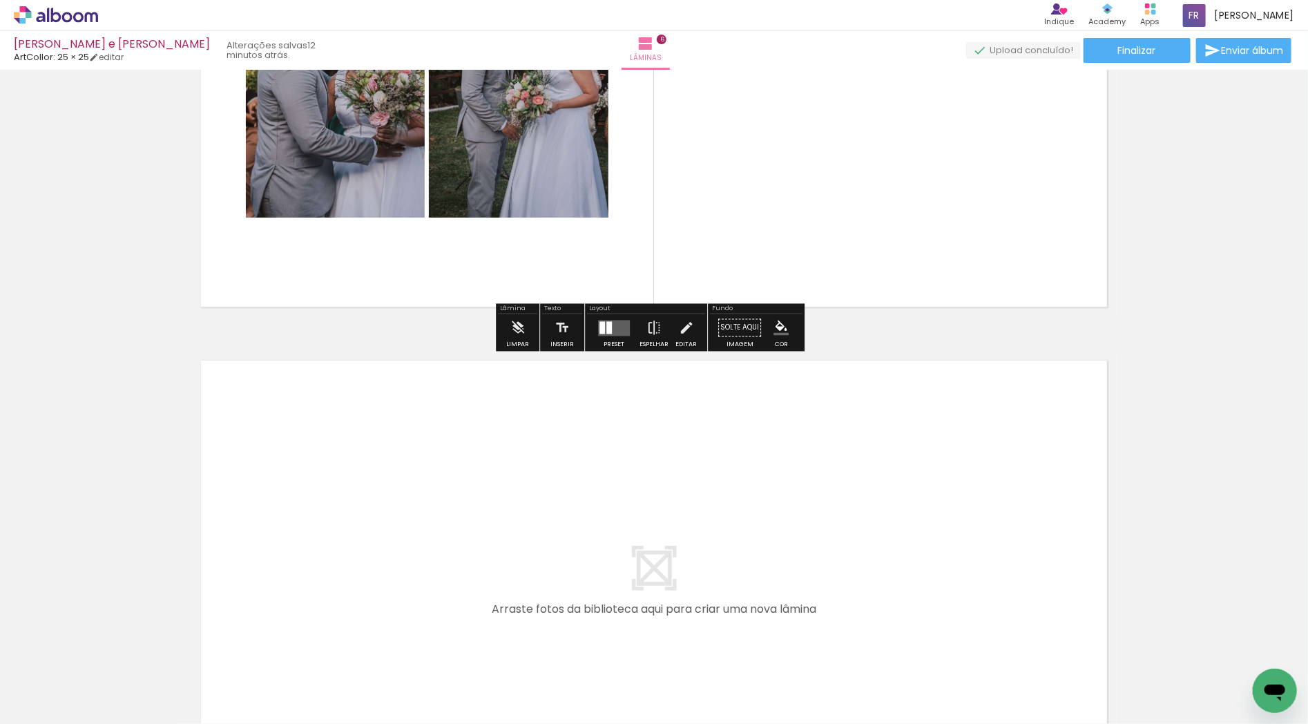
scroll to position [2818, 0]
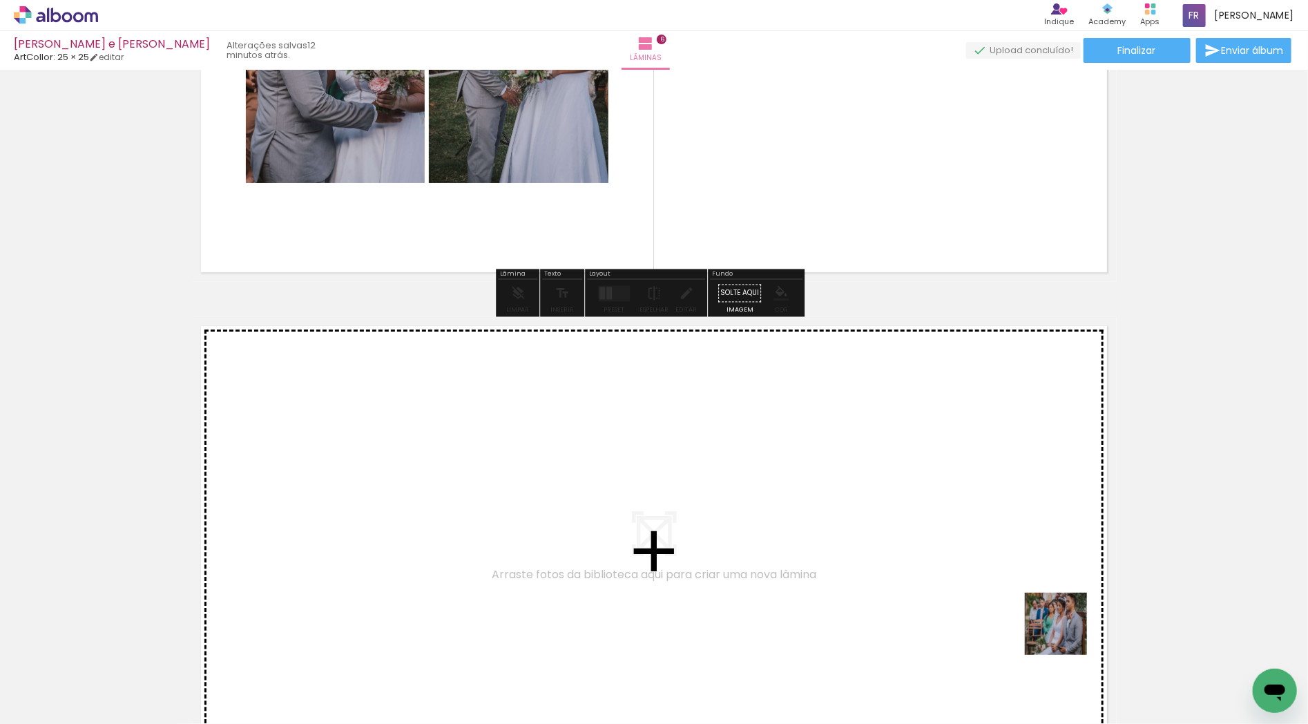
drag, startPoint x: 1108, startPoint y: 671, endPoint x: 858, endPoint y: 489, distance: 308.8
click at [858, 489] on quentale-workspace at bounding box center [654, 362] width 1308 height 724
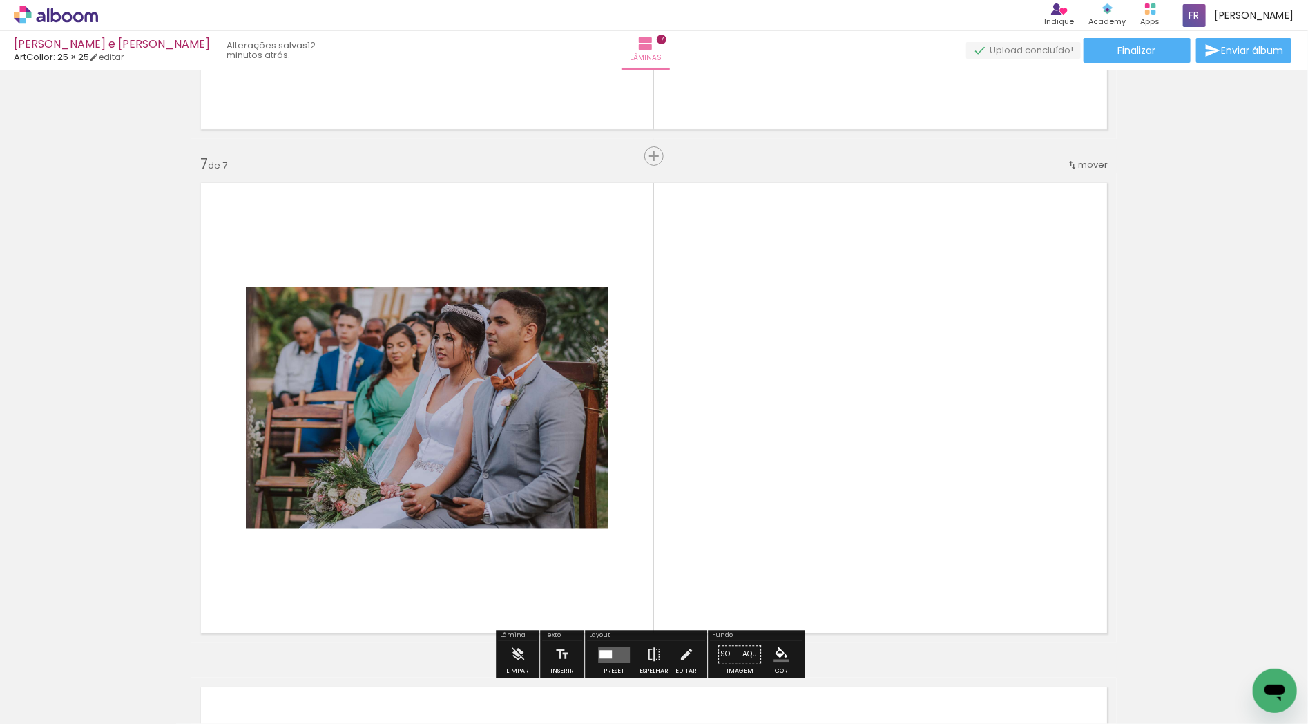
scroll to position [3015, 0]
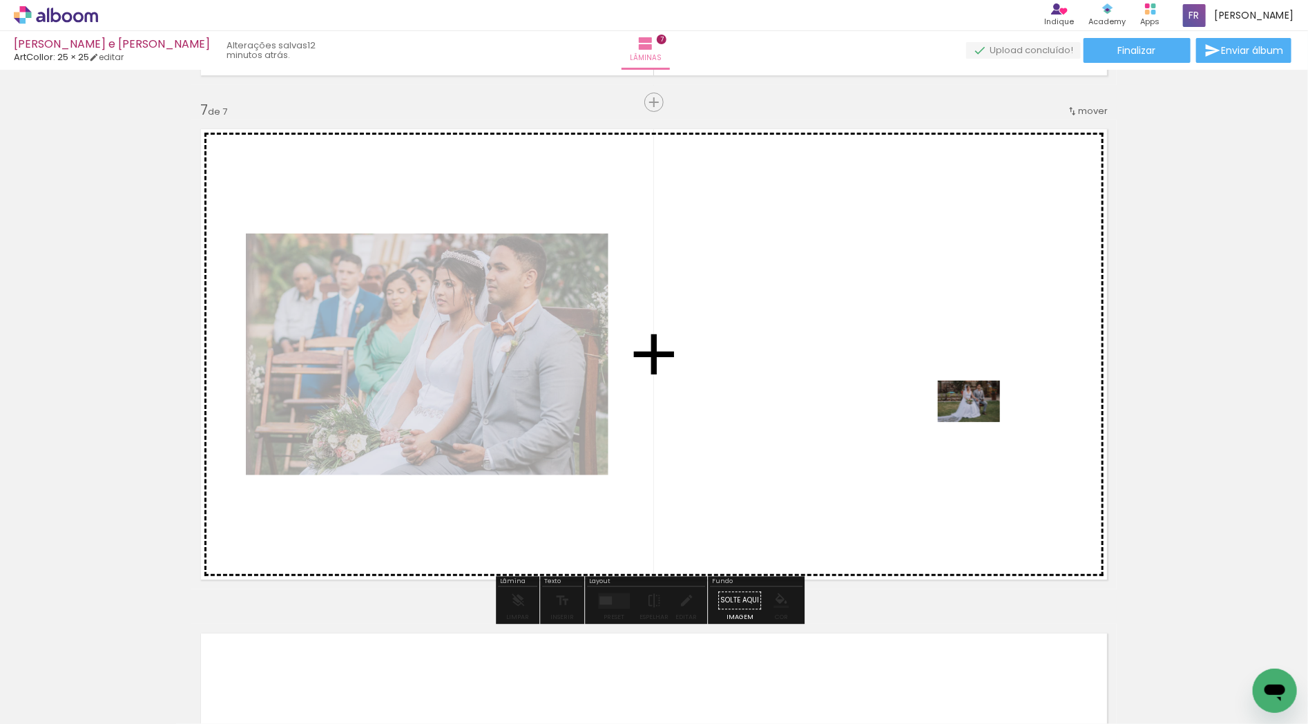
drag, startPoint x: 1159, startPoint y: 665, endPoint x: 979, endPoint y: 422, distance: 302.2
click at [979, 422] on quentale-workspace at bounding box center [654, 362] width 1308 height 724
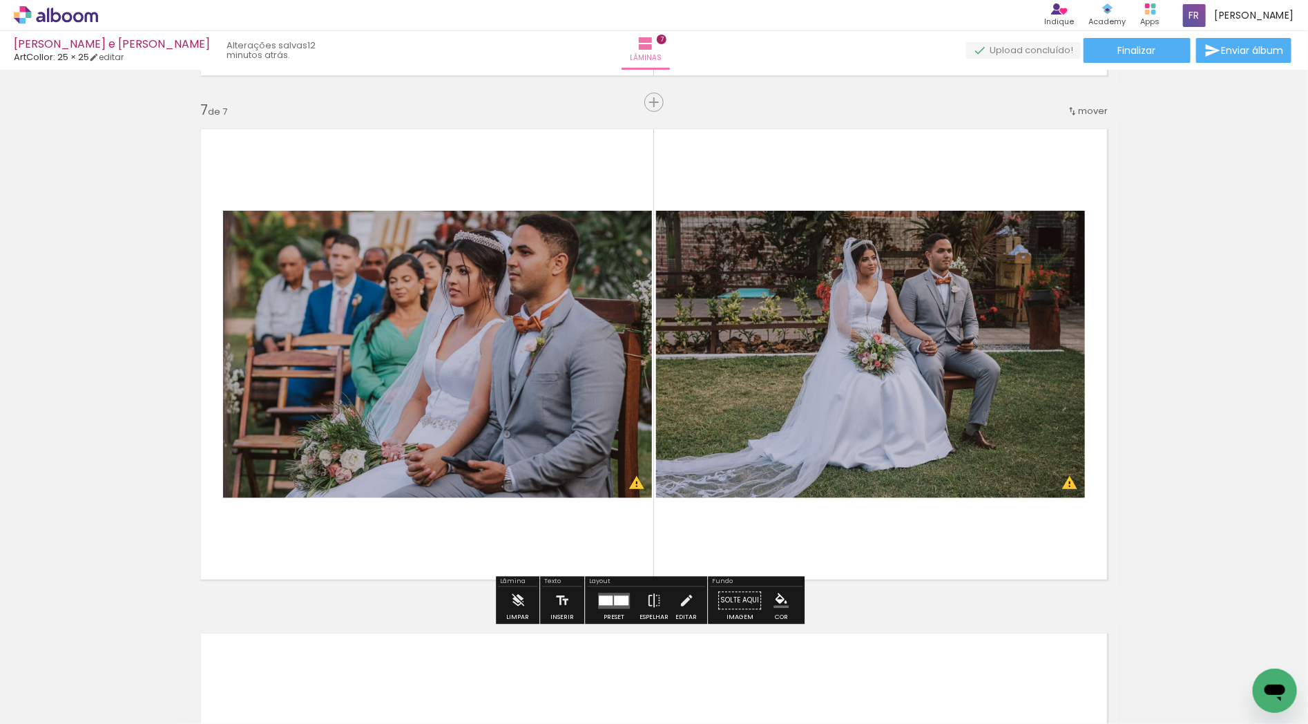
scroll to position [0, 1013]
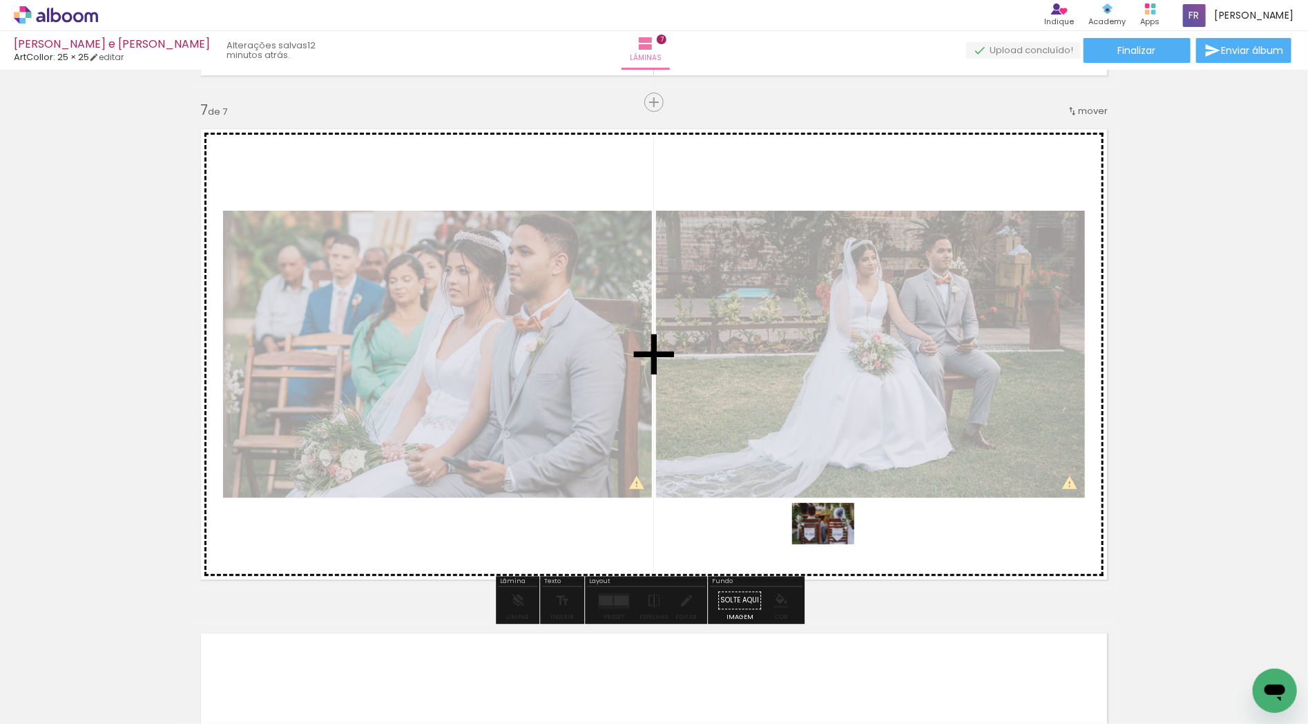
drag, startPoint x: 825, startPoint y: 680, endPoint x: 834, endPoint y: 544, distance: 136.3
click at [834, 544] on quentale-workspace at bounding box center [654, 362] width 1308 height 724
